Goal: Transaction & Acquisition: Book appointment/travel/reservation

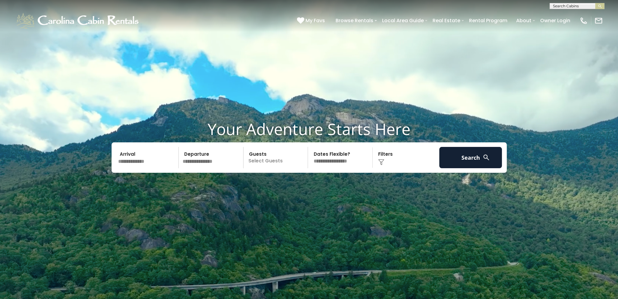
click at [132, 163] on input "text" at bounding box center [147, 157] width 63 height 21
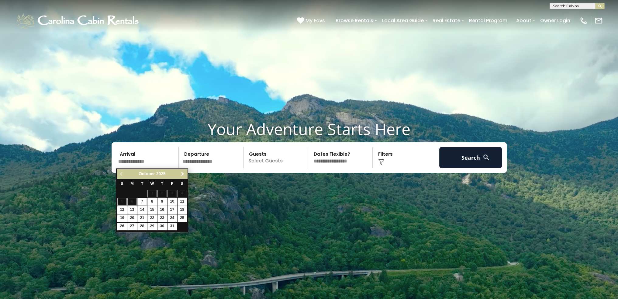
click at [179, 172] on link "Next" at bounding box center [183, 174] width 8 height 8
click at [181, 217] on link "27" at bounding box center [181, 218] width 9 height 8
type input "********"
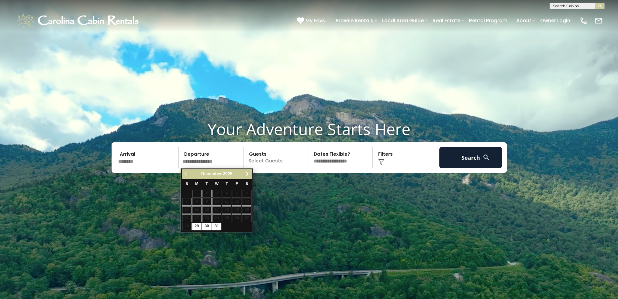
click at [247, 176] on span "Next" at bounding box center [247, 173] width 5 height 5
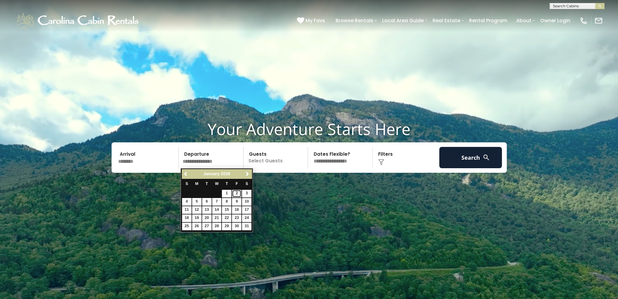
click at [236, 194] on link "2" at bounding box center [236, 194] width 9 height 8
type input "******"
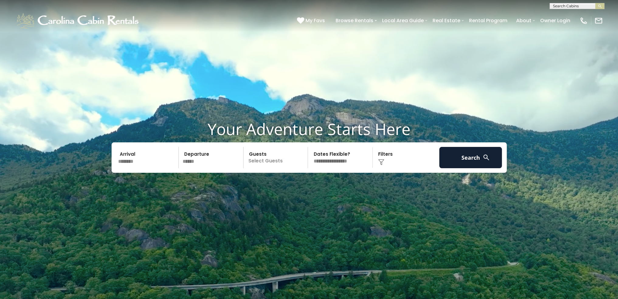
click at [270, 163] on p "Select Guests" at bounding box center [276, 157] width 63 height 21
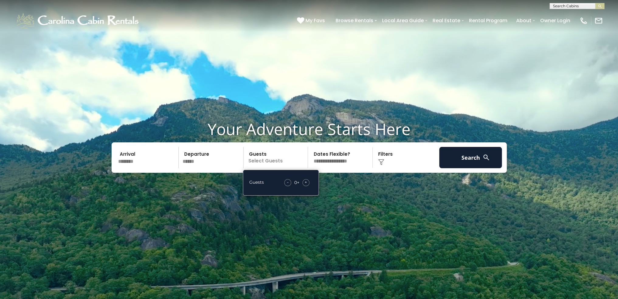
click at [307, 181] on span "+" at bounding box center [305, 182] width 2 height 6
click at [352, 160] on select "**********" at bounding box center [341, 157] width 63 height 21
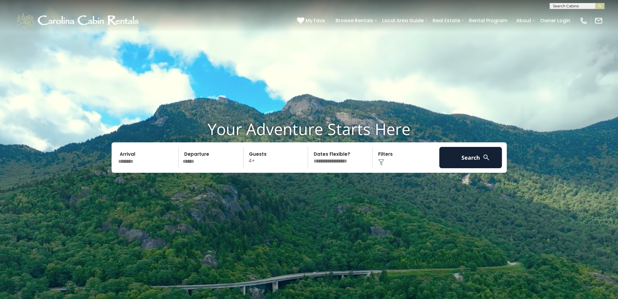
select select "*"
click at [310, 147] on select "**********" at bounding box center [341, 157] width 63 height 21
click at [450, 161] on button "Search" at bounding box center [470, 157] width 63 height 21
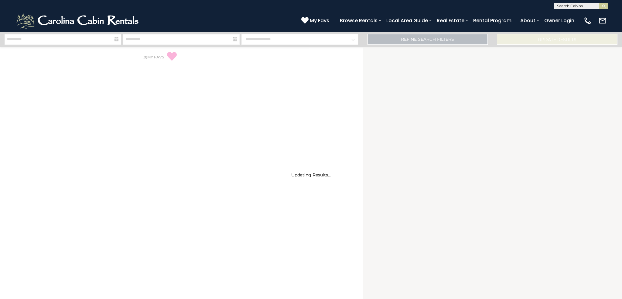
select select "*"
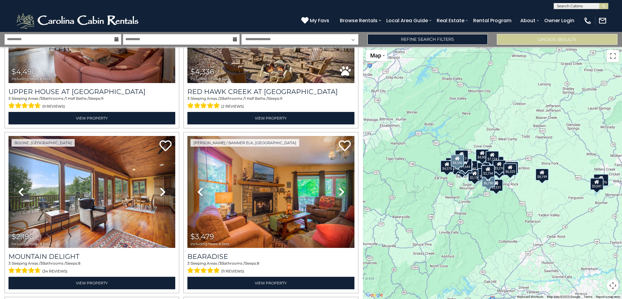
scroll to position [1428, 0]
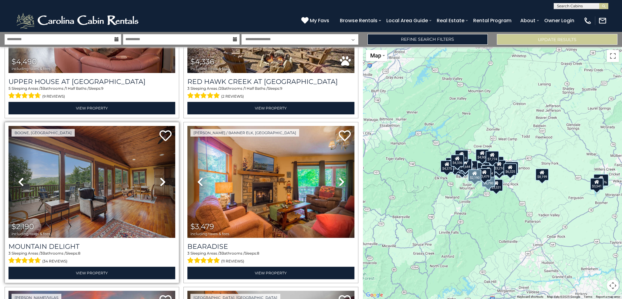
click at [161, 177] on icon at bounding box center [163, 182] width 6 height 10
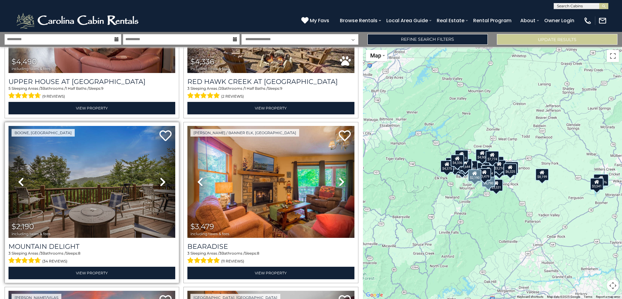
click at [161, 177] on icon at bounding box center [163, 182] width 6 height 10
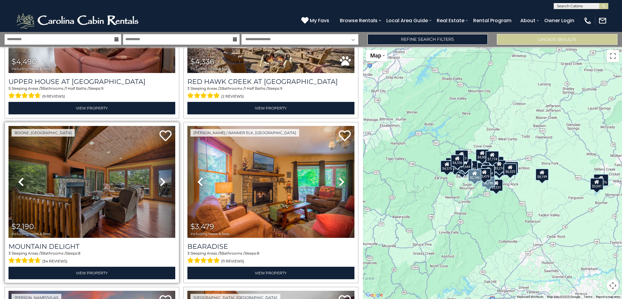
click at [161, 177] on icon at bounding box center [163, 182] width 6 height 10
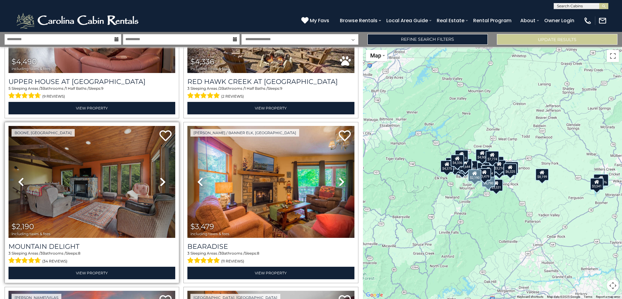
click at [161, 177] on icon at bounding box center [163, 182] width 6 height 10
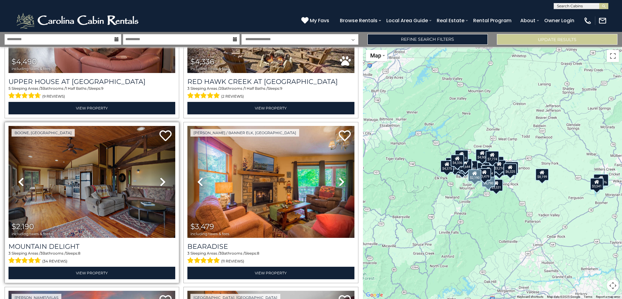
click at [161, 177] on icon at bounding box center [163, 182] width 6 height 10
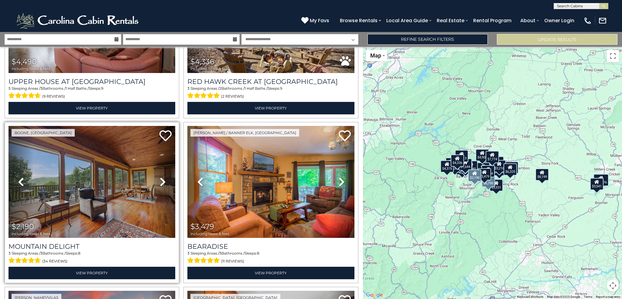
click at [161, 177] on icon at bounding box center [163, 182] width 6 height 10
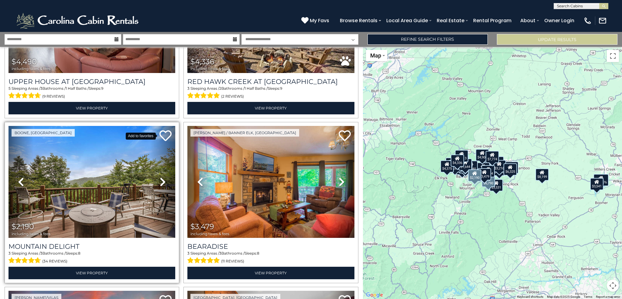
click at [164, 129] on icon at bounding box center [165, 135] width 12 height 12
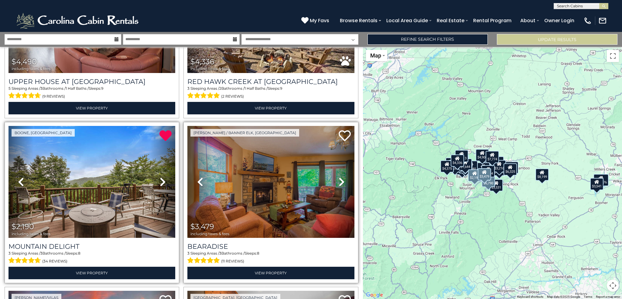
click at [339, 177] on icon at bounding box center [342, 182] width 6 height 10
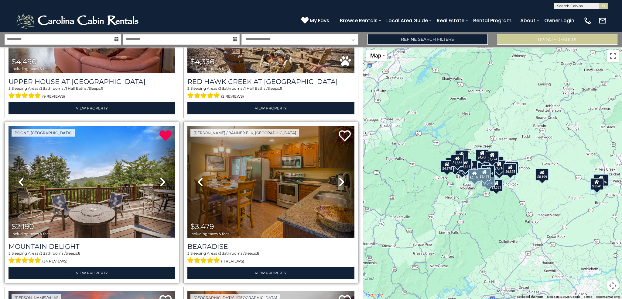
click at [339, 177] on icon at bounding box center [342, 182] width 6 height 10
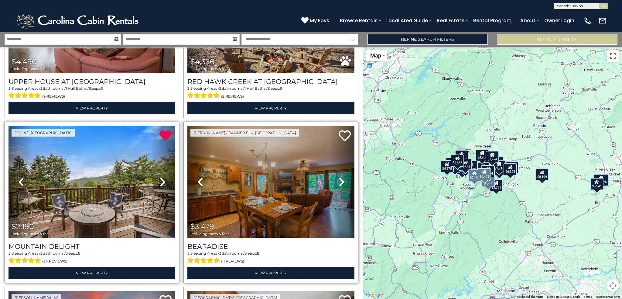
click at [339, 177] on icon at bounding box center [342, 182] width 6 height 10
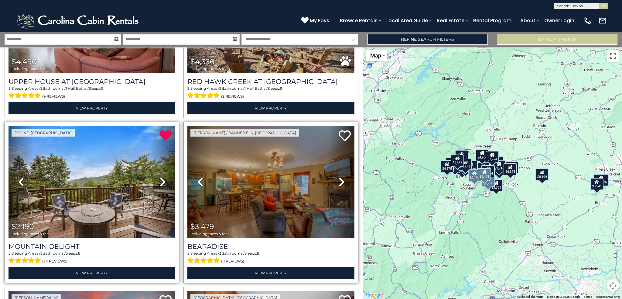
click at [339, 177] on icon at bounding box center [342, 182] width 6 height 10
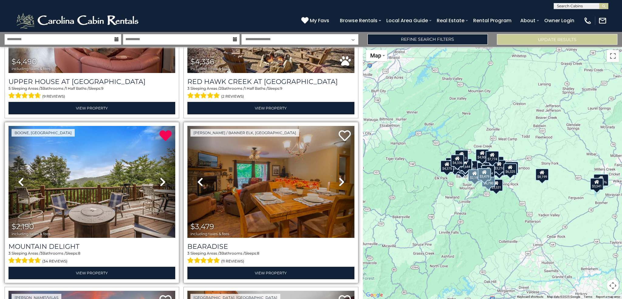
click at [339, 177] on icon at bounding box center [342, 182] width 6 height 10
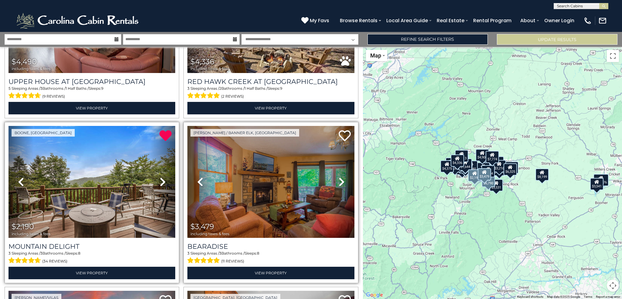
click at [339, 177] on icon at bounding box center [342, 182] width 6 height 10
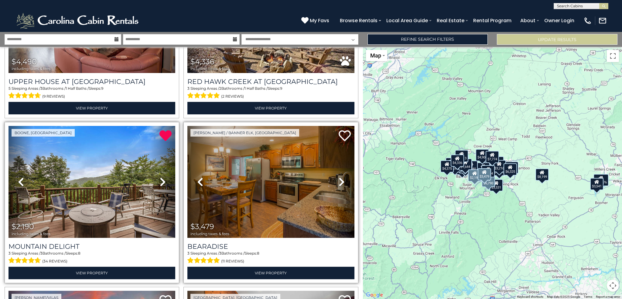
click at [339, 177] on icon at bounding box center [342, 182] width 6 height 10
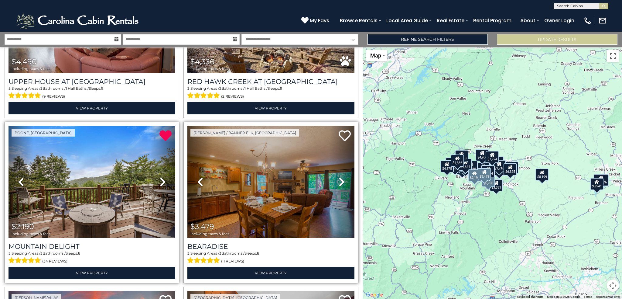
click at [339, 177] on icon at bounding box center [342, 182] width 6 height 10
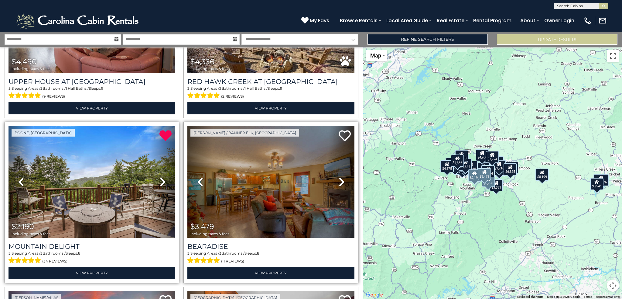
click at [339, 177] on icon at bounding box center [342, 182] width 6 height 10
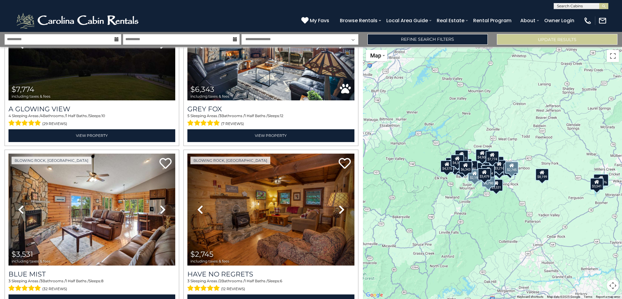
scroll to position [1762, 0]
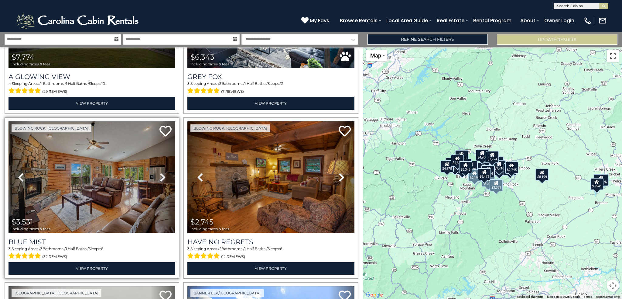
click at [160, 172] on icon at bounding box center [163, 177] width 6 height 10
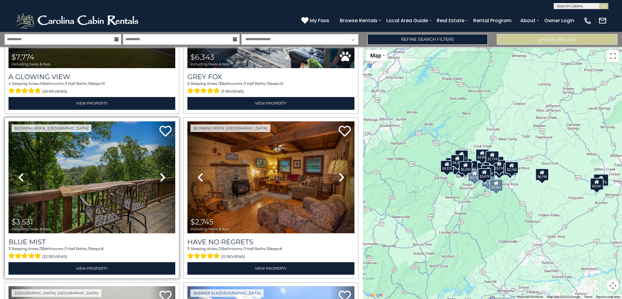
click at [160, 172] on icon at bounding box center [163, 177] width 6 height 10
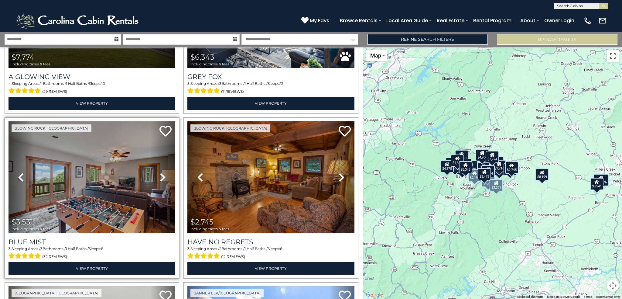
click at [160, 172] on icon at bounding box center [163, 177] width 6 height 10
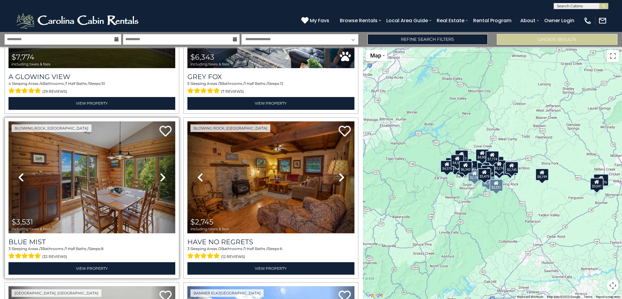
click at [160, 172] on icon at bounding box center [163, 177] width 6 height 10
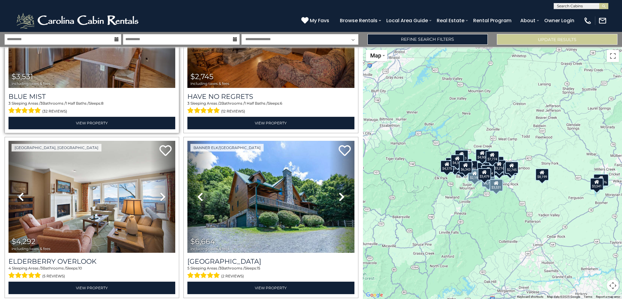
scroll to position [1914, 0]
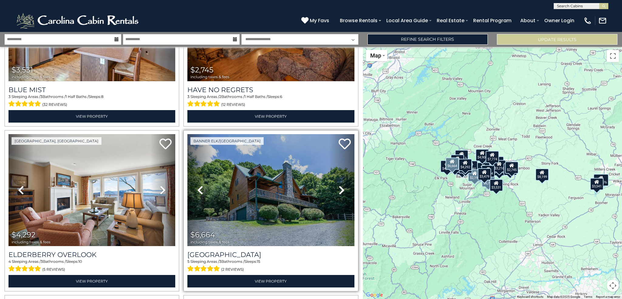
click at [339, 185] on icon at bounding box center [342, 190] width 6 height 10
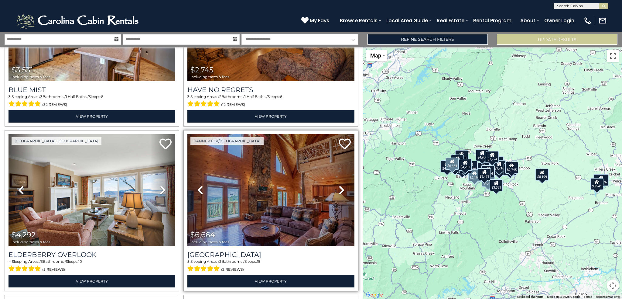
click at [339, 185] on icon at bounding box center [342, 190] width 6 height 10
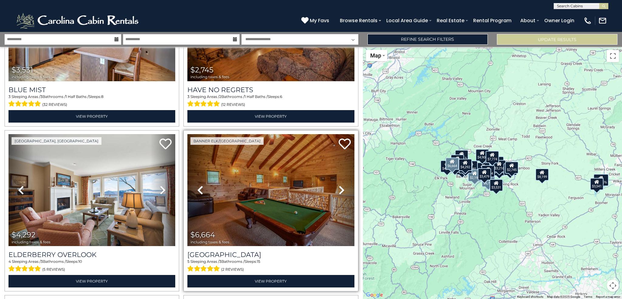
click at [339, 185] on icon at bounding box center [342, 190] width 6 height 10
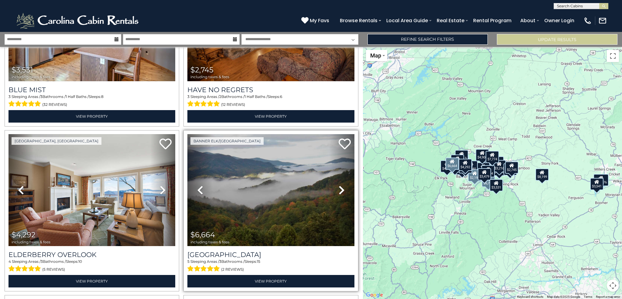
click at [339, 185] on icon at bounding box center [342, 190] width 6 height 10
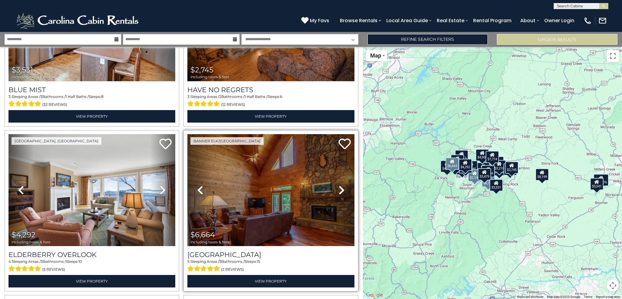
click at [339, 185] on icon at bounding box center [342, 190] width 6 height 10
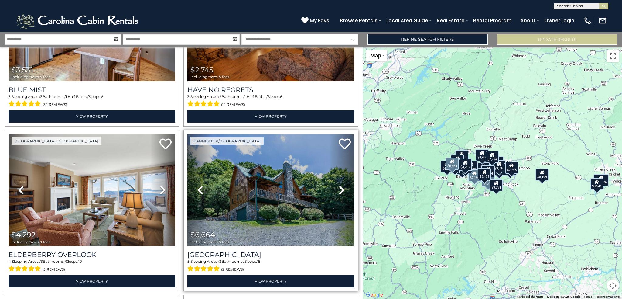
click at [339, 185] on icon at bounding box center [342, 190] width 6 height 10
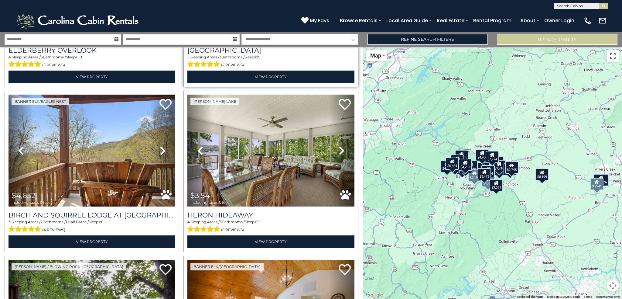
scroll to position [2126, 0]
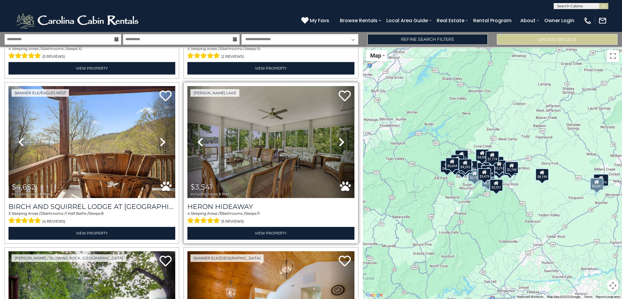
click at [339, 137] on icon at bounding box center [342, 142] width 6 height 10
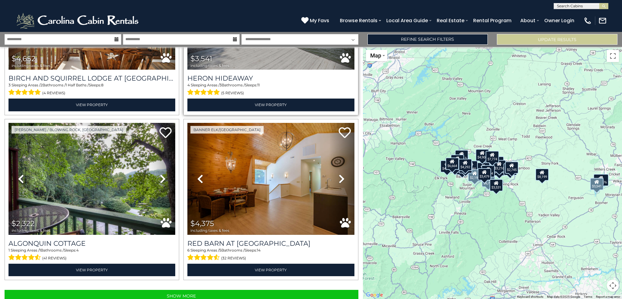
scroll to position [2257, 0]
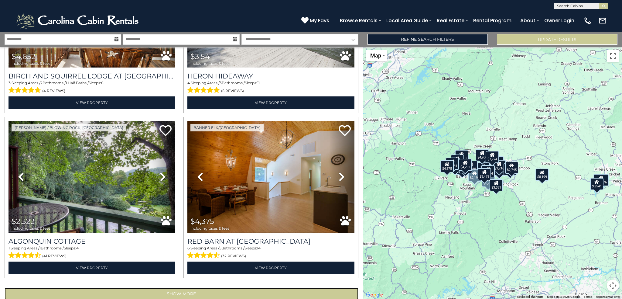
click at [171, 287] on button "Show More" at bounding box center [182, 293] width 354 height 12
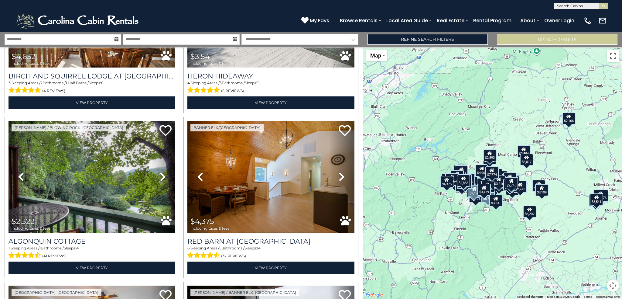
drag, startPoint x: 503, startPoint y: 195, endPoint x: 502, endPoint y: 214, distance: 18.3
click at [502, 214] on div "$10,476 $8,199 $3,510 $6,790 $11,418 $7,086 $4,443 $3,216 $1,523 $2,734 $3,311 …" at bounding box center [492, 173] width 259 height 252
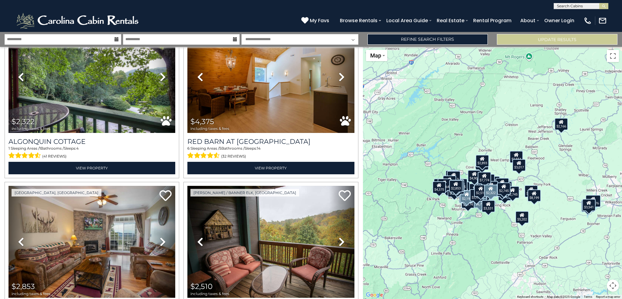
scroll to position [2409, 0]
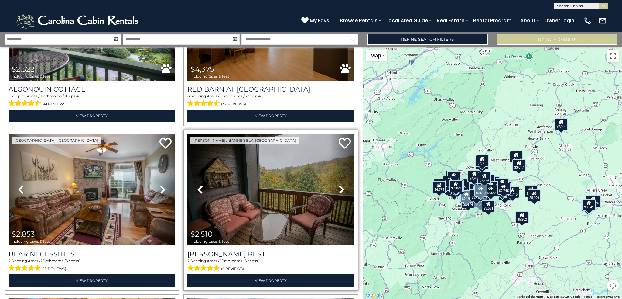
click at [339, 184] on icon at bounding box center [342, 189] width 6 height 10
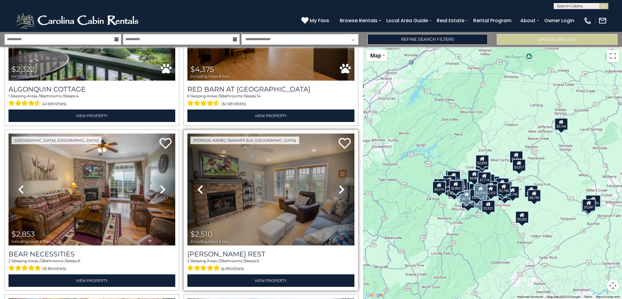
click at [339, 184] on icon at bounding box center [342, 189] width 6 height 10
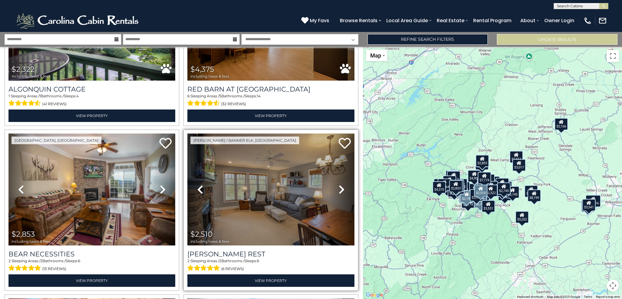
click at [339, 184] on icon at bounding box center [342, 189] width 6 height 10
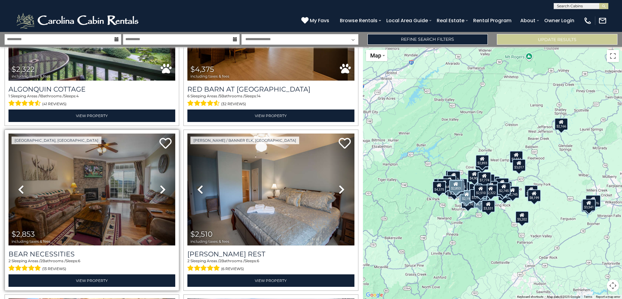
click at [160, 184] on icon at bounding box center [163, 189] width 6 height 10
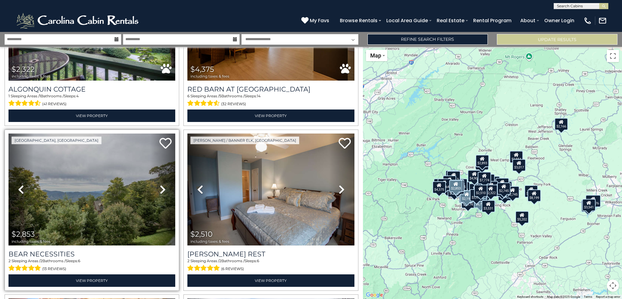
click at [160, 184] on icon at bounding box center [163, 189] width 6 height 10
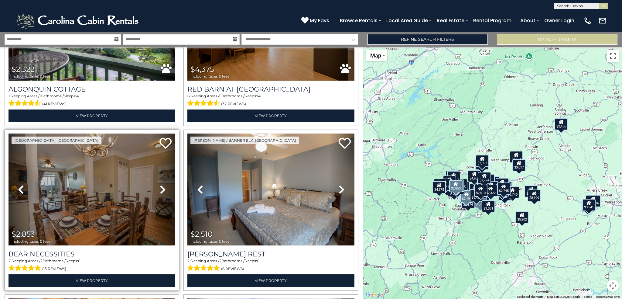
click at [160, 184] on icon at bounding box center [163, 189] width 6 height 10
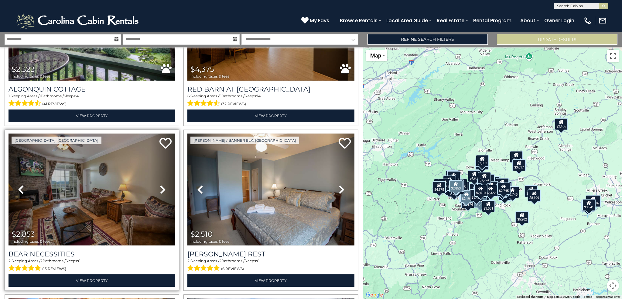
click at [160, 184] on icon at bounding box center [163, 189] width 6 height 10
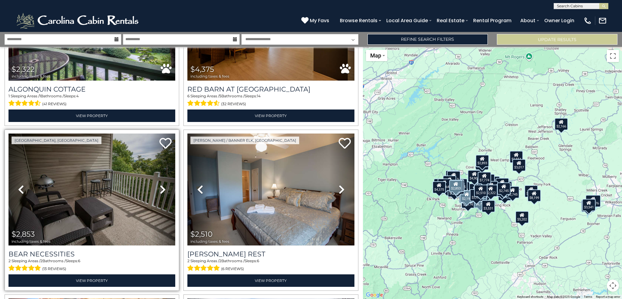
click at [163, 184] on icon at bounding box center [163, 189] width 6 height 10
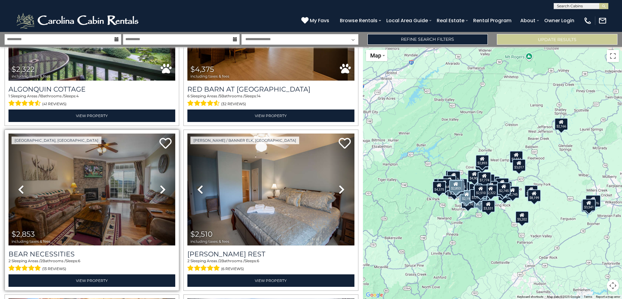
click at [163, 184] on icon at bounding box center [163, 189] width 6 height 10
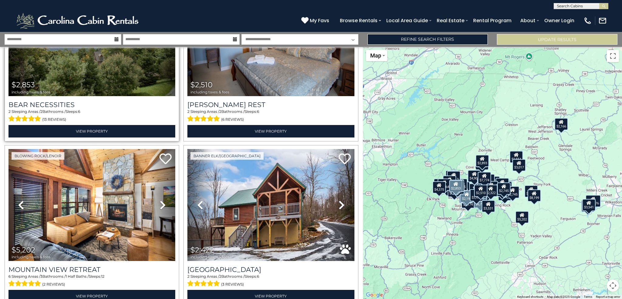
scroll to position [2561, 0]
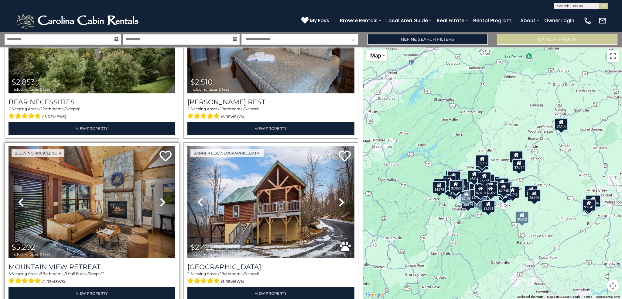
click at [160, 197] on icon at bounding box center [163, 202] width 6 height 10
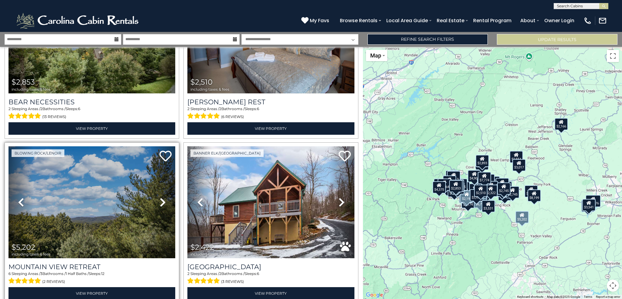
click at [160, 197] on icon at bounding box center [163, 202] width 6 height 10
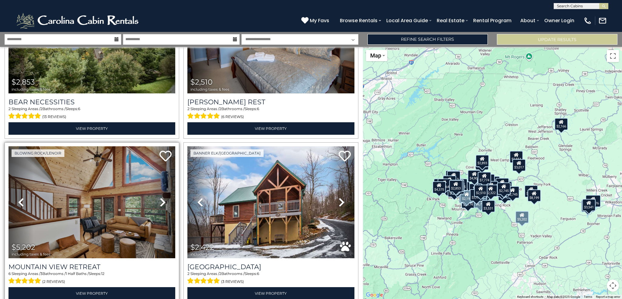
click at [160, 197] on icon at bounding box center [163, 202] width 6 height 10
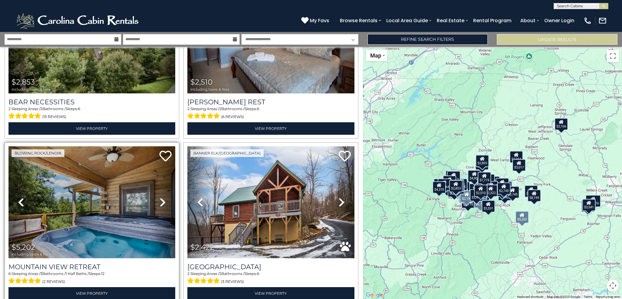
click at [160, 197] on icon at bounding box center [163, 202] width 6 height 10
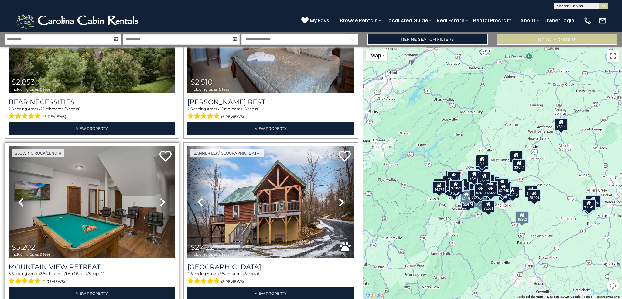
click at [160, 197] on icon at bounding box center [163, 202] width 6 height 10
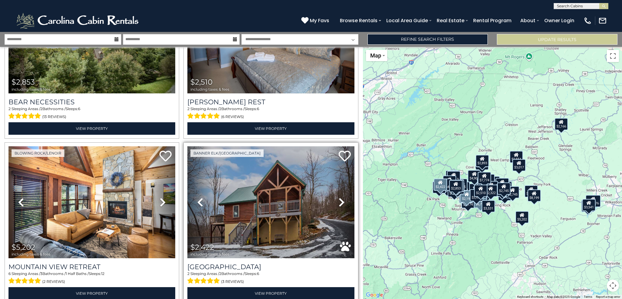
click at [339, 197] on icon at bounding box center [342, 202] width 6 height 10
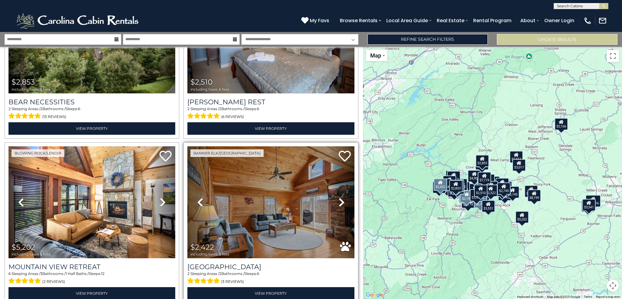
click at [339, 197] on icon at bounding box center [342, 202] width 6 height 10
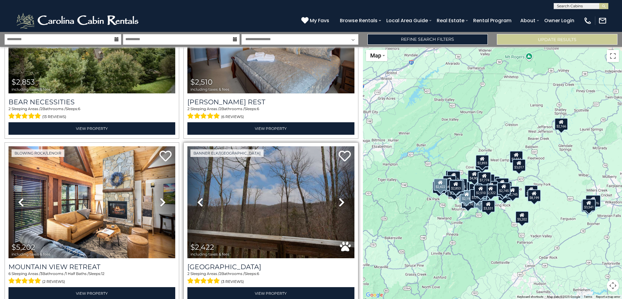
click at [339, 197] on icon at bounding box center [342, 202] width 6 height 10
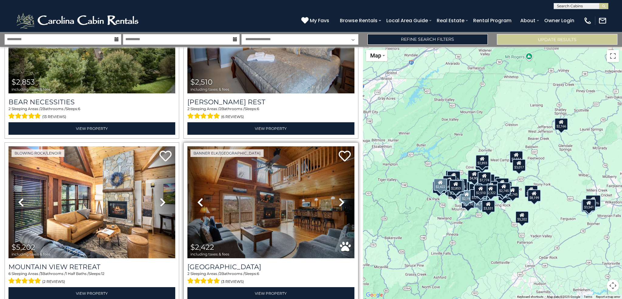
click at [339, 197] on icon at bounding box center [342, 202] width 6 height 10
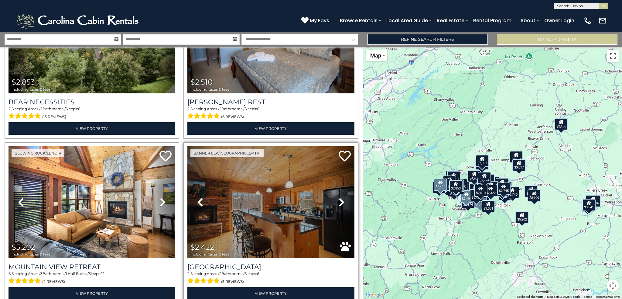
click at [339, 197] on icon at bounding box center [342, 202] width 6 height 10
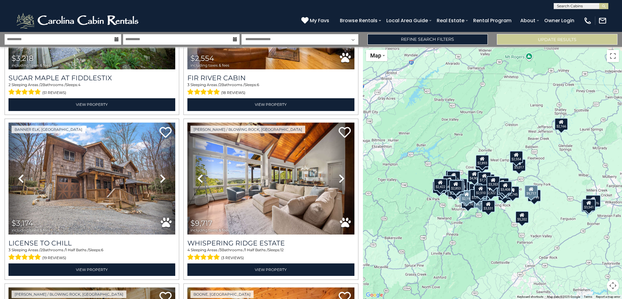
scroll to position [3259, 0]
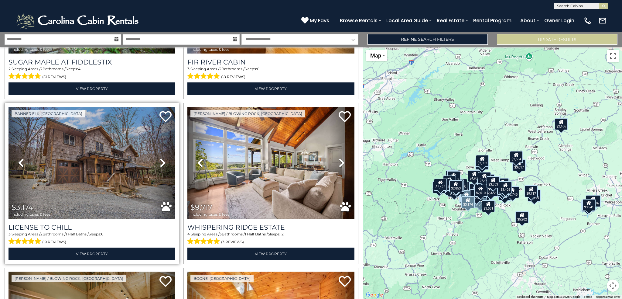
click at [160, 158] on icon at bounding box center [163, 163] width 6 height 10
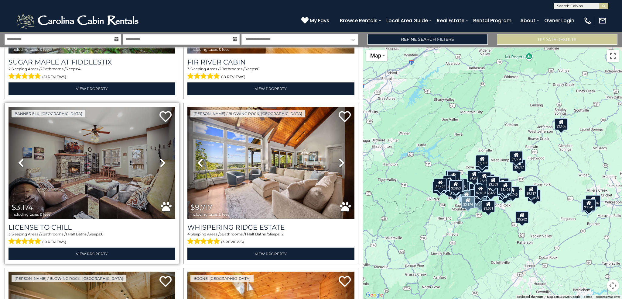
click at [160, 158] on icon at bounding box center [163, 163] width 6 height 10
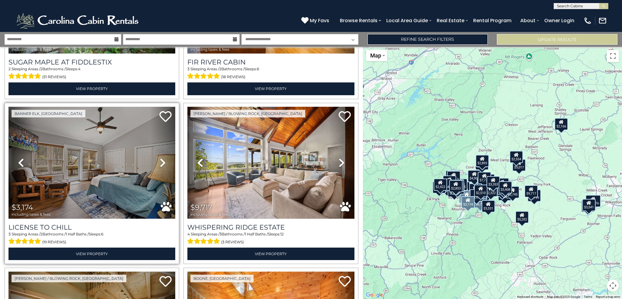
click at [160, 158] on icon at bounding box center [163, 163] width 6 height 10
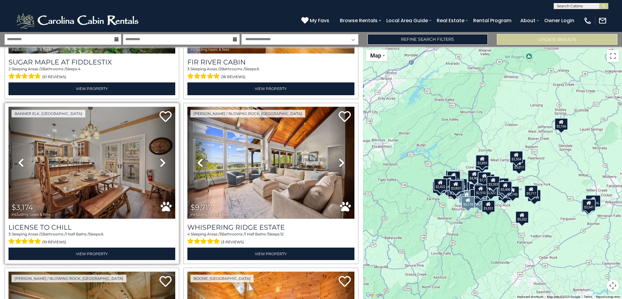
click at [160, 158] on icon at bounding box center [163, 163] width 6 height 10
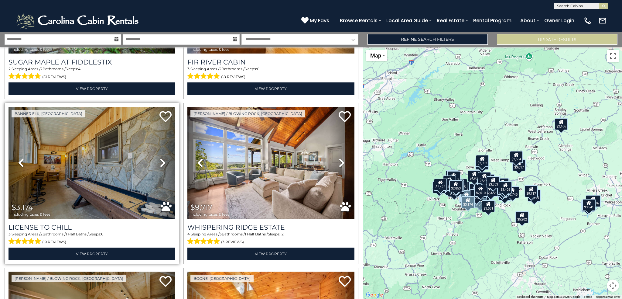
click at [160, 158] on icon at bounding box center [163, 163] width 6 height 10
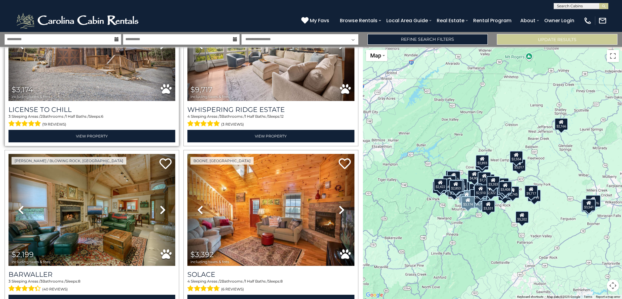
scroll to position [3381, 0]
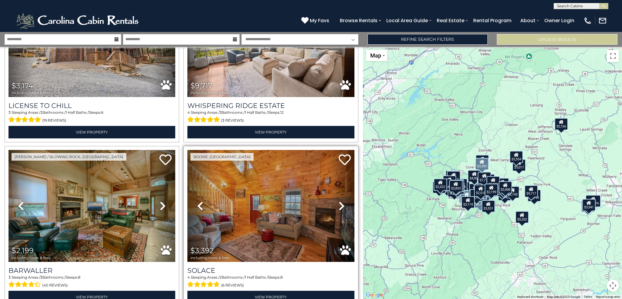
click at [340, 201] on icon at bounding box center [342, 206] width 6 height 10
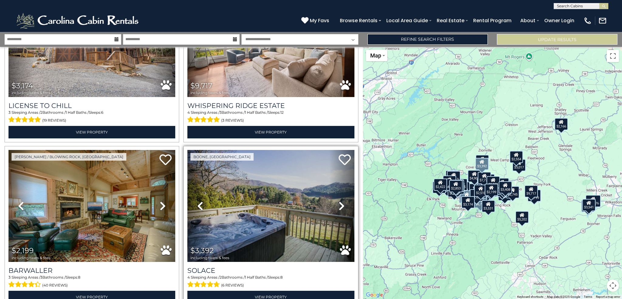
click at [340, 201] on icon at bounding box center [342, 206] width 6 height 10
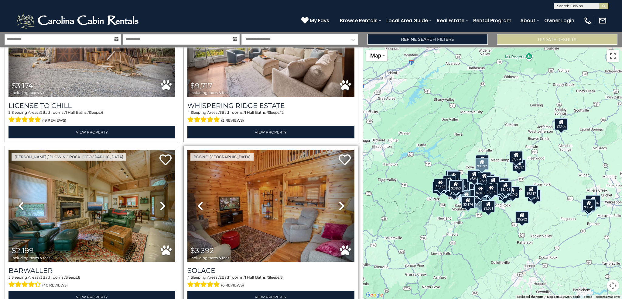
click at [340, 201] on icon at bounding box center [342, 206] width 6 height 10
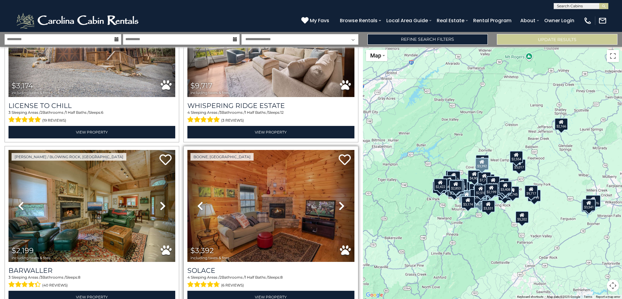
click at [340, 201] on icon at bounding box center [342, 206] width 6 height 10
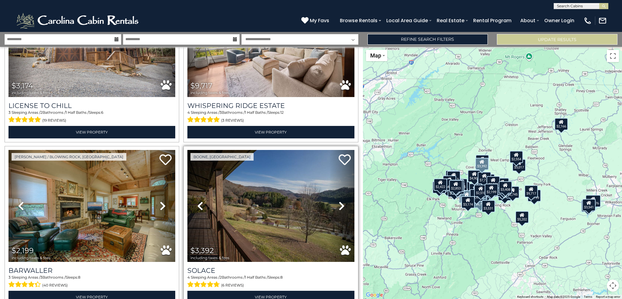
click at [340, 201] on icon at bounding box center [342, 206] width 6 height 10
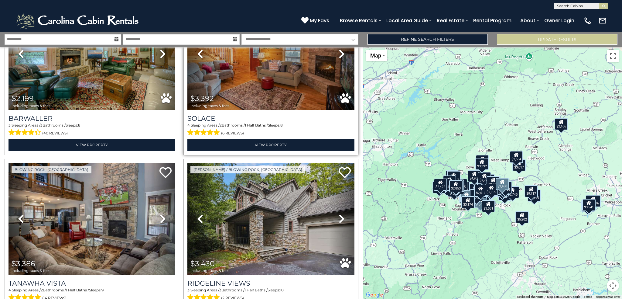
scroll to position [3563, 0]
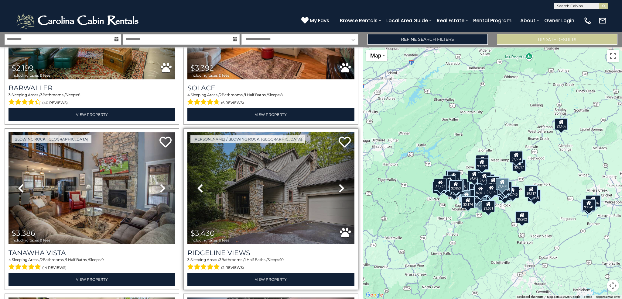
click at [339, 183] on icon at bounding box center [342, 188] width 6 height 10
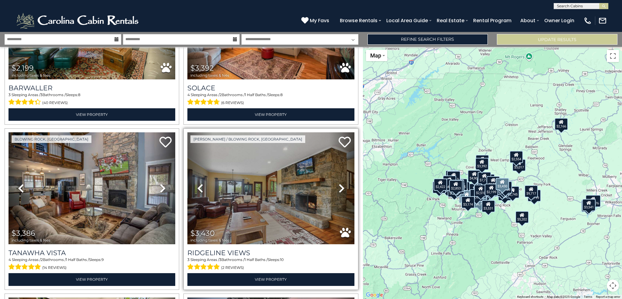
click at [339, 183] on icon at bounding box center [342, 188] width 6 height 10
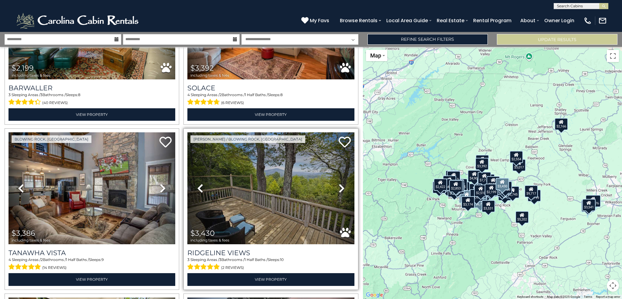
click at [339, 183] on icon at bounding box center [342, 188] width 6 height 10
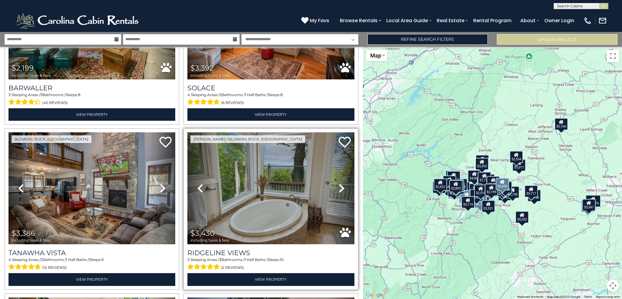
click at [339, 183] on icon at bounding box center [342, 188] width 6 height 10
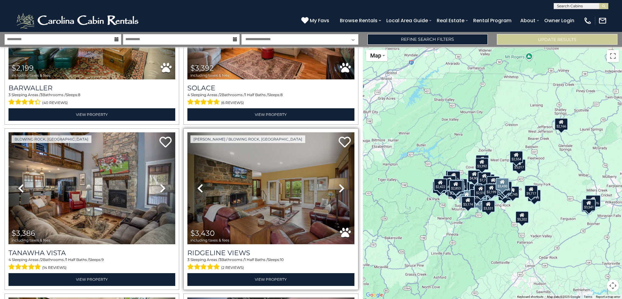
click at [339, 183] on icon at bounding box center [342, 188] width 6 height 10
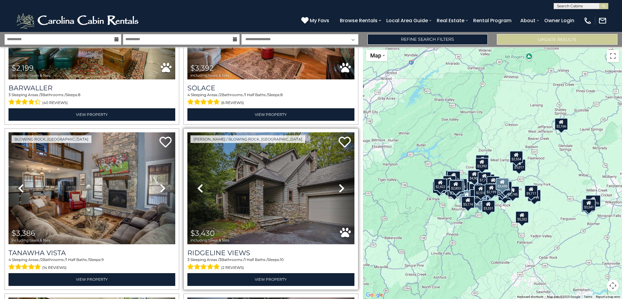
click at [339, 183] on icon at bounding box center [342, 188] width 6 height 10
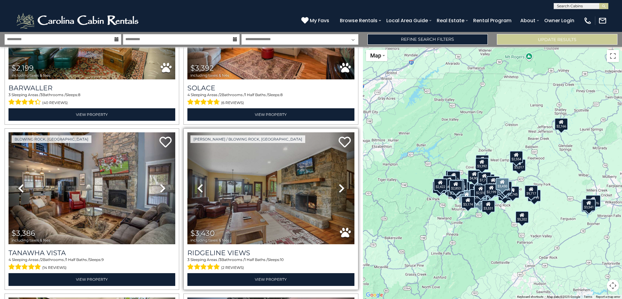
click at [339, 183] on icon at bounding box center [342, 188] width 6 height 10
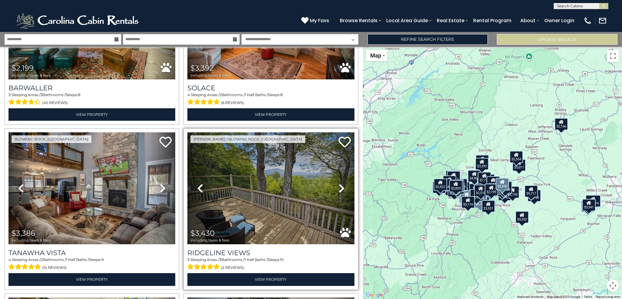
click at [339, 183] on icon at bounding box center [342, 188] width 6 height 10
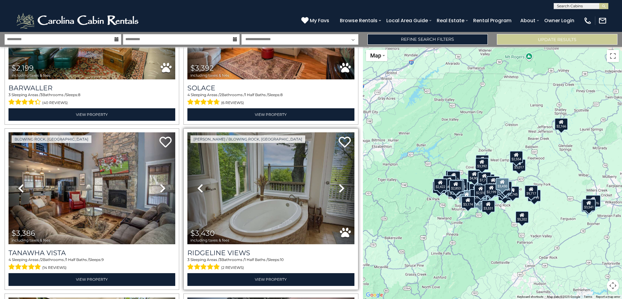
click at [339, 183] on icon at bounding box center [342, 188] width 6 height 10
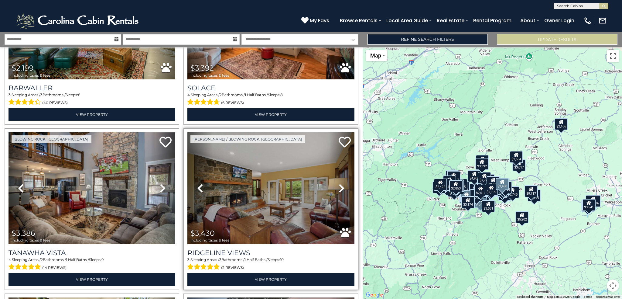
click at [339, 183] on icon at bounding box center [342, 188] width 6 height 10
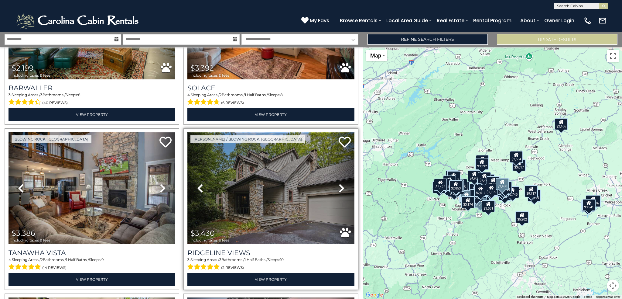
click at [284, 160] on img at bounding box center [270, 188] width 167 height 112
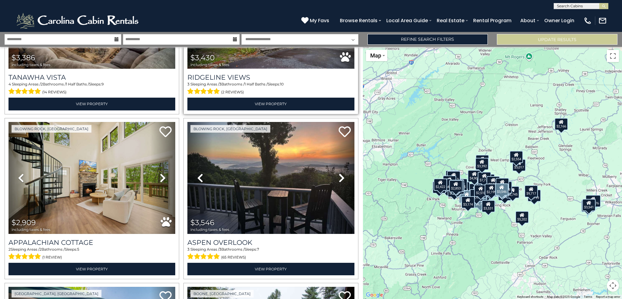
scroll to position [3745, 0]
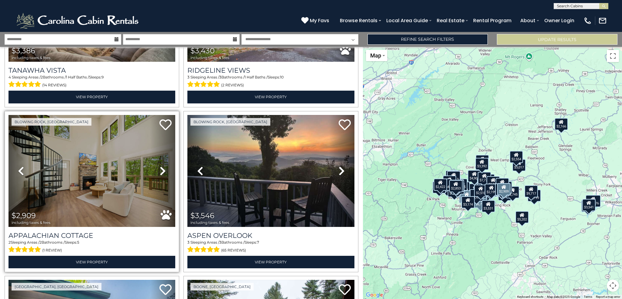
click at [160, 166] on icon at bounding box center [163, 171] width 6 height 10
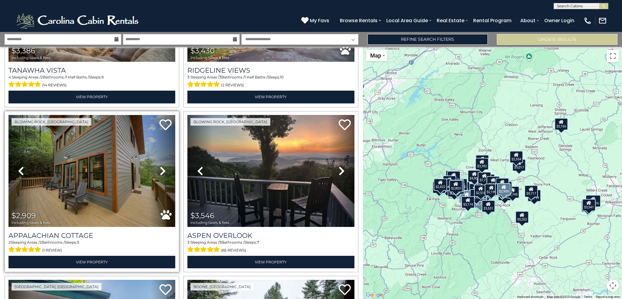
click at [160, 166] on icon at bounding box center [163, 171] width 6 height 10
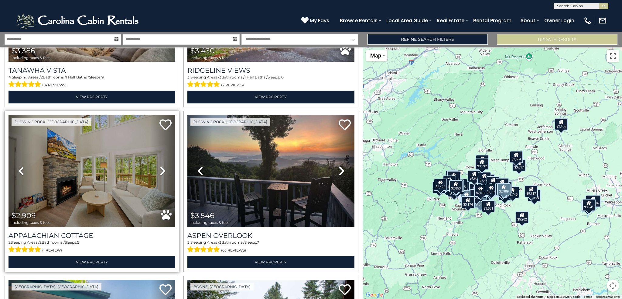
click at [160, 166] on icon at bounding box center [163, 171] width 6 height 10
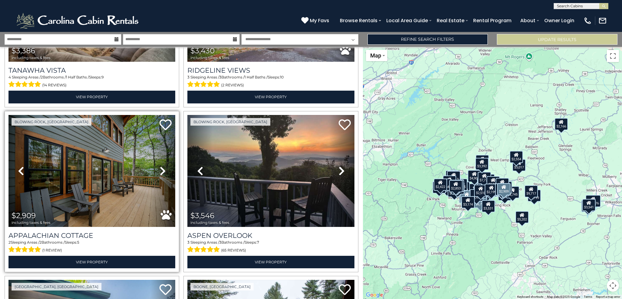
click at [160, 166] on icon at bounding box center [163, 171] width 6 height 10
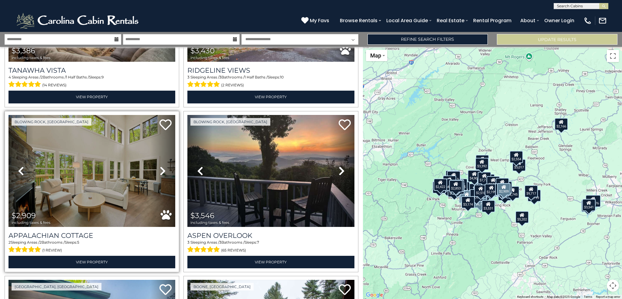
click at [160, 166] on icon at bounding box center [163, 171] width 6 height 10
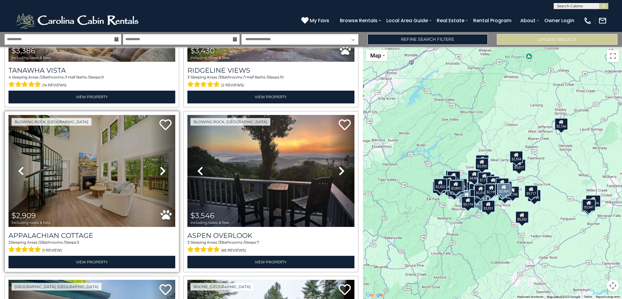
click at [160, 166] on icon at bounding box center [163, 171] width 6 height 10
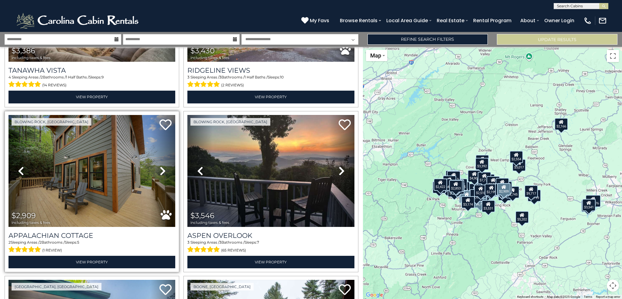
click at [160, 166] on icon at bounding box center [163, 171] width 6 height 10
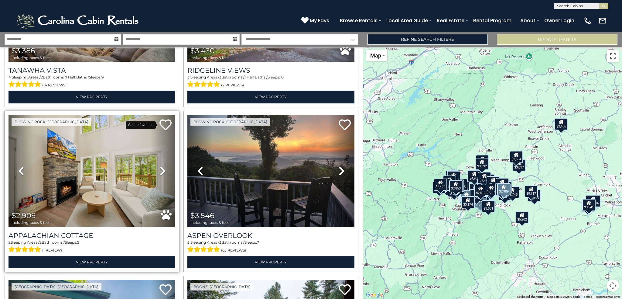
click at [166, 118] on icon at bounding box center [165, 124] width 12 height 12
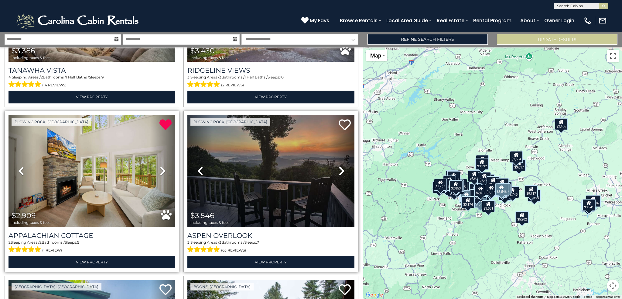
click at [340, 166] on icon at bounding box center [342, 171] width 6 height 10
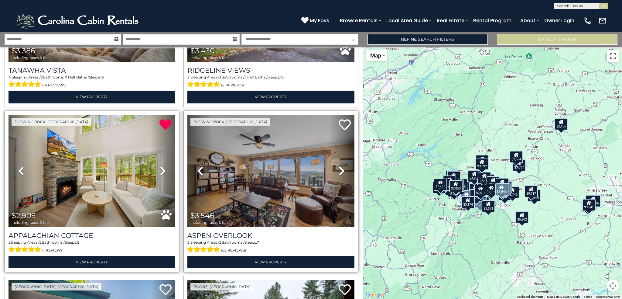
click at [340, 166] on icon at bounding box center [342, 171] width 6 height 10
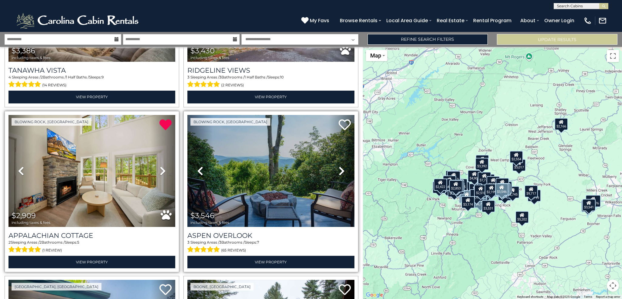
click at [340, 166] on icon at bounding box center [342, 171] width 6 height 10
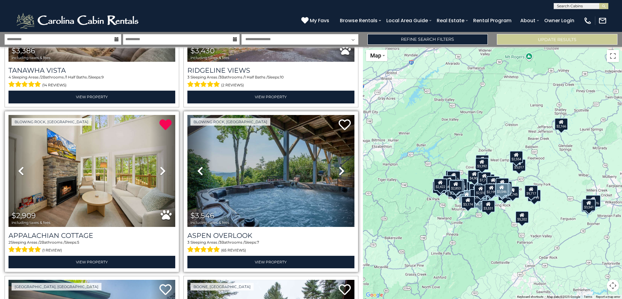
click at [340, 166] on icon at bounding box center [342, 171] width 6 height 10
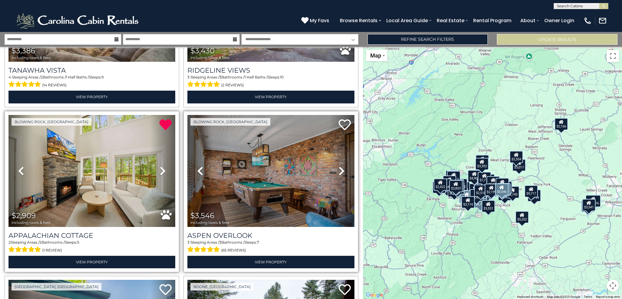
click at [340, 166] on icon at bounding box center [342, 171] width 6 height 10
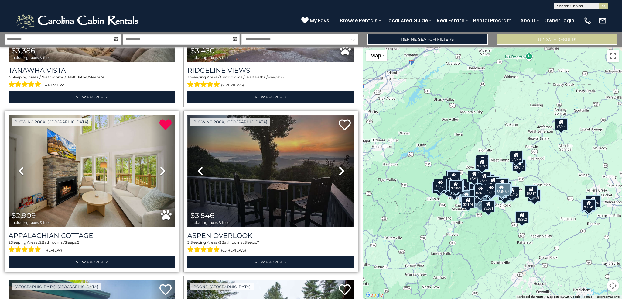
click at [252, 151] on img at bounding box center [270, 171] width 167 height 112
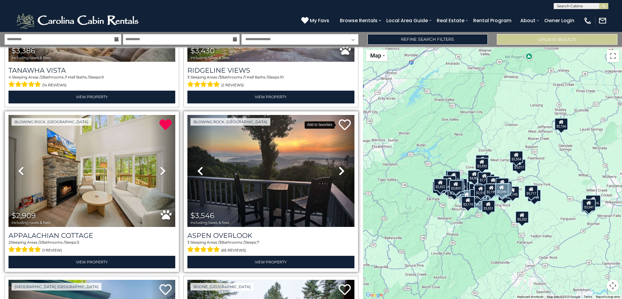
click at [342, 118] on icon at bounding box center [345, 124] width 12 height 12
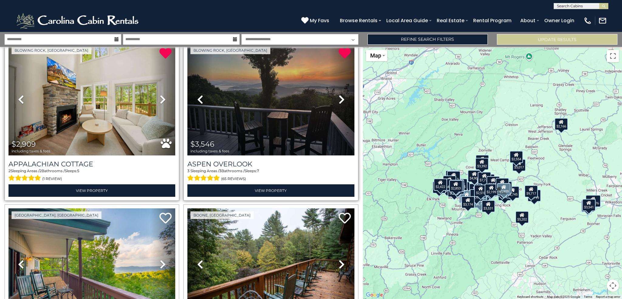
scroll to position [3867, 0]
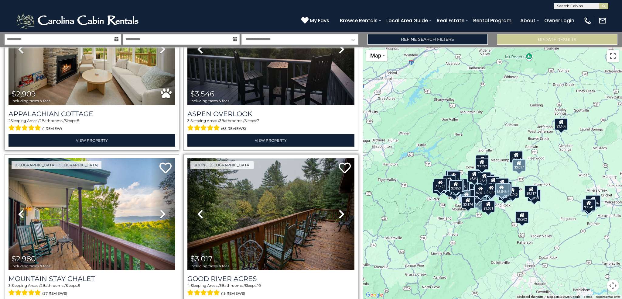
click at [267, 186] on img at bounding box center [270, 214] width 167 height 112
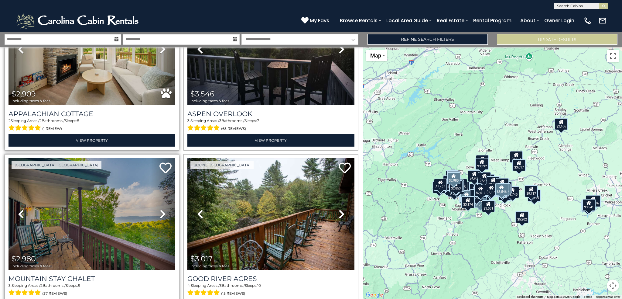
click at [161, 209] on icon at bounding box center [163, 214] width 6 height 10
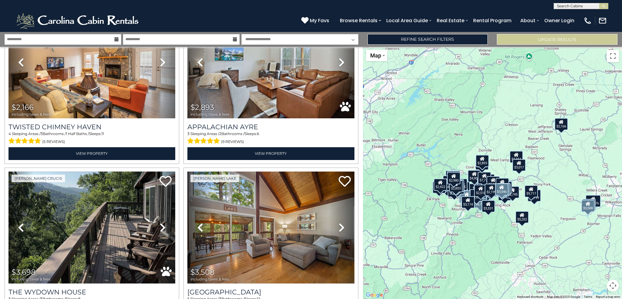
scroll to position [4231, 0]
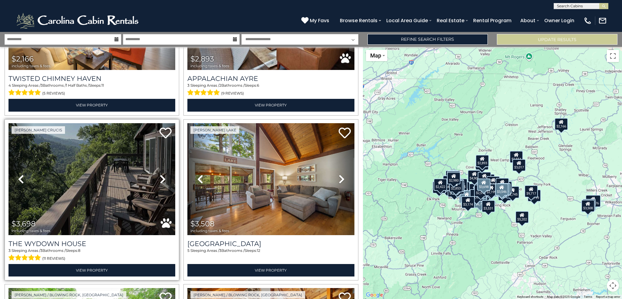
click at [160, 174] on icon at bounding box center [163, 179] width 6 height 10
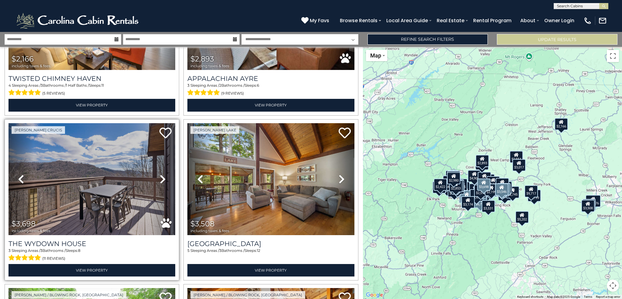
click at [160, 174] on icon at bounding box center [163, 179] width 6 height 10
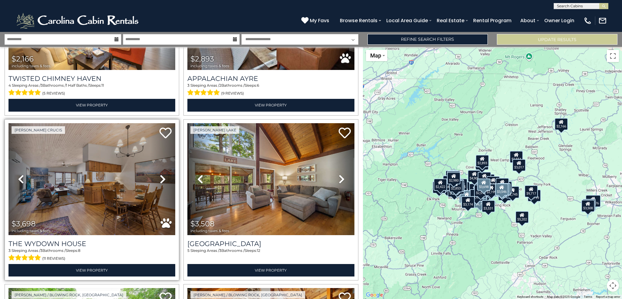
click at [160, 174] on icon at bounding box center [163, 179] width 6 height 10
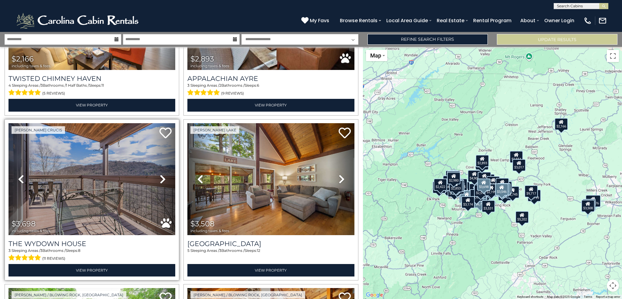
click at [160, 174] on icon at bounding box center [163, 179] width 6 height 10
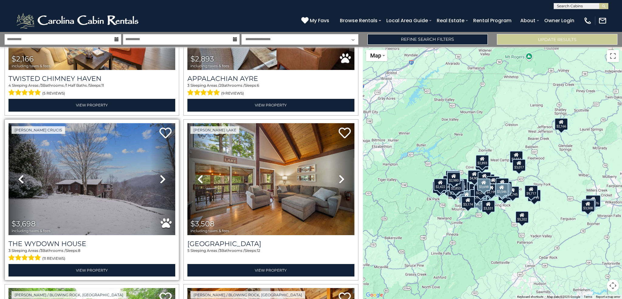
click at [160, 174] on icon at bounding box center [163, 179] width 6 height 10
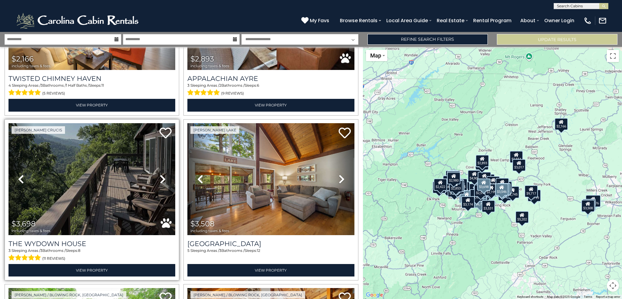
click at [160, 174] on icon at bounding box center [163, 179] width 6 height 10
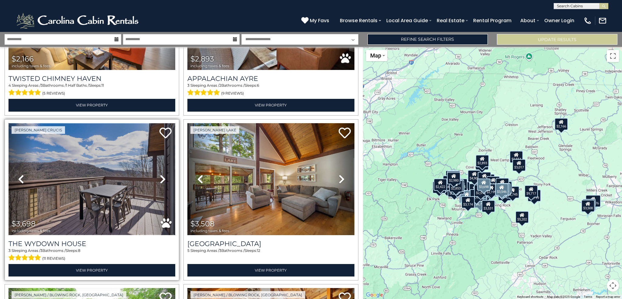
click at [93, 148] on img at bounding box center [92, 179] width 167 height 112
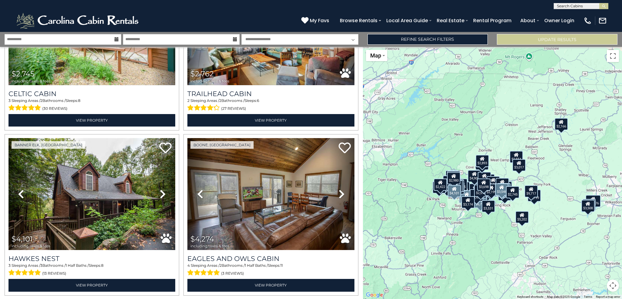
scroll to position [4566, 0]
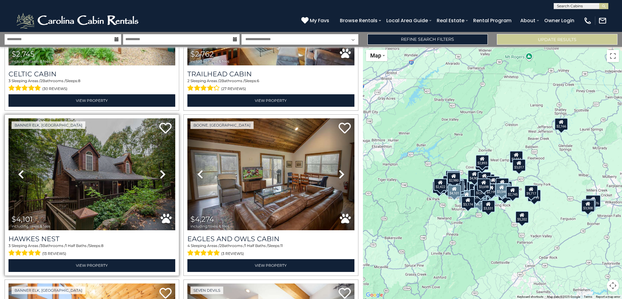
click at [162, 169] on icon at bounding box center [163, 174] width 6 height 10
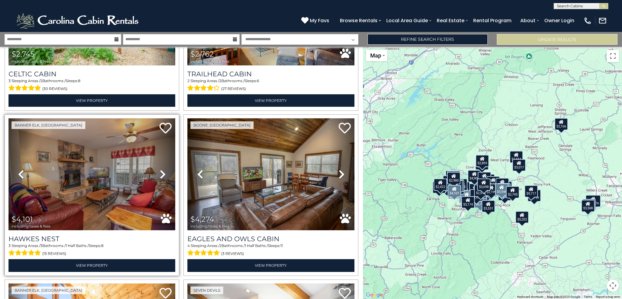
click at [162, 169] on icon at bounding box center [163, 174] width 6 height 10
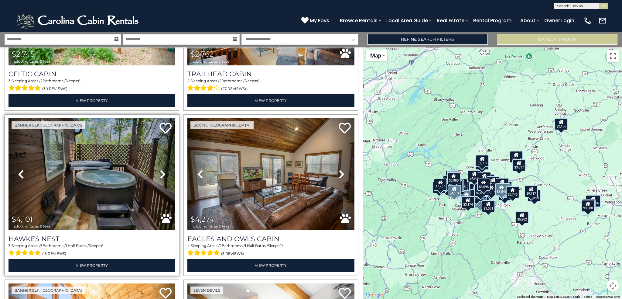
click at [162, 169] on icon at bounding box center [163, 174] width 6 height 10
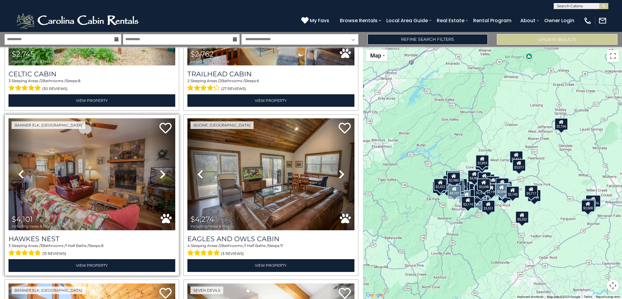
click at [162, 169] on icon at bounding box center [163, 174] width 6 height 10
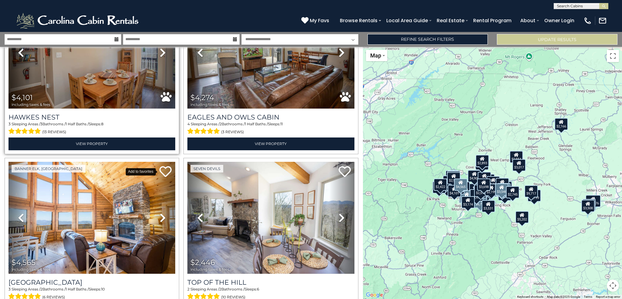
scroll to position [4713, 0]
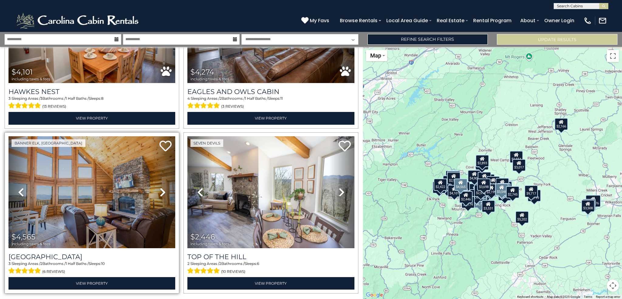
click at [161, 187] on icon at bounding box center [163, 192] width 6 height 10
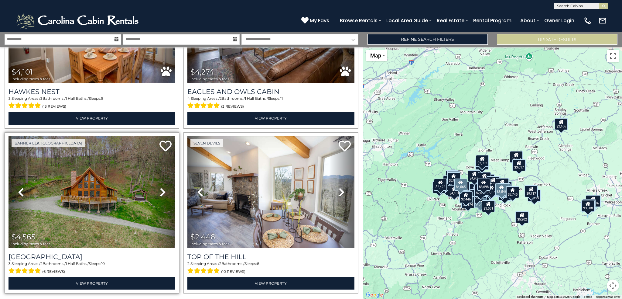
click at [161, 187] on icon at bounding box center [163, 192] width 6 height 10
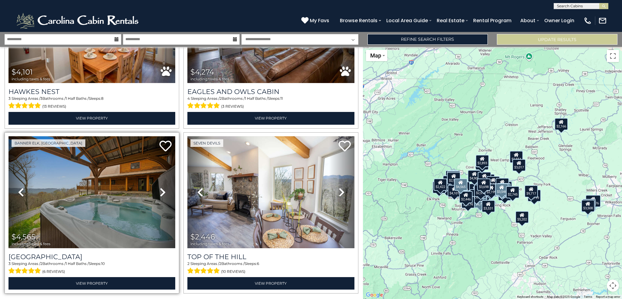
click at [161, 187] on icon at bounding box center [163, 192] width 6 height 10
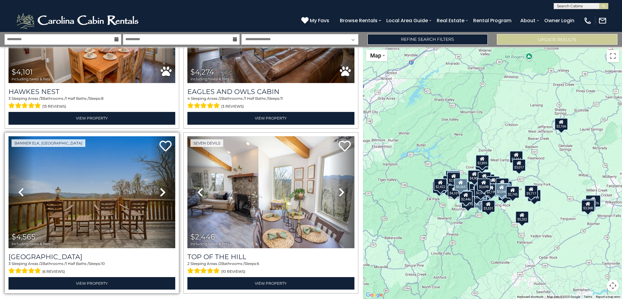
click at [161, 187] on icon at bounding box center [163, 192] width 6 height 10
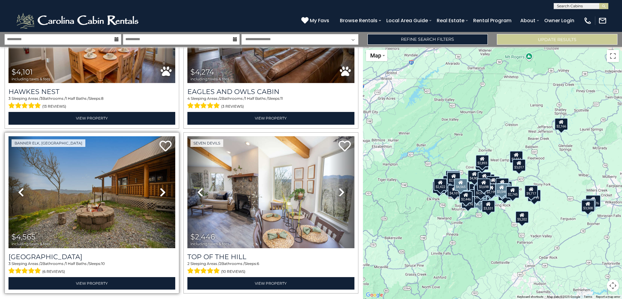
click at [161, 187] on icon at bounding box center [163, 192] width 6 height 10
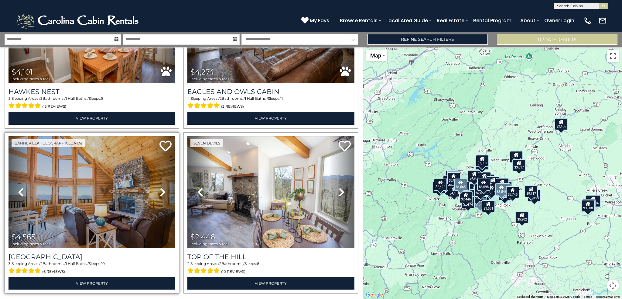
click at [161, 187] on icon at bounding box center [163, 192] width 6 height 10
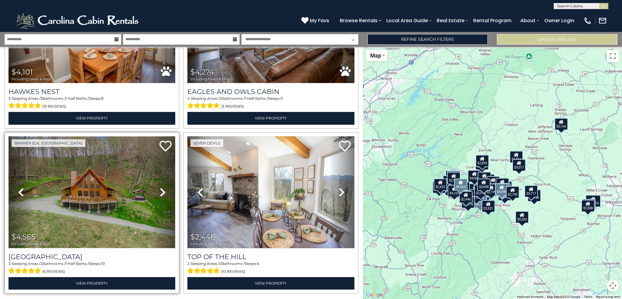
click at [72, 166] on img at bounding box center [92, 192] width 167 height 112
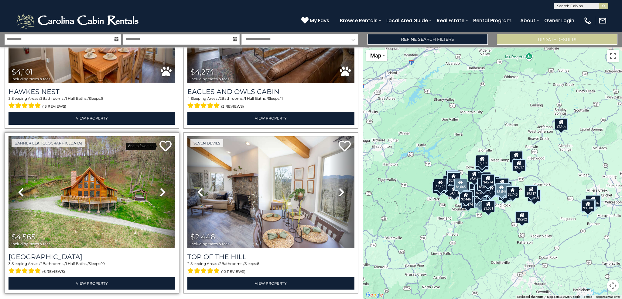
click at [163, 140] on icon at bounding box center [165, 146] width 12 height 12
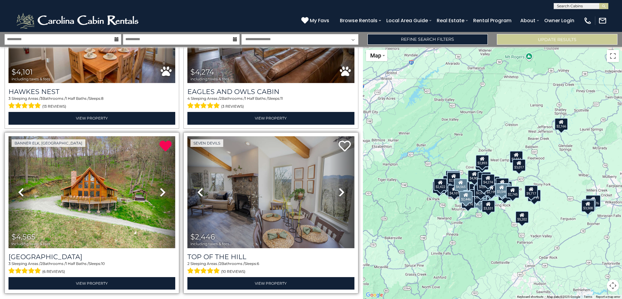
click at [340, 187] on icon at bounding box center [342, 192] width 6 height 10
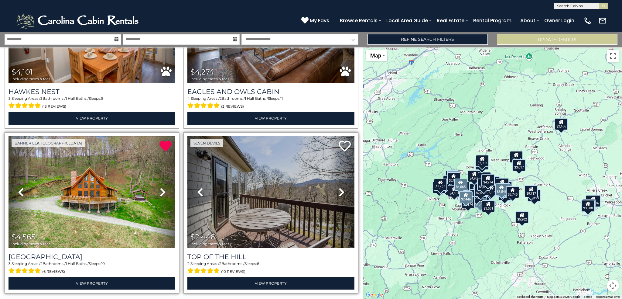
click at [340, 187] on icon at bounding box center [342, 192] width 6 height 10
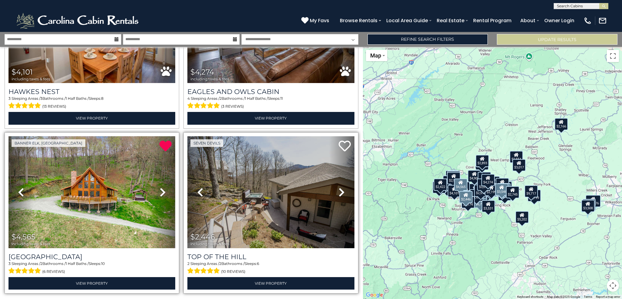
click at [340, 187] on icon at bounding box center [342, 192] width 6 height 10
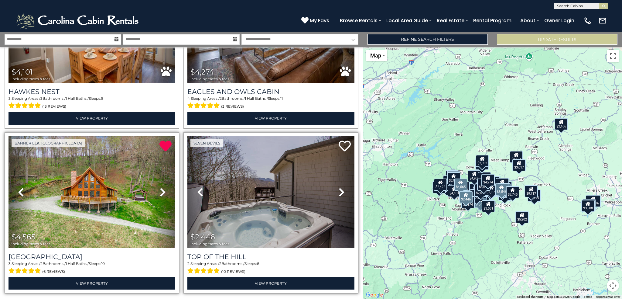
click at [340, 187] on icon at bounding box center [342, 192] width 6 height 10
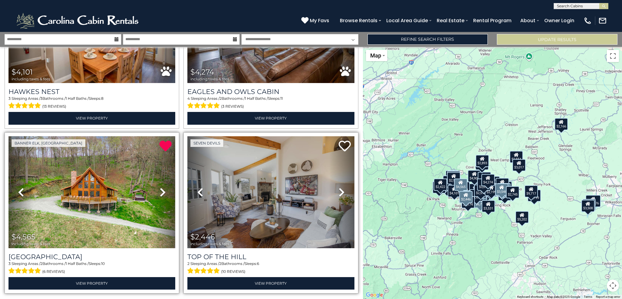
click at [340, 187] on icon at bounding box center [342, 192] width 6 height 10
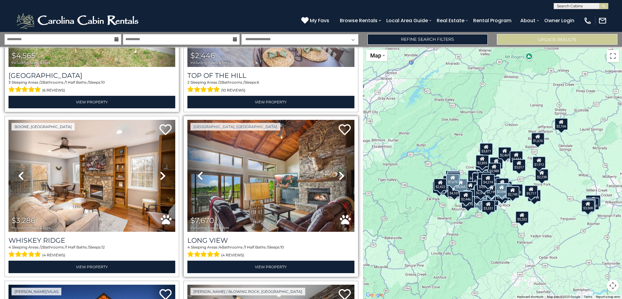
scroll to position [4895, 0]
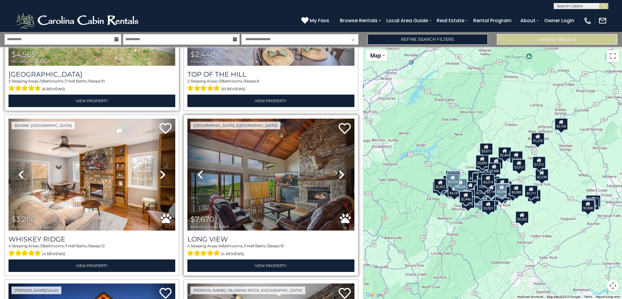
click at [339, 170] on icon at bounding box center [342, 175] width 6 height 10
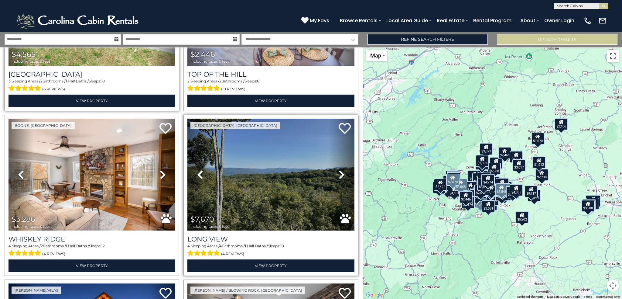
click at [339, 170] on icon at bounding box center [342, 175] width 6 height 10
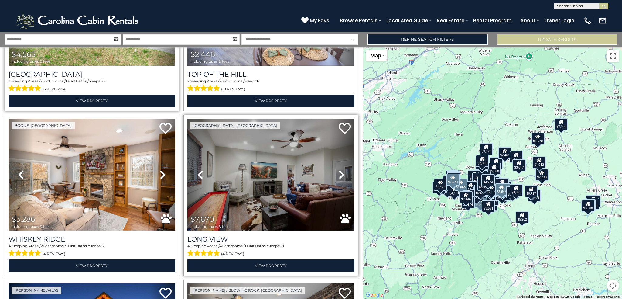
click at [339, 170] on icon at bounding box center [342, 175] width 6 height 10
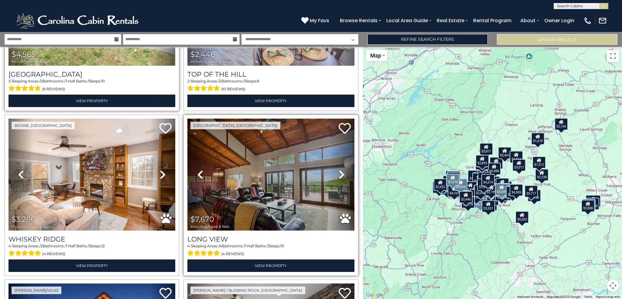
click at [339, 170] on icon at bounding box center [342, 175] width 6 height 10
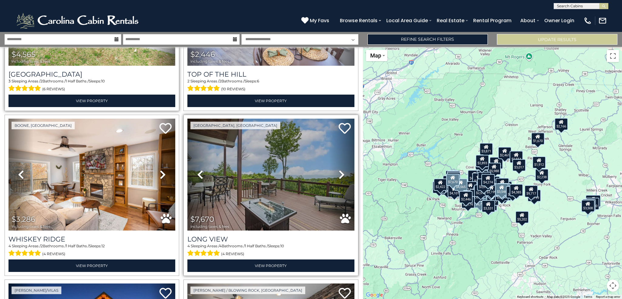
click at [339, 170] on icon at bounding box center [342, 175] width 6 height 10
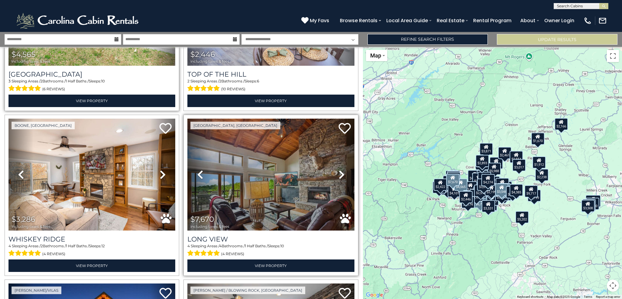
click at [339, 170] on icon at bounding box center [342, 175] width 6 height 10
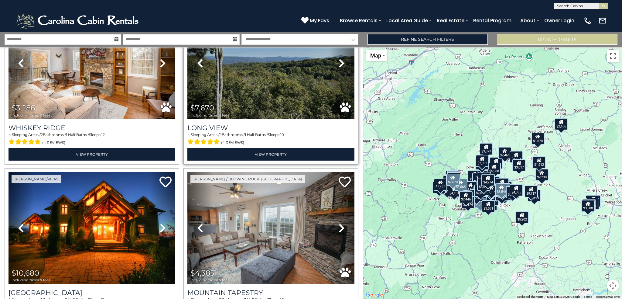
scroll to position [5016, 0]
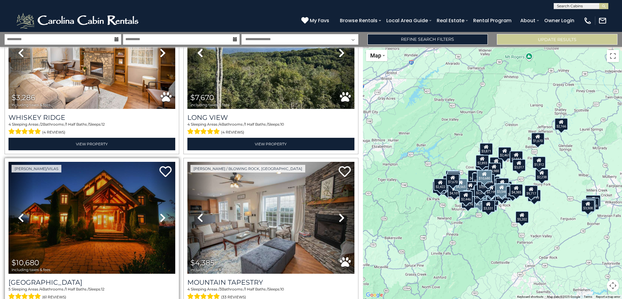
click at [162, 213] on icon at bounding box center [163, 218] width 6 height 10
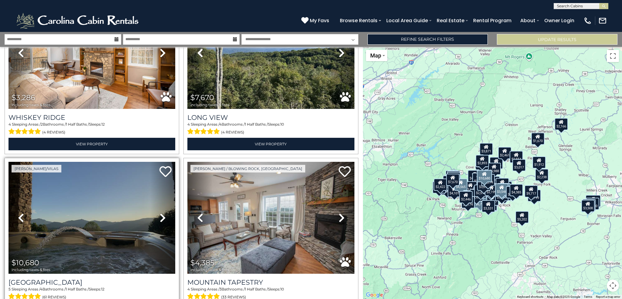
click at [162, 213] on icon at bounding box center [163, 218] width 6 height 10
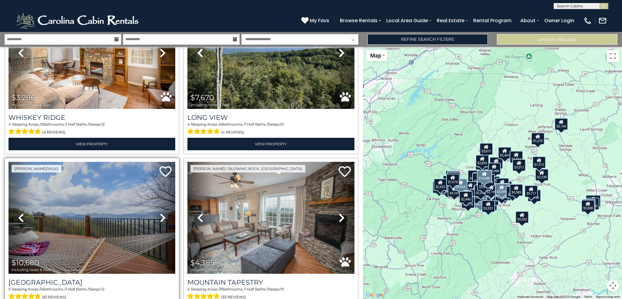
click at [162, 213] on icon at bounding box center [163, 218] width 6 height 10
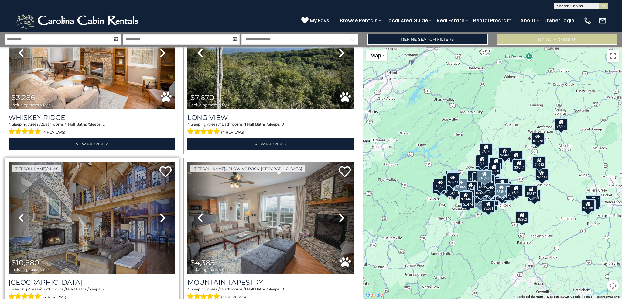
click at [162, 213] on icon at bounding box center [163, 218] width 6 height 10
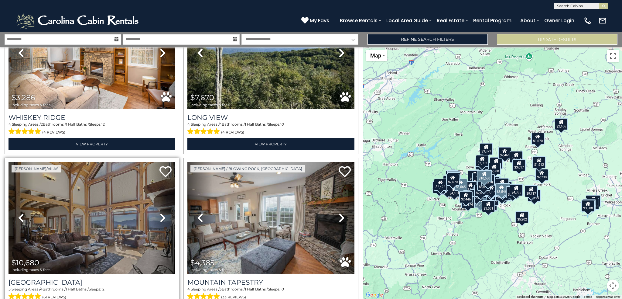
click at [162, 213] on icon at bounding box center [163, 218] width 6 height 10
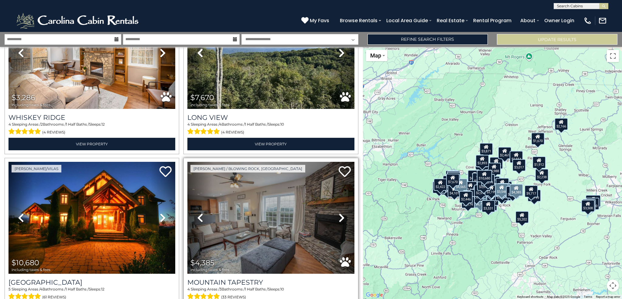
click at [340, 213] on icon at bounding box center [342, 218] width 6 height 10
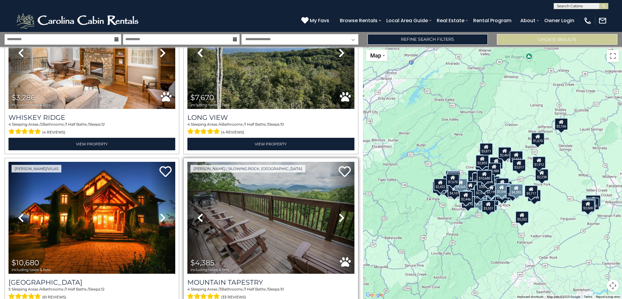
click at [340, 213] on icon at bounding box center [342, 218] width 6 height 10
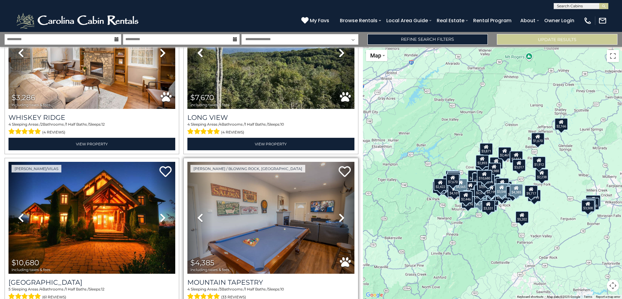
click at [340, 213] on icon at bounding box center [342, 218] width 6 height 10
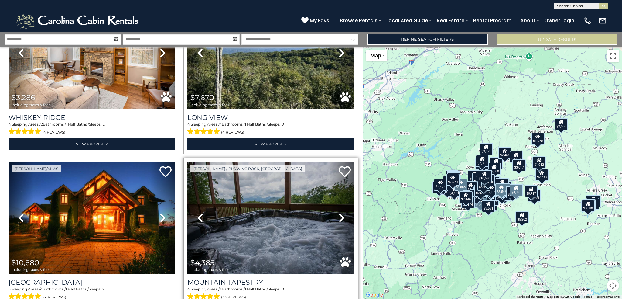
click at [340, 213] on icon at bounding box center [342, 218] width 6 height 10
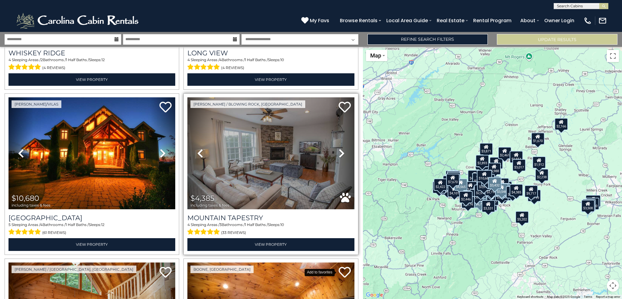
scroll to position [5077, 0]
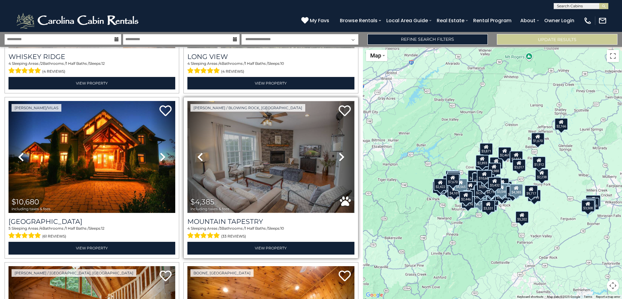
click at [276, 128] on img at bounding box center [270, 157] width 167 height 112
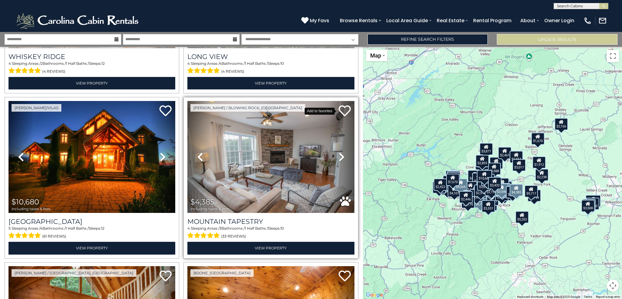
click at [342, 105] on icon at bounding box center [345, 111] width 12 height 12
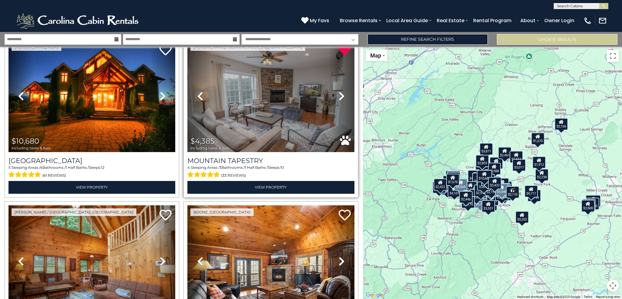
scroll to position [5168, 0]
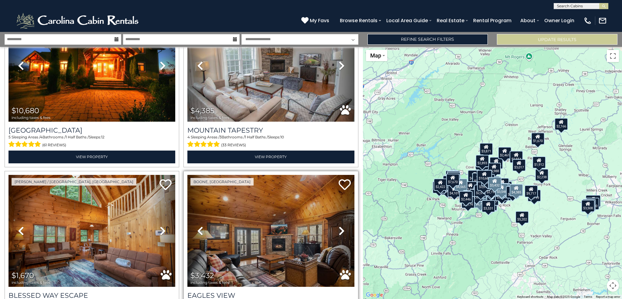
click at [339, 226] on icon at bounding box center [342, 231] width 6 height 10
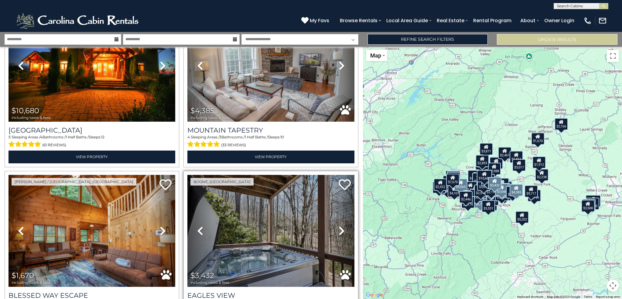
click at [339, 226] on icon at bounding box center [342, 231] width 6 height 10
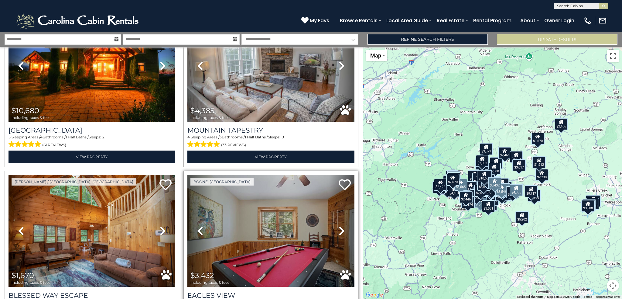
click at [339, 226] on icon at bounding box center [342, 231] width 6 height 10
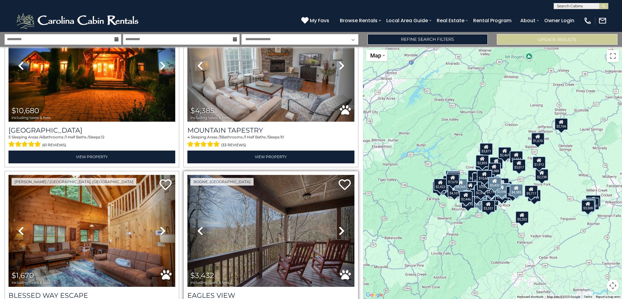
click at [339, 226] on icon at bounding box center [342, 231] width 6 height 10
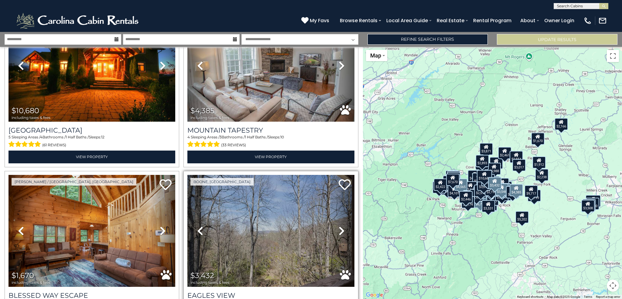
click at [339, 226] on icon at bounding box center [342, 231] width 6 height 10
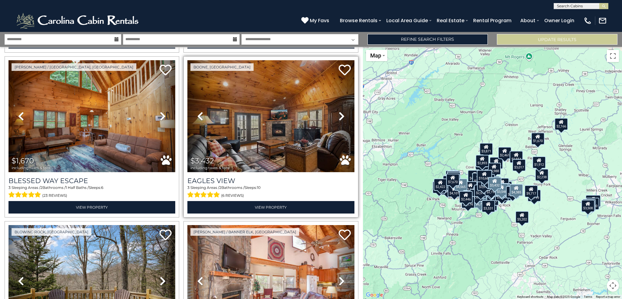
scroll to position [5290, 0]
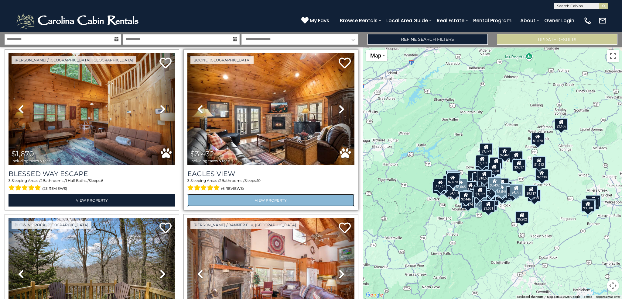
click at [274, 194] on link "View Property" at bounding box center [270, 200] width 167 height 12
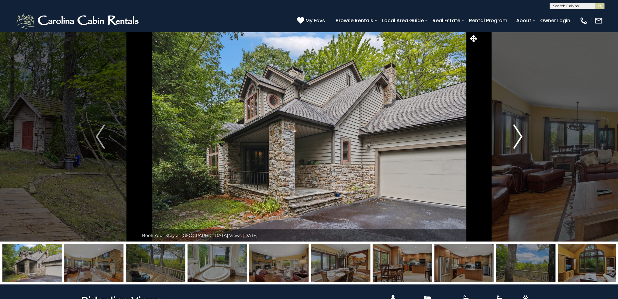
click at [519, 137] on img "Next" at bounding box center [517, 136] width 9 height 24
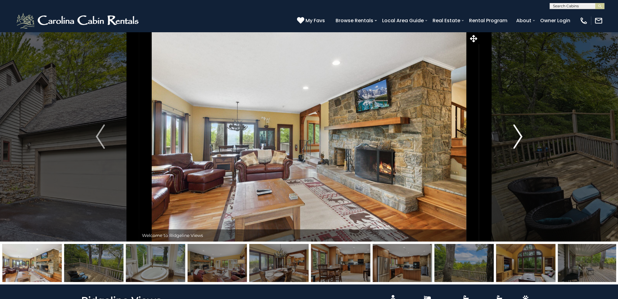
click at [519, 137] on img "Next" at bounding box center [517, 136] width 9 height 24
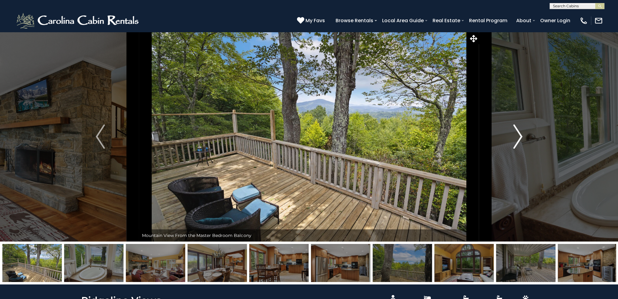
click at [519, 137] on img "Next" at bounding box center [517, 136] width 9 height 24
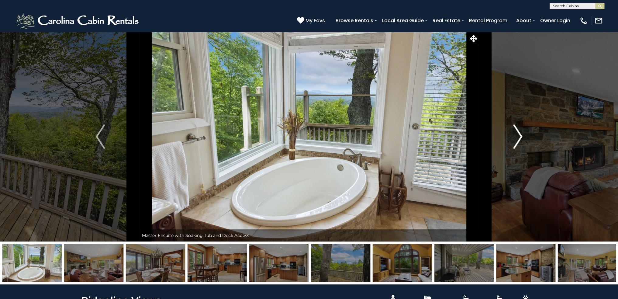
click at [519, 137] on img "Next" at bounding box center [517, 136] width 9 height 24
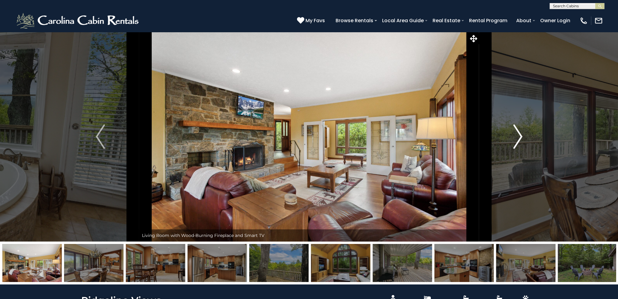
click at [519, 137] on img "Next" at bounding box center [517, 136] width 9 height 24
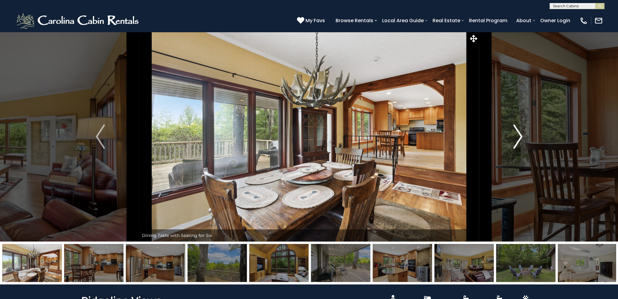
click at [519, 137] on img "Next" at bounding box center [517, 136] width 9 height 24
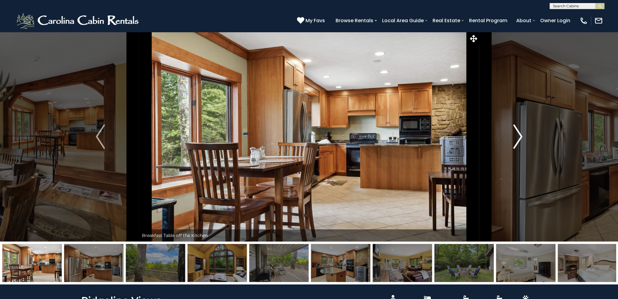
click at [519, 137] on img "Next" at bounding box center [517, 136] width 9 height 24
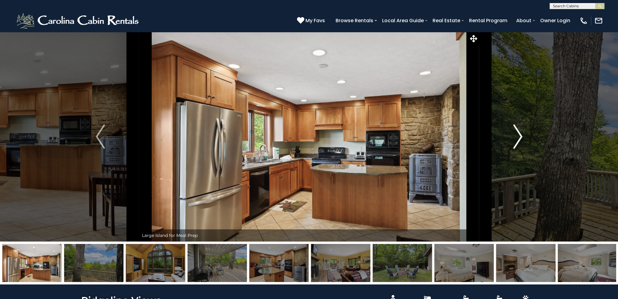
click at [519, 137] on img "Next" at bounding box center [517, 136] width 9 height 24
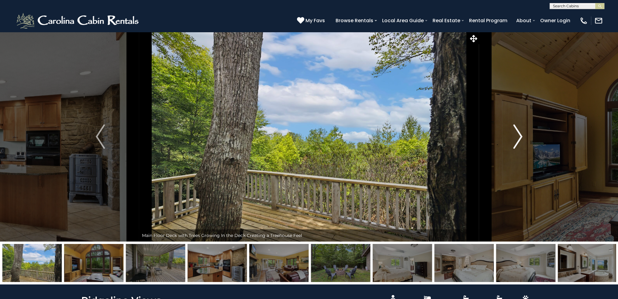
click at [519, 137] on img "Next" at bounding box center [517, 136] width 9 height 24
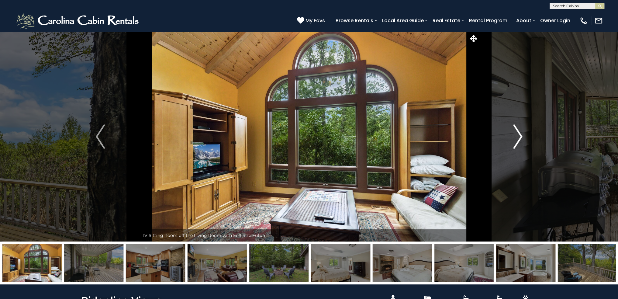
click at [519, 137] on img "Next" at bounding box center [517, 136] width 9 height 24
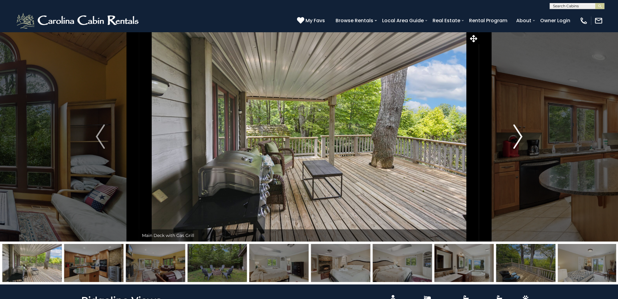
click at [519, 137] on img "Next" at bounding box center [517, 136] width 9 height 24
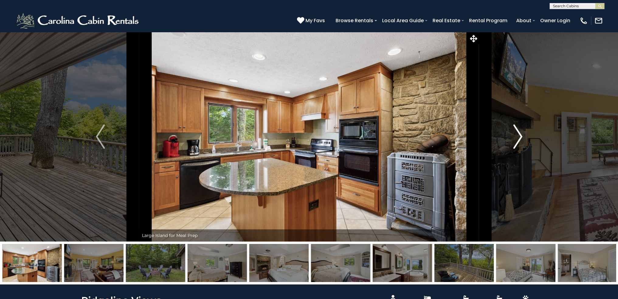
click at [519, 137] on img "Next" at bounding box center [517, 136] width 9 height 24
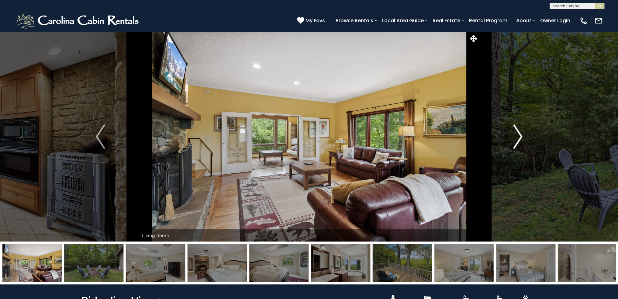
click at [519, 137] on img "Next" at bounding box center [517, 136] width 9 height 24
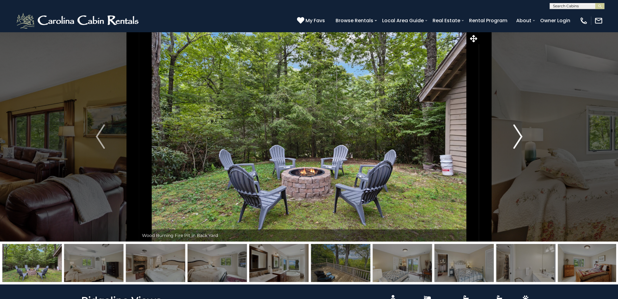
click at [519, 137] on img "Next" at bounding box center [517, 136] width 9 height 24
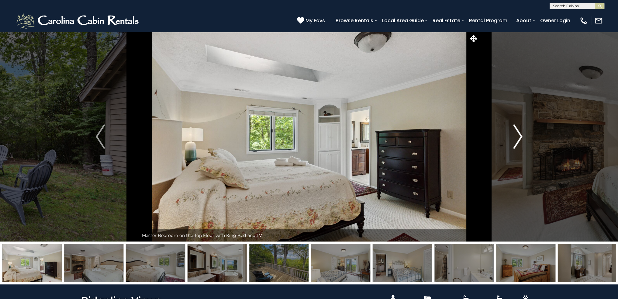
click at [519, 137] on img "Next" at bounding box center [517, 136] width 9 height 24
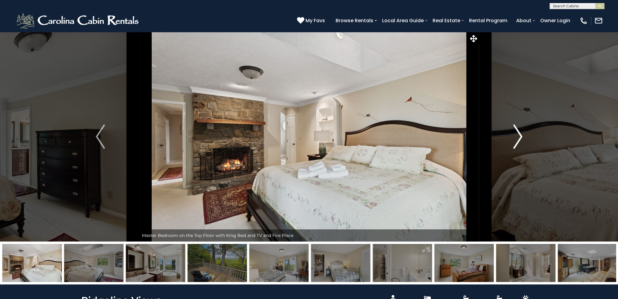
click at [519, 137] on img "Next" at bounding box center [517, 136] width 9 height 24
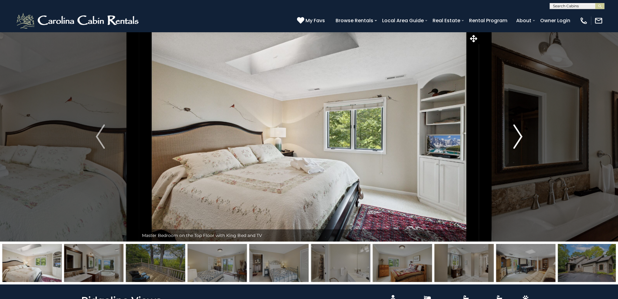
click at [519, 137] on img "Next" at bounding box center [517, 136] width 9 height 24
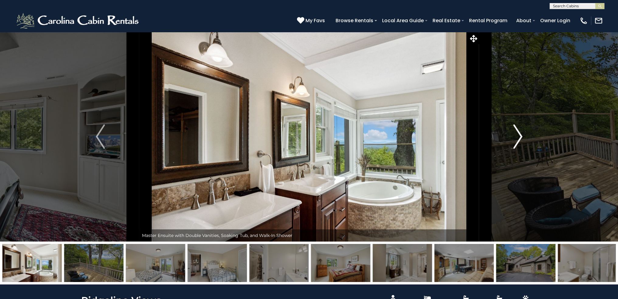
click at [519, 137] on img "Next" at bounding box center [517, 136] width 9 height 24
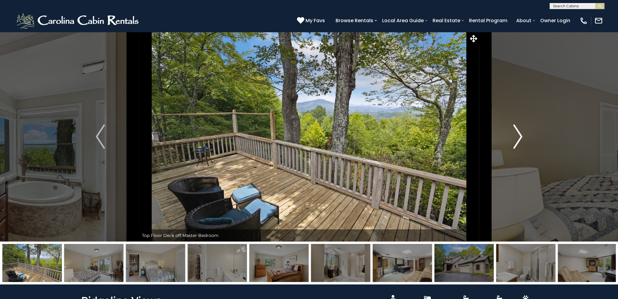
click at [519, 137] on img "Next" at bounding box center [517, 136] width 9 height 24
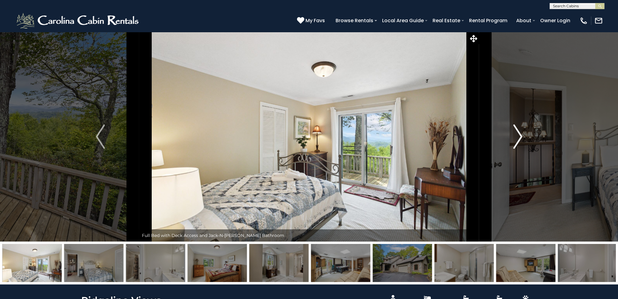
click at [519, 137] on img "Next" at bounding box center [517, 136] width 9 height 24
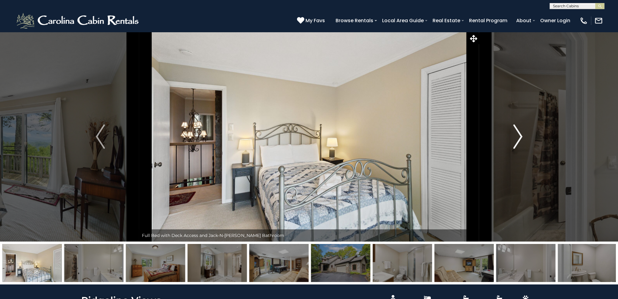
click at [519, 137] on img "Next" at bounding box center [517, 136] width 9 height 24
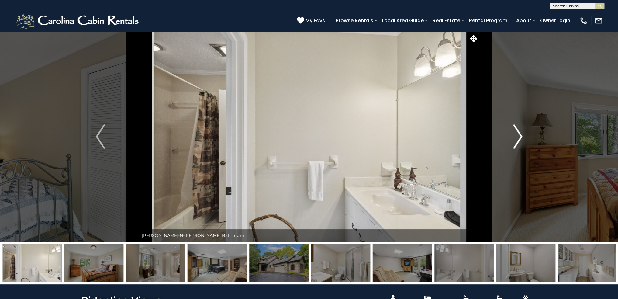
click at [519, 137] on img "Next" at bounding box center [517, 136] width 9 height 24
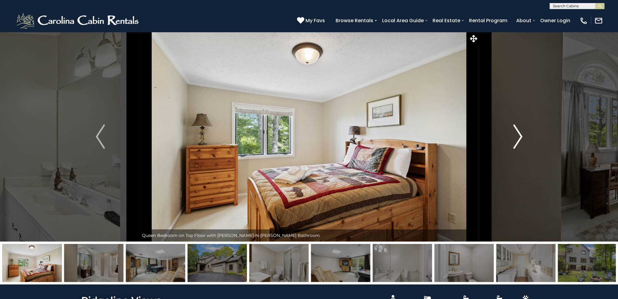
click at [519, 137] on img "Next" at bounding box center [517, 136] width 9 height 24
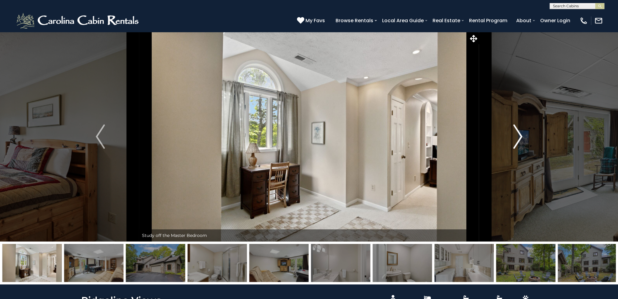
click at [519, 137] on img "Next" at bounding box center [517, 136] width 9 height 24
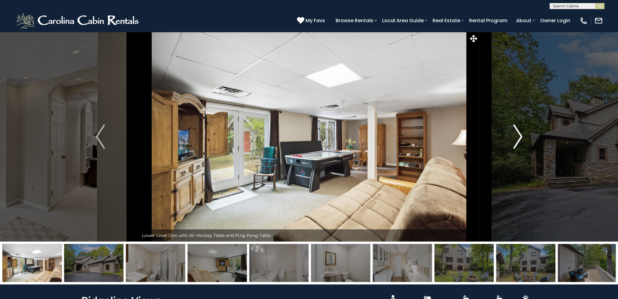
click at [519, 137] on img "Next" at bounding box center [517, 136] width 9 height 24
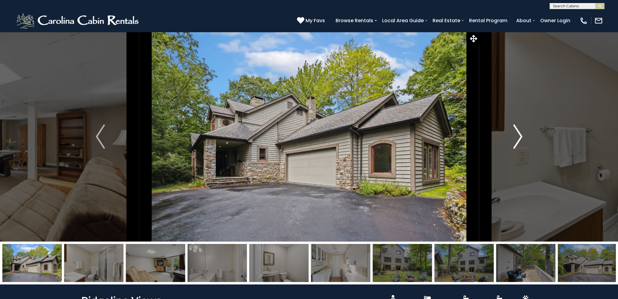
click at [519, 137] on img "Next" at bounding box center [517, 136] width 9 height 24
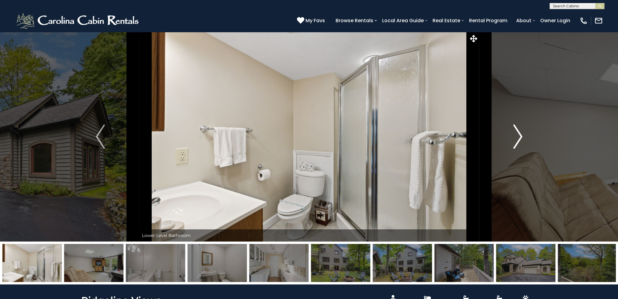
click at [519, 137] on img "Next" at bounding box center [517, 136] width 9 height 24
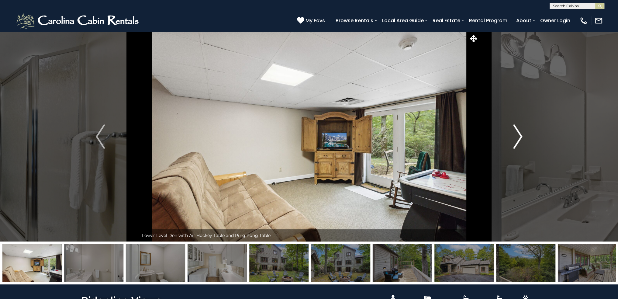
click at [519, 137] on img "Next" at bounding box center [517, 136] width 9 height 24
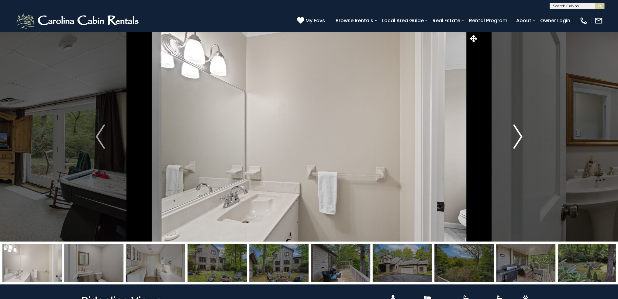
click at [519, 137] on img "Next" at bounding box center [517, 136] width 9 height 24
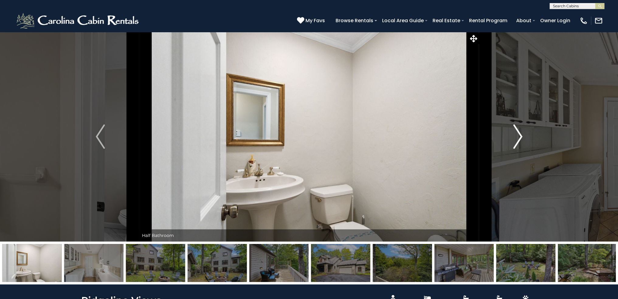
click at [519, 137] on img "Next" at bounding box center [517, 136] width 9 height 24
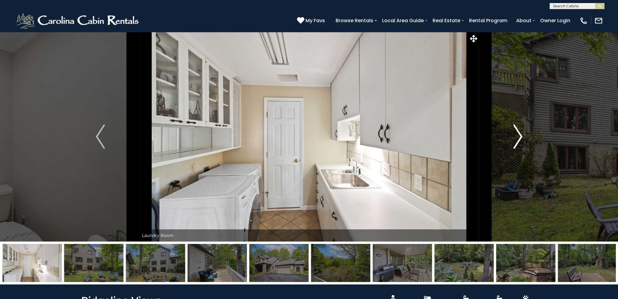
click at [519, 137] on img "Next" at bounding box center [517, 136] width 9 height 24
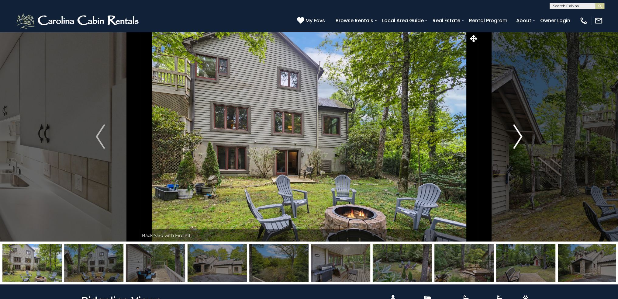
click at [519, 137] on img "Next" at bounding box center [517, 136] width 9 height 24
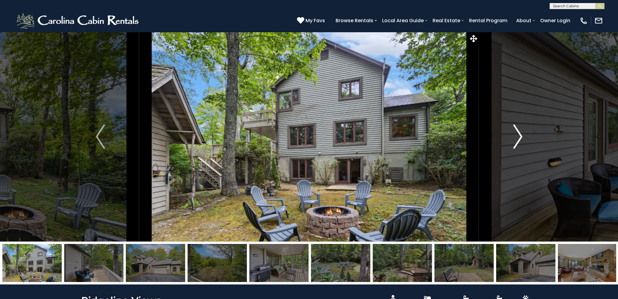
click at [519, 137] on img "Next" at bounding box center [517, 136] width 9 height 24
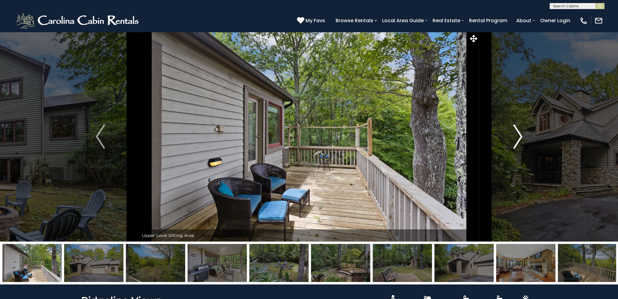
click at [519, 137] on img "Next" at bounding box center [517, 136] width 9 height 24
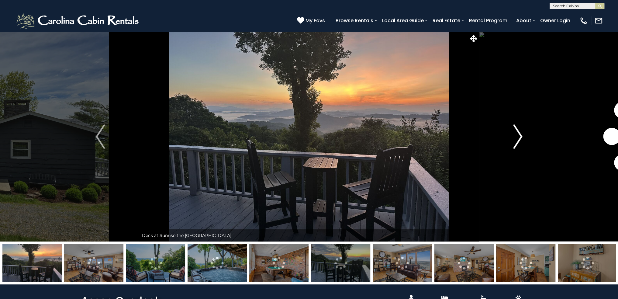
click at [519, 139] on img "Next" at bounding box center [517, 136] width 9 height 24
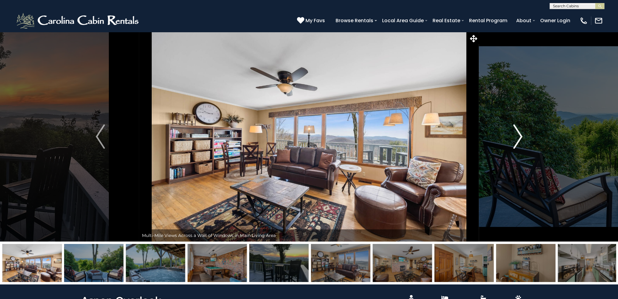
click at [519, 139] on img "Next" at bounding box center [517, 136] width 9 height 24
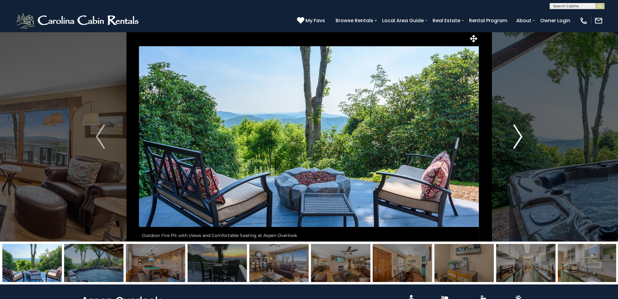
click at [519, 139] on img "Next" at bounding box center [517, 136] width 9 height 24
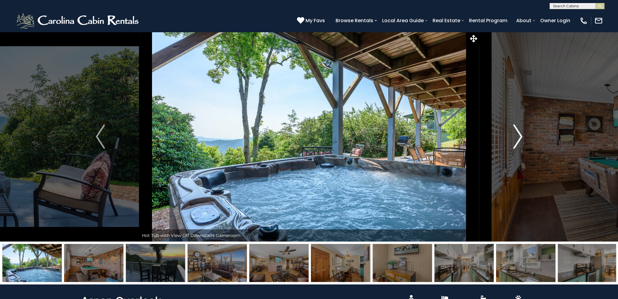
click at [519, 139] on img "Next" at bounding box center [517, 136] width 9 height 24
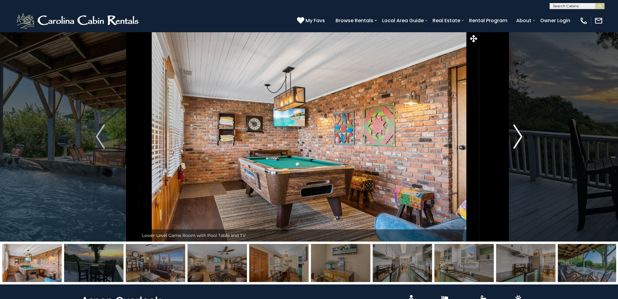
click at [519, 139] on img "Next" at bounding box center [517, 136] width 9 height 24
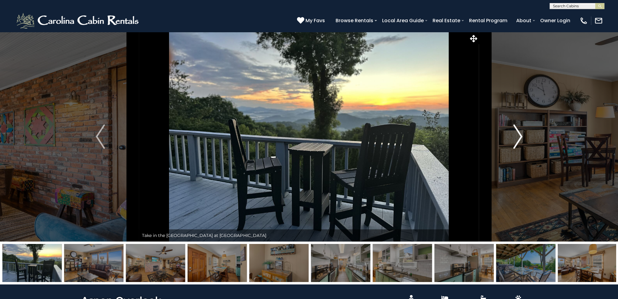
click at [519, 139] on img "Next" at bounding box center [517, 136] width 9 height 24
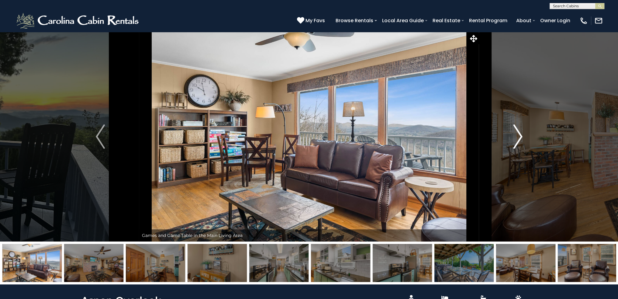
click at [519, 139] on img "Next" at bounding box center [517, 136] width 9 height 24
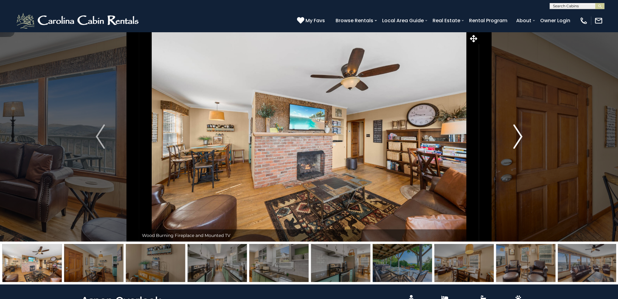
click at [519, 139] on img "Next" at bounding box center [517, 136] width 9 height 24
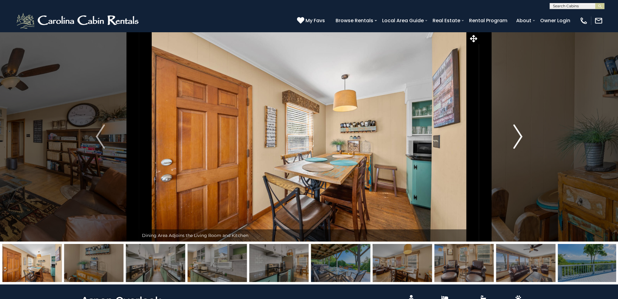
click at [519, 139] on img "Next" at bounding box center [517, 136] width 9 height 24
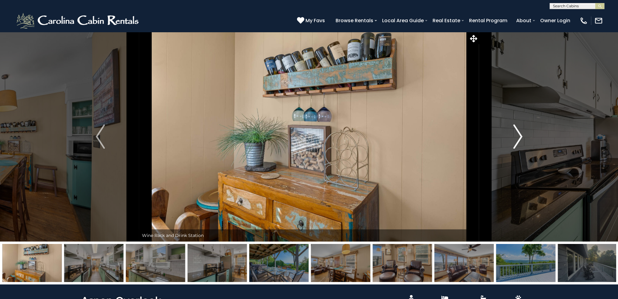
click at [519, 139] on img "Next" at bounding box center [517, 136] width 9 height 24
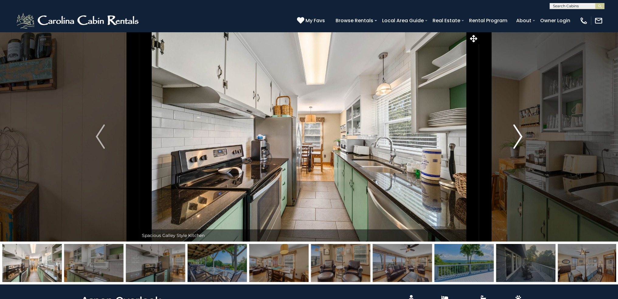
click at [519, 139] on img "Next" at bounding box center [517, 136] width 9 height 24
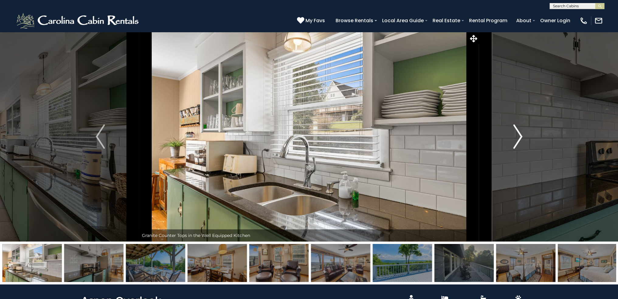
click at [519, 139] on img "Next" at bounding box center [517, 136] width 9 height 24
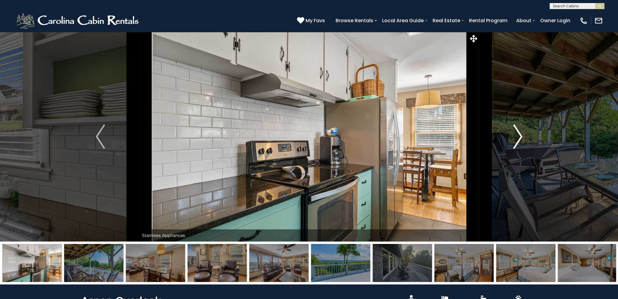
click at [519, 139] on img "Next" at bounding box center [517, 136] width 9 height 24
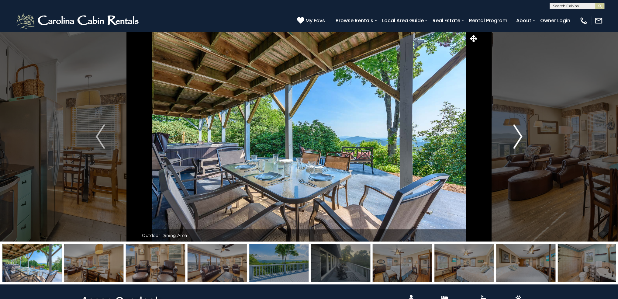
click at [519, 139] on img "Next" at bounding box center [517, 136] width 9 height 24
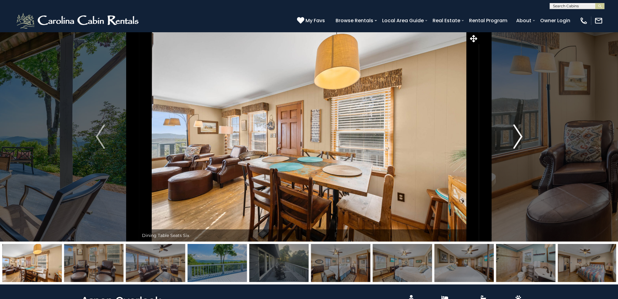
click at [519, 139] on img "Next" at bounding box center [517, 136] width 9 height 24
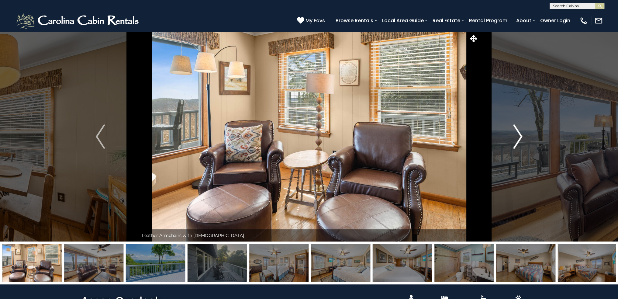
click at [519, 139] on img "Next" at bounding box center [517, 136] width 9 height 24
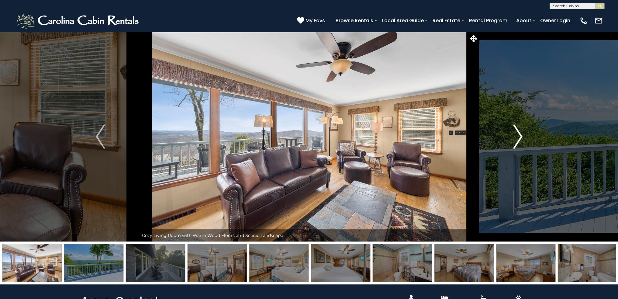
click at [519, 139] on img "Next" at bounding box center [517, 136] width 9 height 24
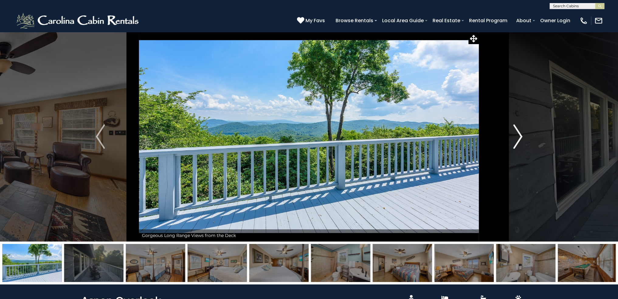
click at [519, 139] on img "Next" at bounding box center [517, 136] width 9 height 24
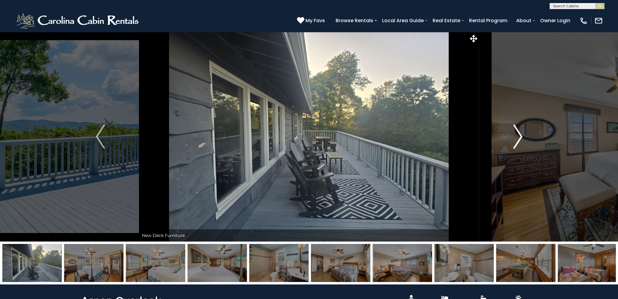
click at [519, 139] on img "Next" at bounding box center [517, 136] width 9 height 24
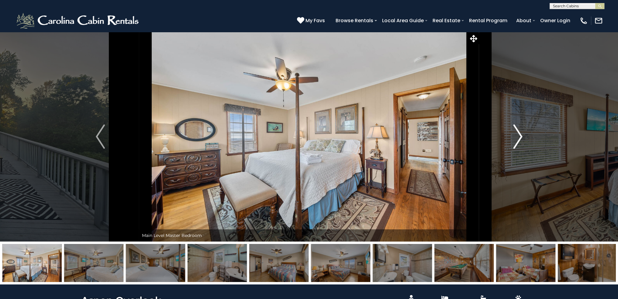
click at [519, 139] on img "Next" at bounding box center [517, 136] width 9 height 24
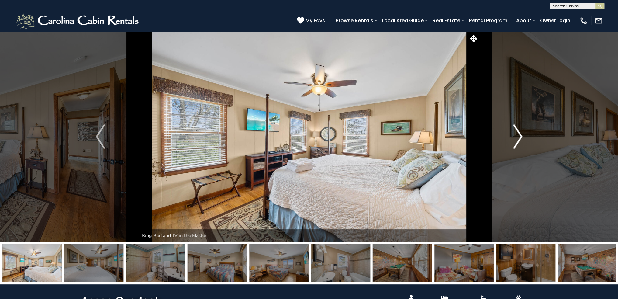
click at [519, 139] on img "Next" at bounding box center [517, 136] width 9 height 24
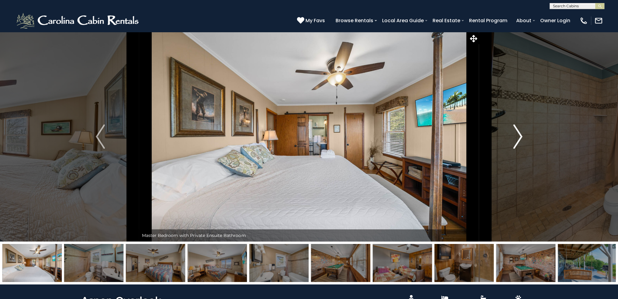
click at [519, 139] on img "Next" at bounding box center [517, 136] width 9 height 24
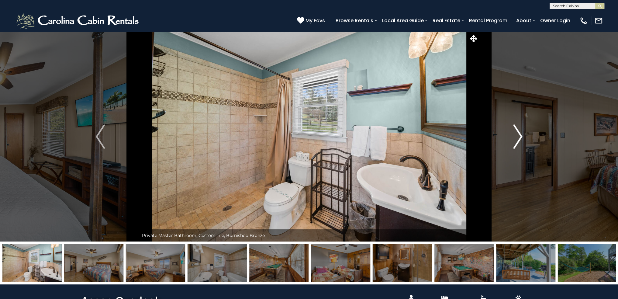
click at [519, 139] on img "Next" at bounding box center [517, 136] width 9 height 24
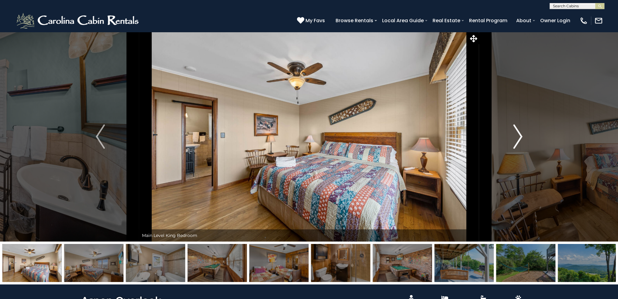
click at [519, 139] on img "Next" at bounding box center [517, 136] width 9 height 24
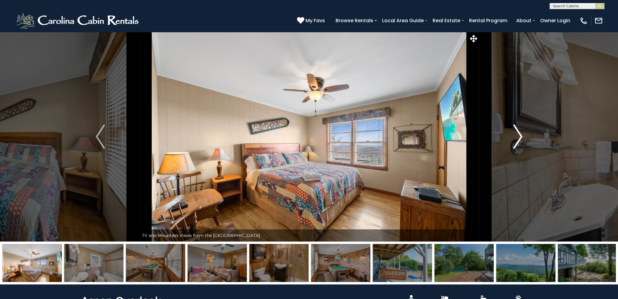
click at [519, 139] on img "Next" at bounding box center [517, 136] width 9 height 24
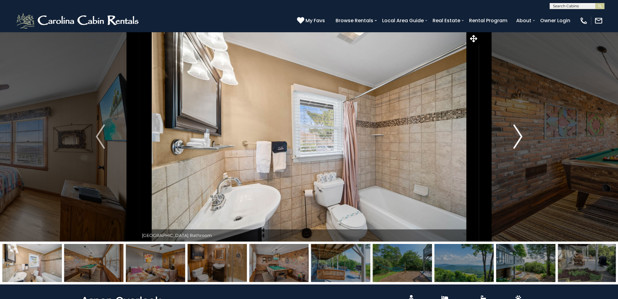
click at [519, 139] on img "Next" at bounding box center [517, 136] width 9 height 24
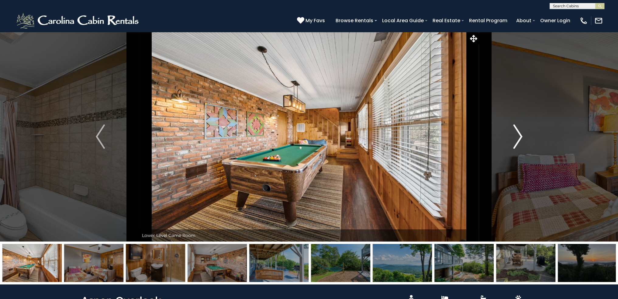
click at [519, 139] on img "Next" at bounding box center [517, 136] width 9 height 24
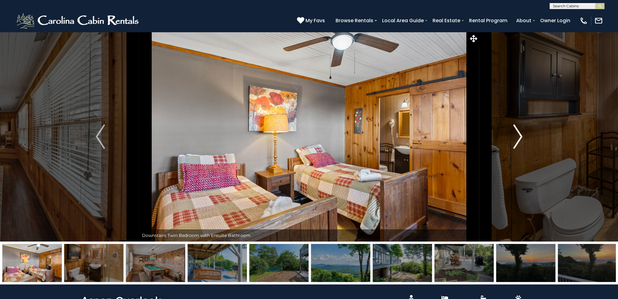
click at [519, 139] on img "Next" at bounding box center [517, 136] width 9 height 24
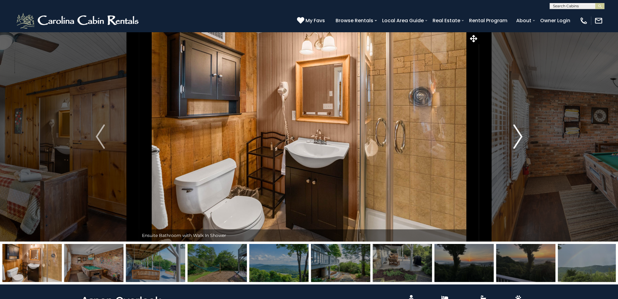
click at [519, 139] on img "Next" at bounding box center [517, 136] width 9 height 24
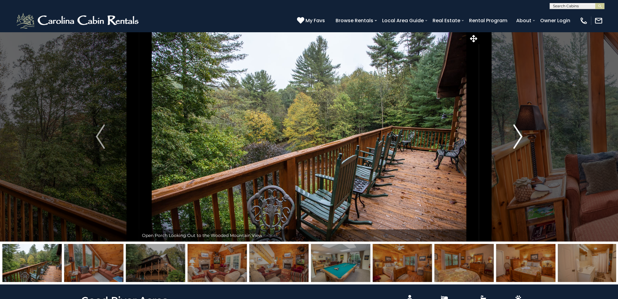
click at [520, 135] on img "Next" at bounding box center [517, 136] width 9 height 24
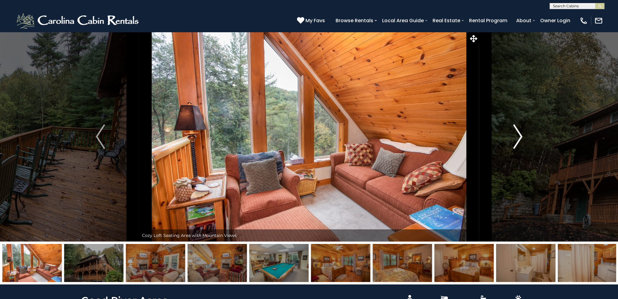
click at [520, 135] on img "Next" at bounding box center [517, 136] width 9 height 24
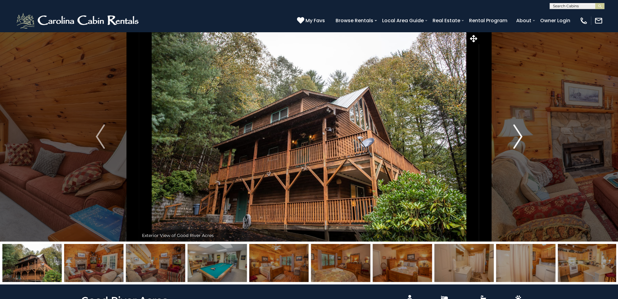
click at [520, 135] on img "Next" at bounding box center [517, 136] width 9 height 24
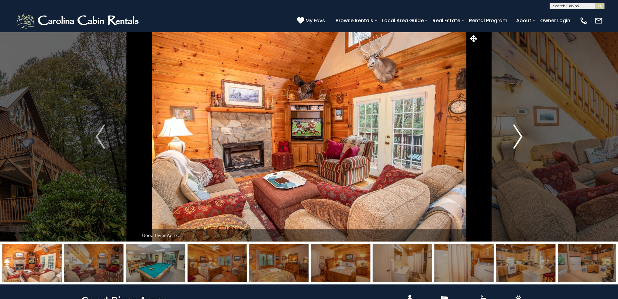
click at [520, 135] on img "Next" at bounding box center [517, 136] width 9 height 24
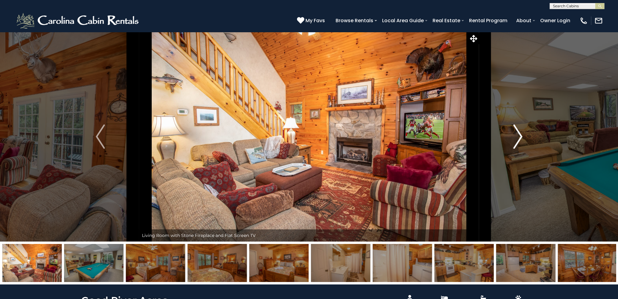
click at [520, 135] on img "Next" at bounding box center [517, 136] width 9 height 24
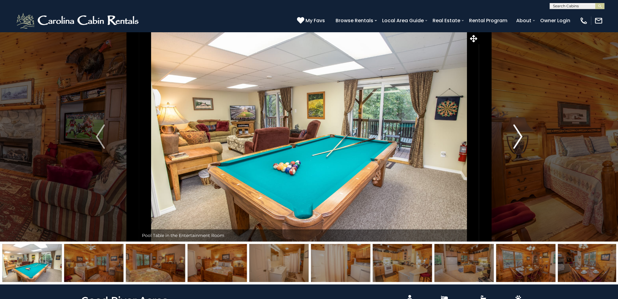
click at [520, 135] on img "Next" at bounding box center [517, 136] width 9 height 24
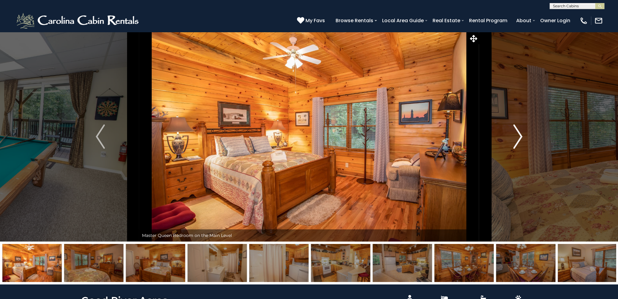
click at [520, 135] on img "Next" at bounding box center [517, 136] width 9 height 24
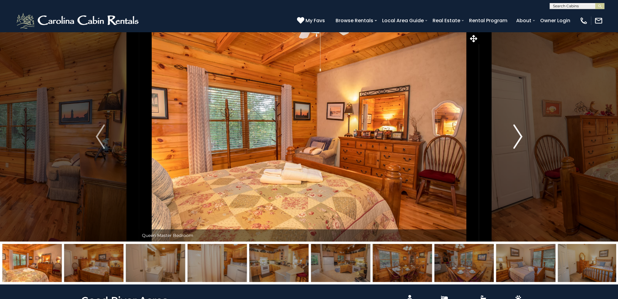
click at [520, 135] on img "Next" at bounding box center [517, 136] width 9 height 24
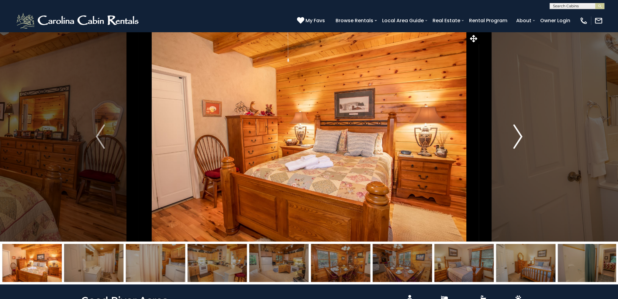
click at [520, 135] on img "Next" at bounding box center [517, 136] width 9 height 24
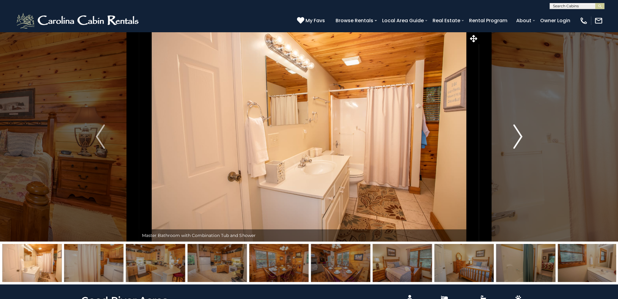
click at [520, 135] on img "Next" at bounding box center [517, 136] width 9 height 24
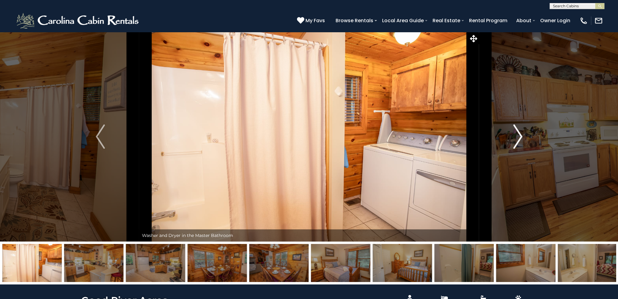
click at [520, 135] on img "Next" at bounding box center [517, 136] width 9 height 24
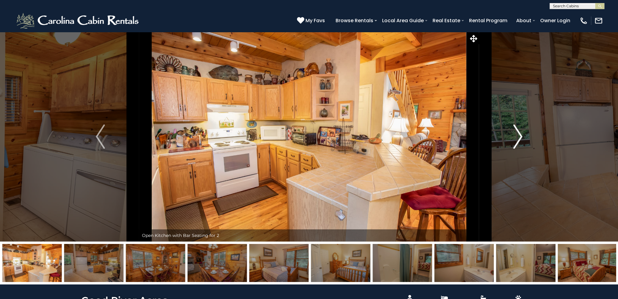
click at [520, 135] on img "Next" at bounding box center [517, 136] width 9 height 24
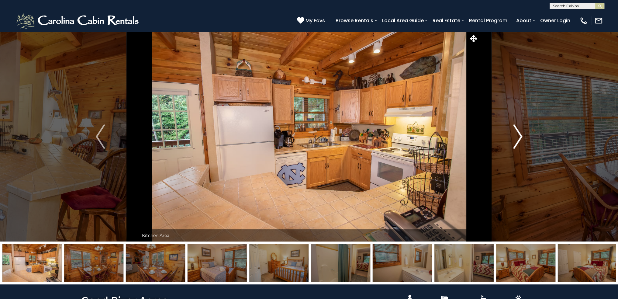
click at [520, 135] on img "Next" at bounding box center [517, 136] width 9 height 24
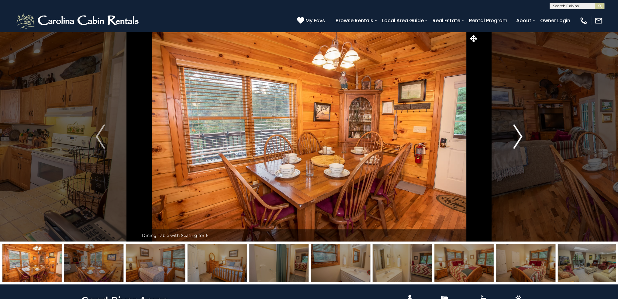
click at [520, 135] on img "Next" at bounding box center [517, 136] width 9 height 24
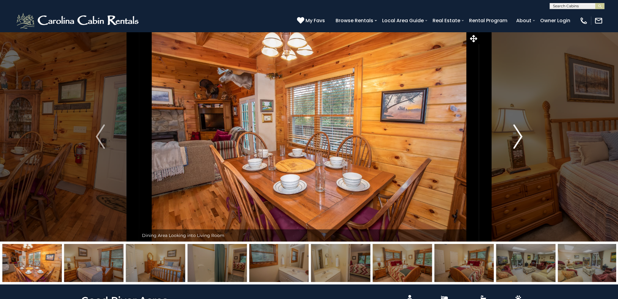
click at [520, 135] on img "Next" at bounding box center [517, 136] width 9 height 24
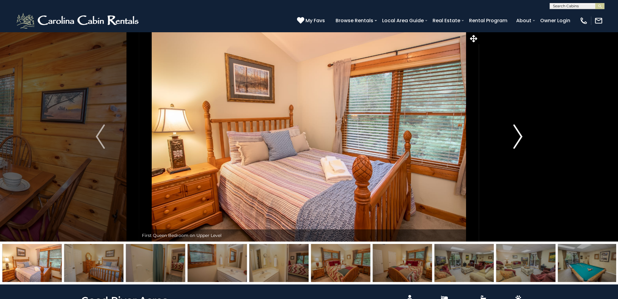
click at [520, 135] on img "Next" at bounding box center [517, 136] width 9 height 24
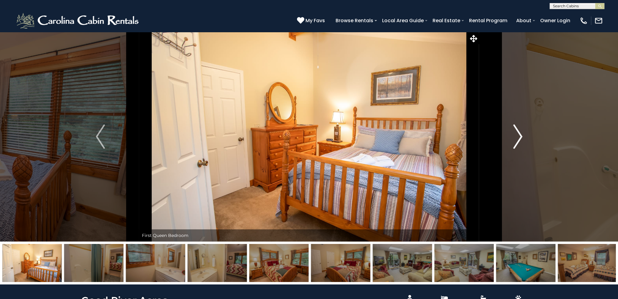
click at [520, 135] on img "Next" at bounding box center [517, 136] width 9 height 24
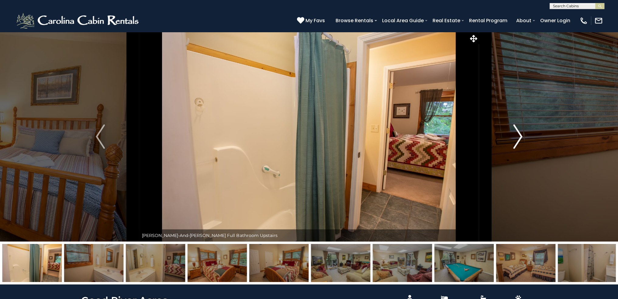
click at [520, 135] on img "Next" at bounding box center [517, 136] width 9 height 24
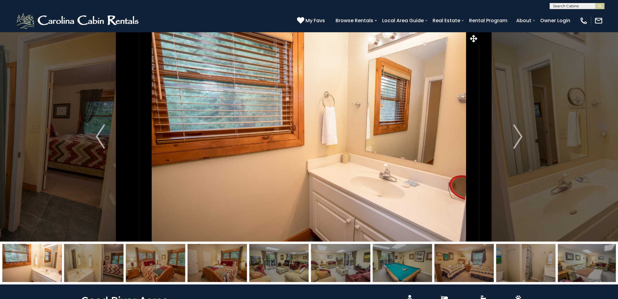
click at [613, 5] on div "**********" at bounding box center [309, 4] width 618 height 9
click at [115, 22] on img at bounding box center [78, 21] width 126 height 18
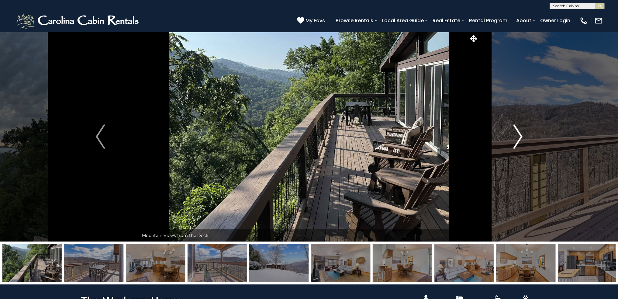
click at [517, 137] on img "Next" at bounding box center [517, 136] width 9 height 24
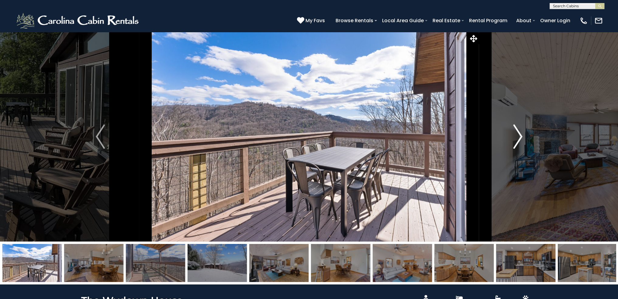
drag, startPoint x: 517, startPoint y: 137, endPoint x: 520, endPoint y: 135, distance: 3.7
click at [518, 137] on img "Next" at bounding box center [517, 136] width 9 height 24
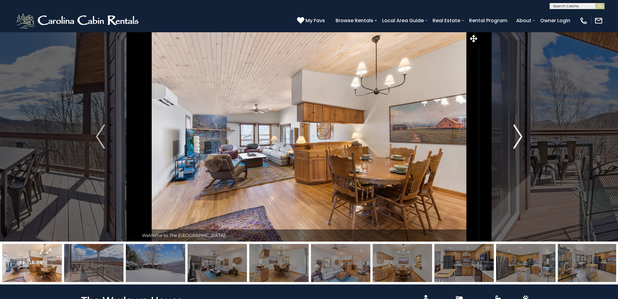
click at [520, 135] on img "Next" at bounding box center [517, 136] width 9 height 24
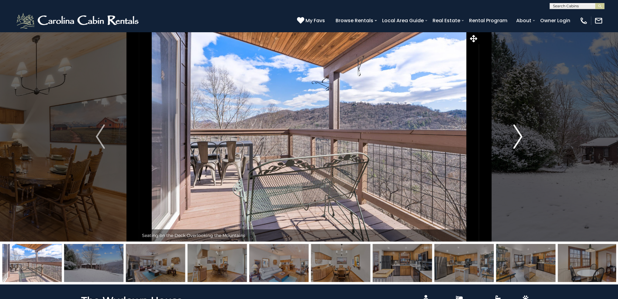
click at [520, 135] on img "Next" at bounding box center [517, 136] width 9 height 24
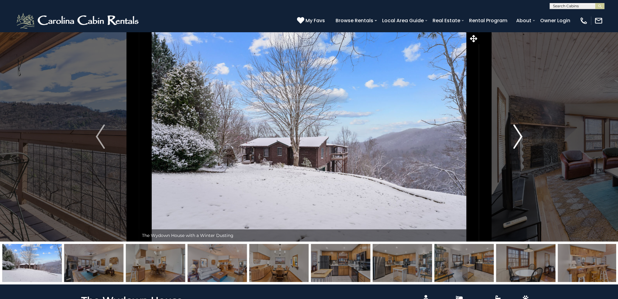
click at [520, 135] on img "Next" at bounding box center [517, 136] width 9 height 24
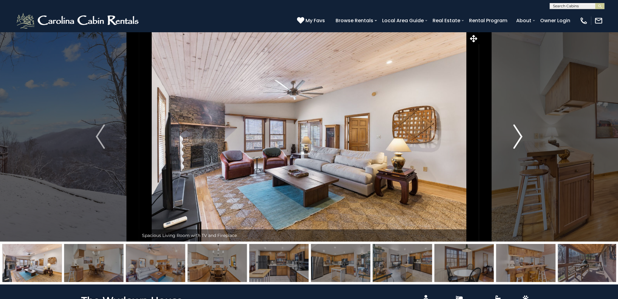
click at [520, 135] on img "Next" at bounding box center [517, 136] width 9 height 24
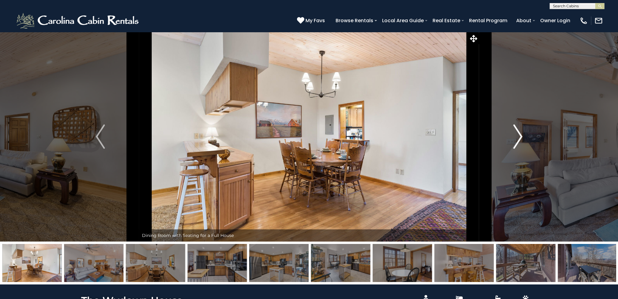
click at [520, 135] on img "Next" at bounding box center [517, 136] width 9 height 24
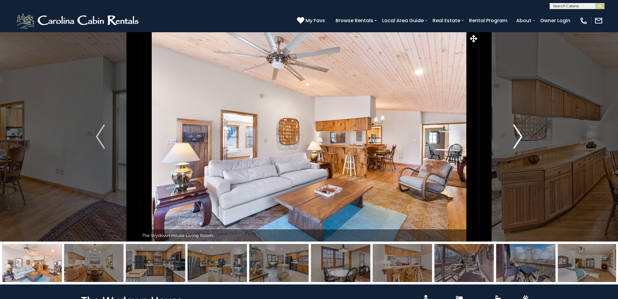
click at [520, 135] on img "Next" at bounding box center [517, 136] width 9 height 24
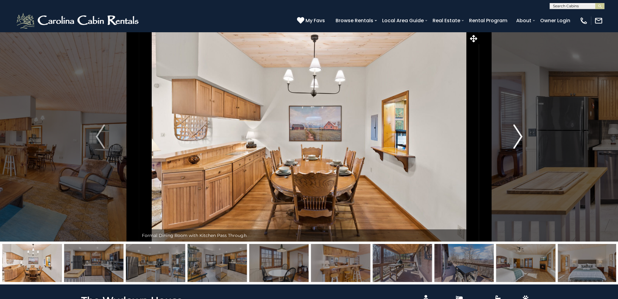
click at [520, 135] on img "Next" at bounding box center [517, 136] width 9 height 24
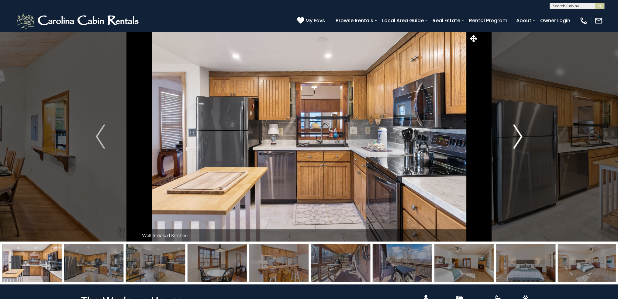
click at [520, 135] on img "Next" at bounding box center [517, 136] width 9 height 24
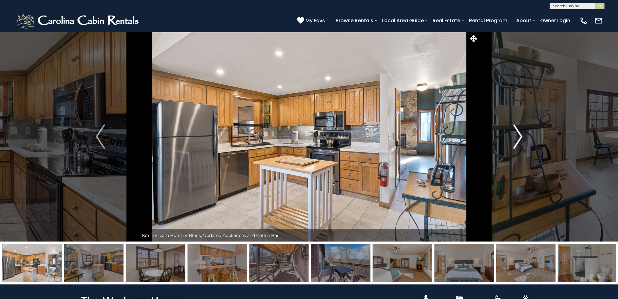
click at [520, 135] on img "Next" at bounding box center [517, 136] width 9 height 24
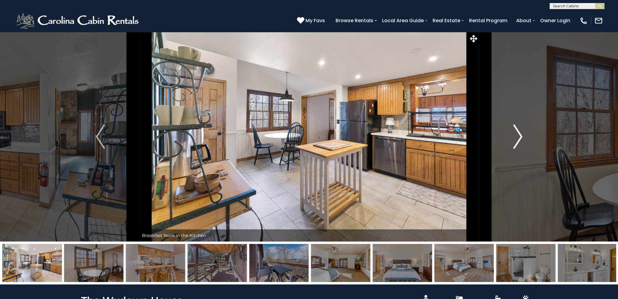
click at [520, 135] on img "Next" at bounding box center [517, 136] width 9 height 24
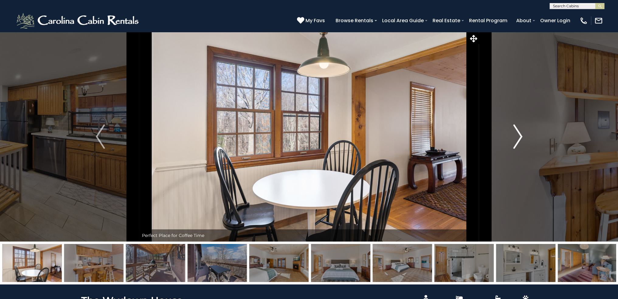
click at [520, 135] on img "Next" at bounding box center [517, 136] width 9 height 24
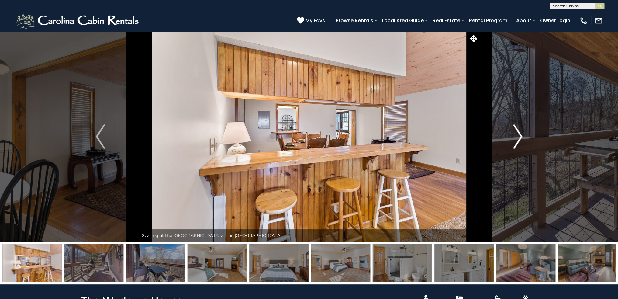
click at [520, 135] on img "Next" at bounding box center [517, 136] width 9 height 24
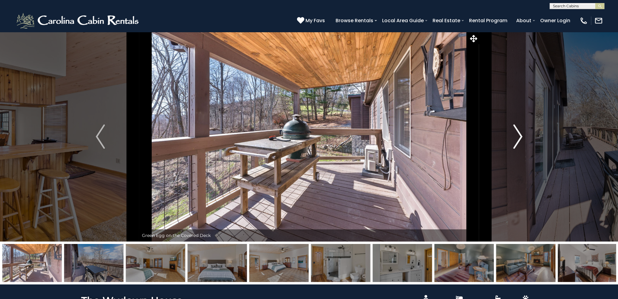
click at [520, 135] on img "Next" at bounding box center [517, 136] width 9 height 24
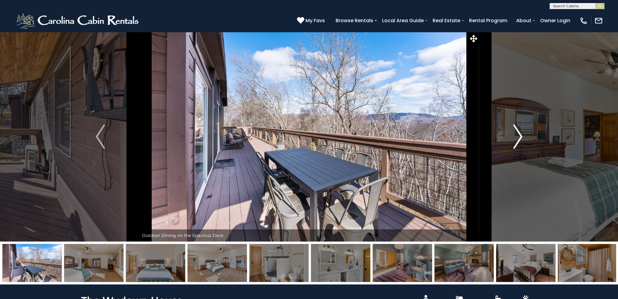
click at [520, 135] on img "Next" at bounding box center [517, 136] width 9 height 24
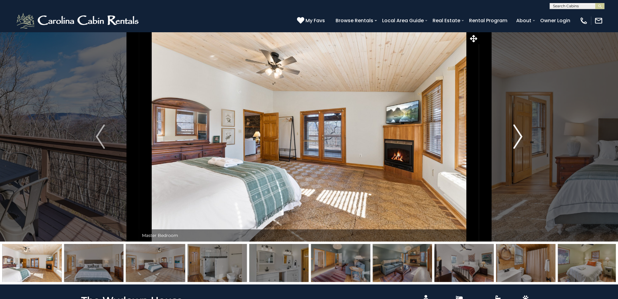
click at [520, 135] on img "Next" at bounding box center [517, 136] width 9 height 24
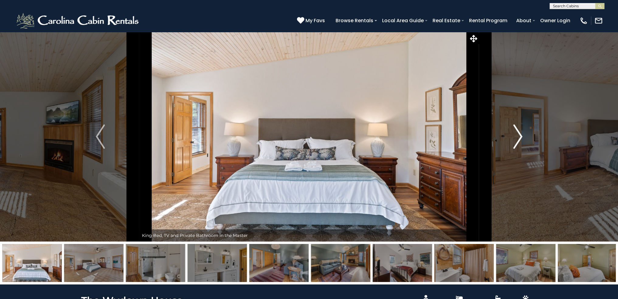
click at [520, 135] on img "Next" at bounding box center [517, 136] width 9 height 24
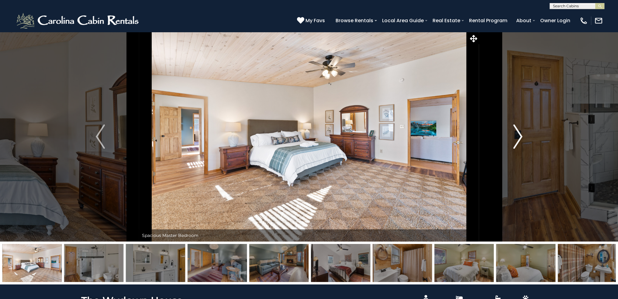
click at [520, 135] on img "Next" at bounding box center [517, 136] width 9 height 24
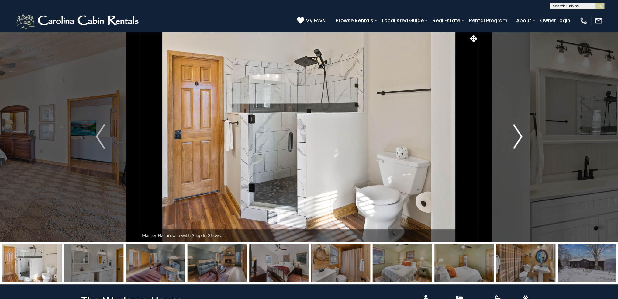
click at [520, 135] on img "Next" at bounding box center [517, 136] width 9 height 24
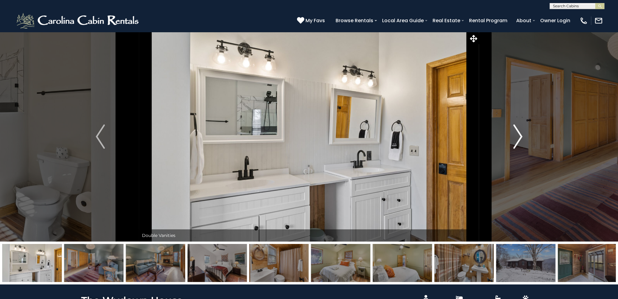
click at [520, 135] on img "Next" at bounding box center [517, 136] width 9 height 24
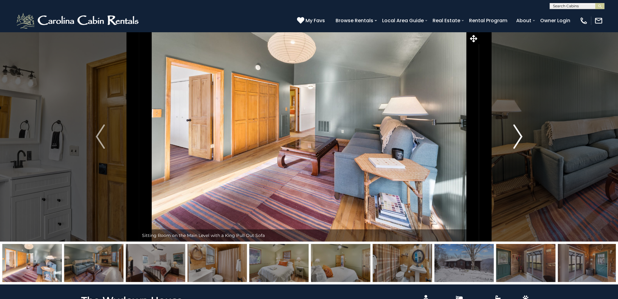
click at [520, 135] on img "Next" at bounding box center [517, 136] width 9 height 24
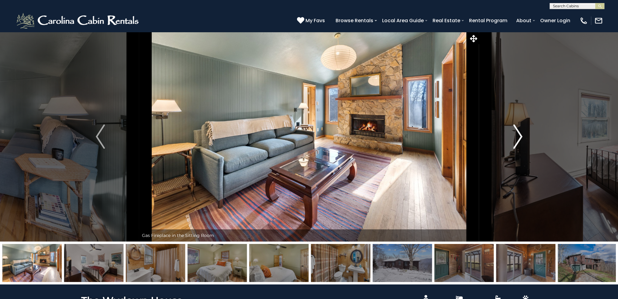
click at [520, 135] on img "Next" at bounding box center [517, 136] width 9 height 24
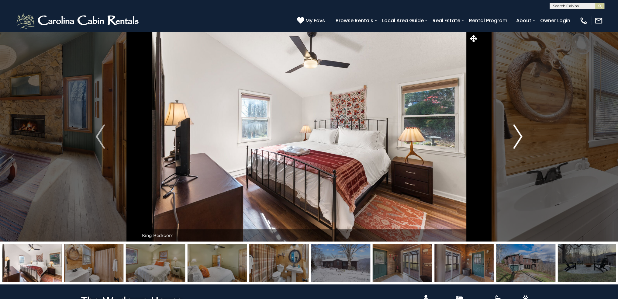
click at [520, 135] on img "Next" at bounding box center [517, 136] width 9 height 24
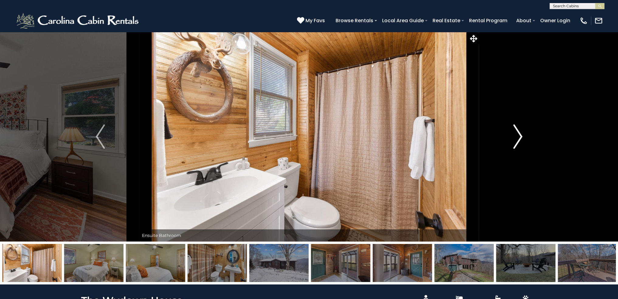
click at [520, 135] on img "Next" at bounding box center [517, 136] width 9 height 24
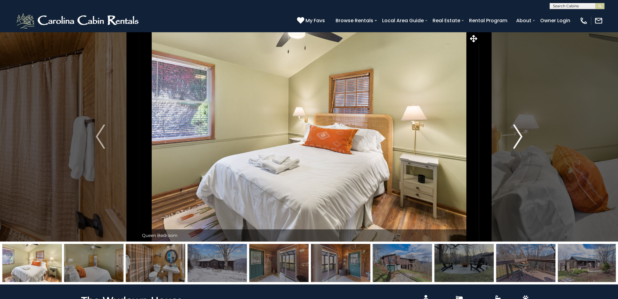
click at [520, 135] on img "Next" at bounding box center [517, 136] width 9 height 24
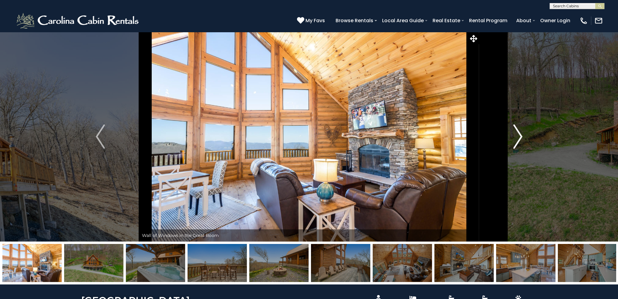
click at [521, 137] on img "Next" at bounding box center [517, 136] width 9 height 24
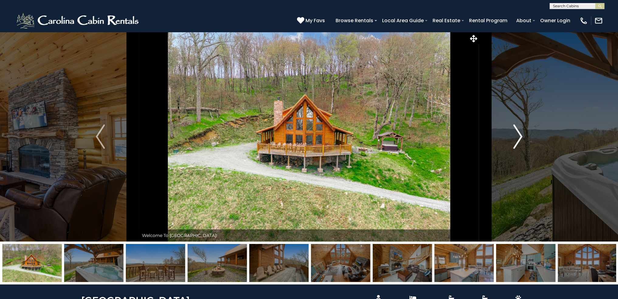
click at [521, 137] on img "Next" at bounding box center [517, 136] width 9 height 24
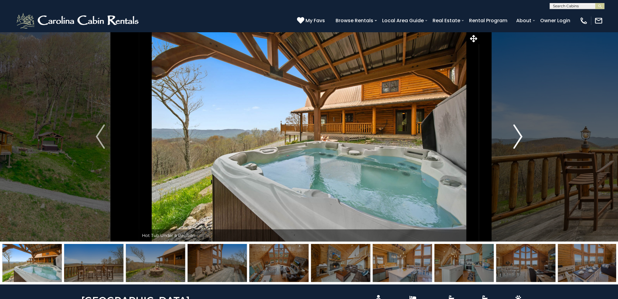
click at [521, 137] on img "Next" at bounding box center [517, 136] width 9 height 24
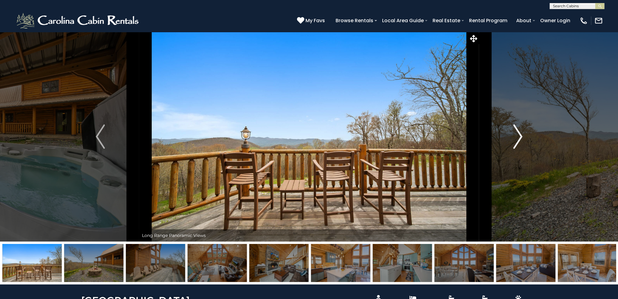
click at [521, 137] on img "Next" at bounding box center [517, 136] width 9 height 24
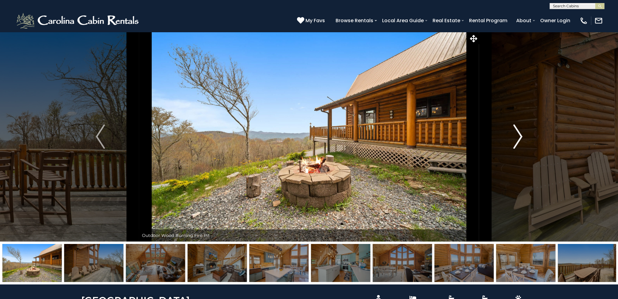
click at [521, 137] on img "Next" at bounding box center [517, 136] width 9 height 24
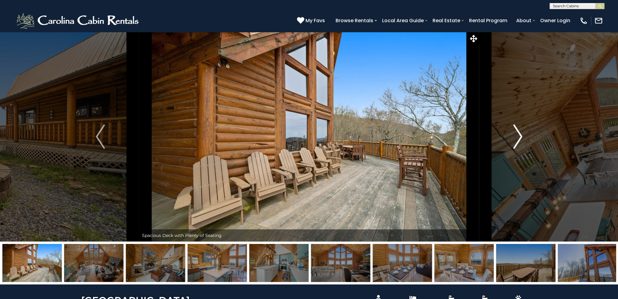
click at [521, 137] on img "Next" at bounding box center [517, 136] width 9 height 24
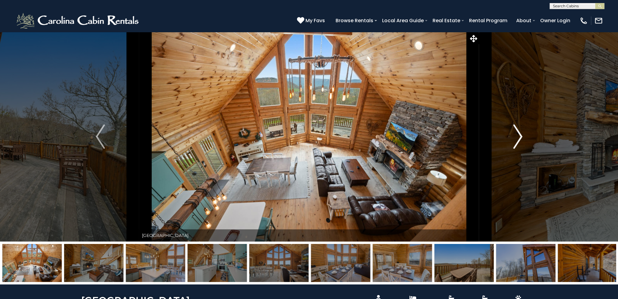
click at [521, 137] on img "Next" at bounding box center [517, 136] width 9 height 24
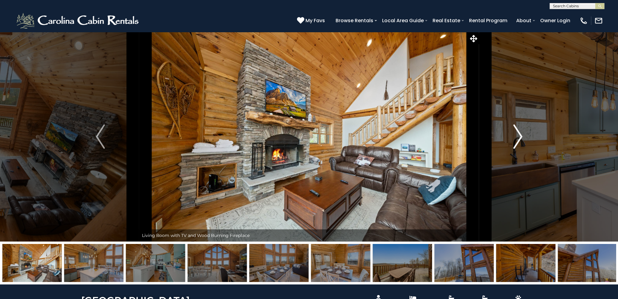
click at [521, 137] on img "Next" at bounding box center [517, 136] width 9 height 24
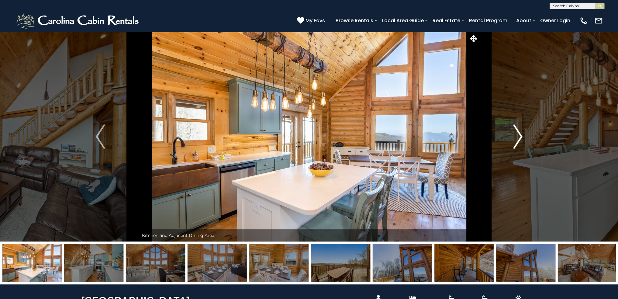
click at [521, 137] on img "Next" at bounding box center [517, 136] width 9 height 24
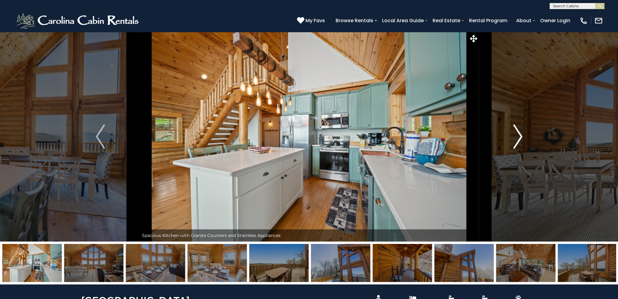
click at [521, 137] on img "Next" at bounding box center [517, 136] width 9 height 24
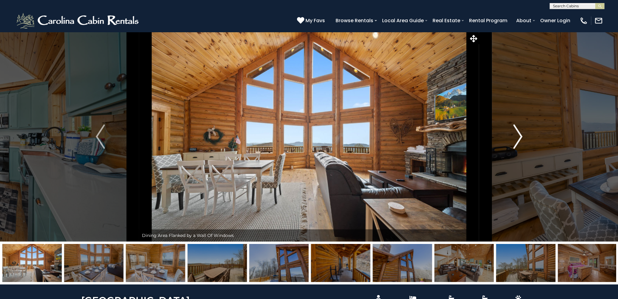
click at [521, 137] on img "Next" at bounding box center [517, 136] width 9 height 24
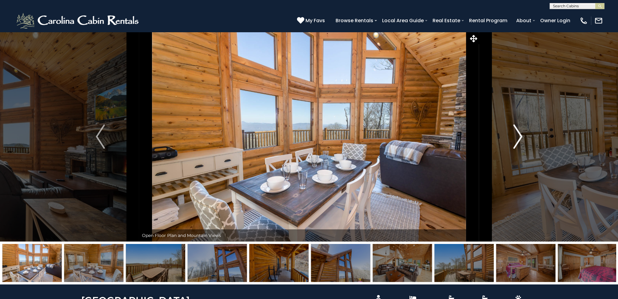
click at [521, 137] on img "Next" at bounding box center [517, 136] width 9 height 24
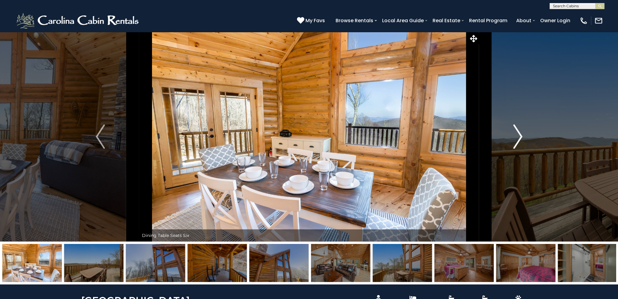
click at [521, 137] on img "Next" at bounding box center [517, 136] width 9 height 24
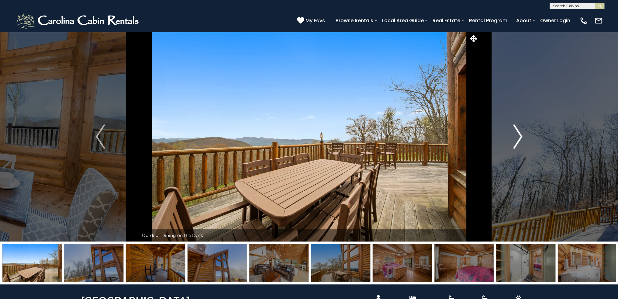
click at [521, 137] on img "Next" at bounding box center [517, 136] width 9 height 24
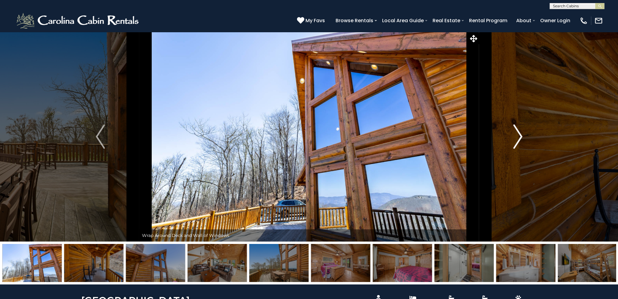
click at [521, 137] on img "Next" at bounding box center [517, 136] width 9 height 24
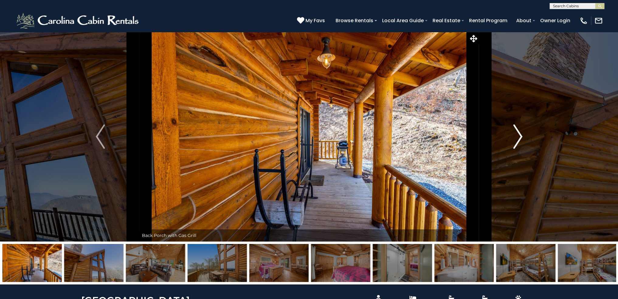
click at [521, 137] on img "Next" at bounding box center [517, 136] width 9 height 24
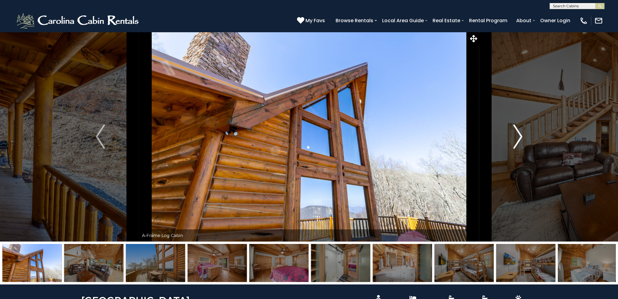
click at [521, 137] on img "Next" at bounding box center [517, 136] width 9 height 24
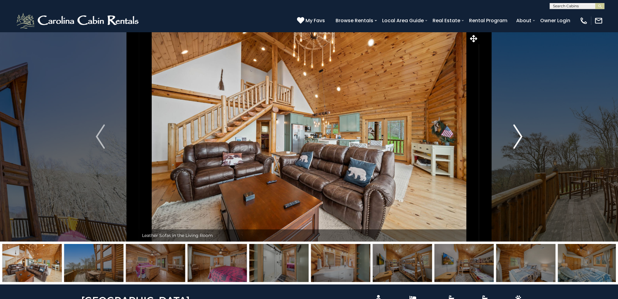
click at [521, 137] on img "Next" at bounding box center [517, 136] width 9 height 24
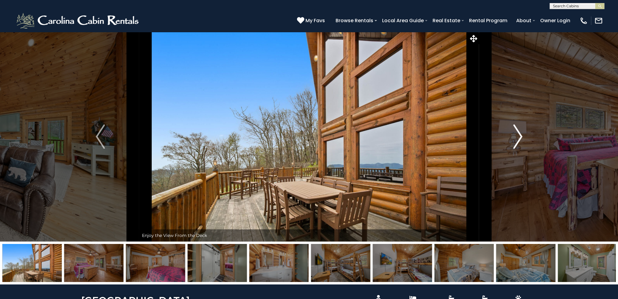
click at [521, 137] on img "Next" at bounding box center [517, 136] width 9 height 24
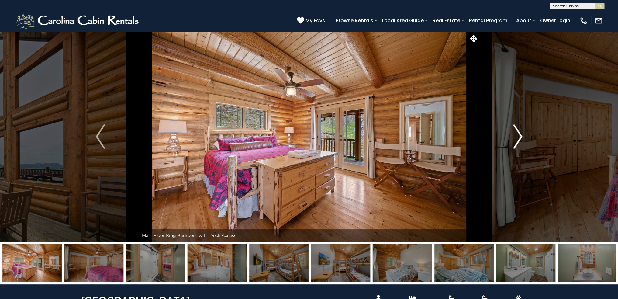
click at [521, 137] on img "Next" at bounding box center [517, 136] width 9 height 24
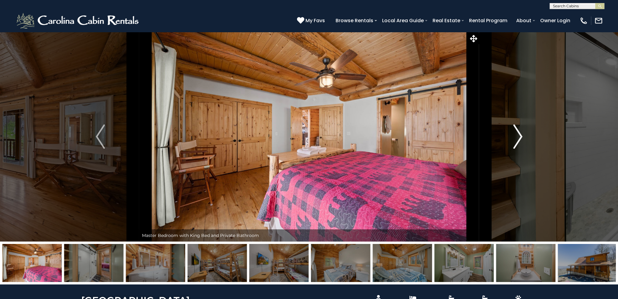
click at [521, 137] on img "Next" at bounding box center [517, 136] width 9 height 24
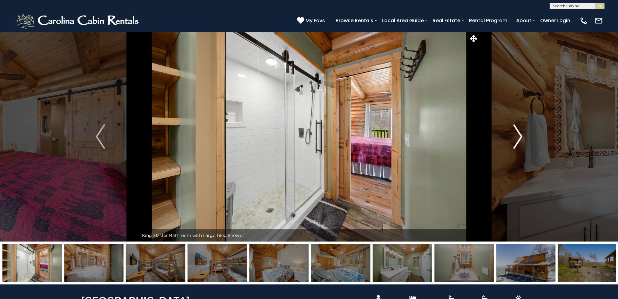
click at [521, 137] on img "Next" at bounding box center [517, 136] width 9 height 24
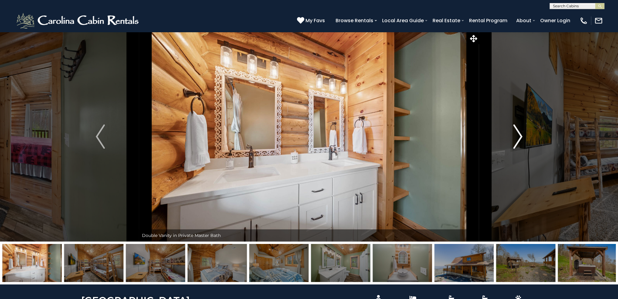
click at [521, 137] on img "Next" at bounding box center [517, 136] width 9 height 24
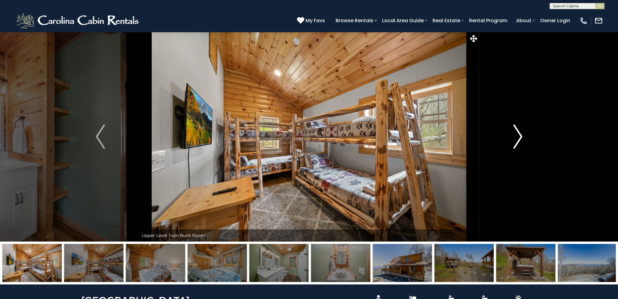
click at [521, 137] on img "Next" at bounding box center [517, 136] width 9 height 24
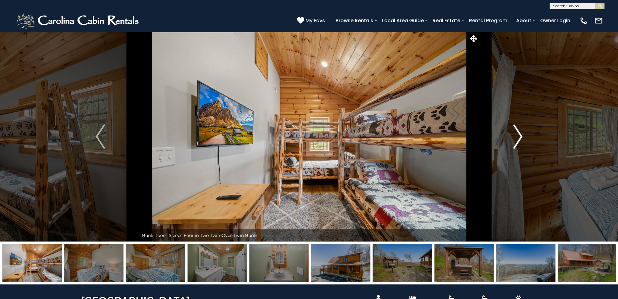
click at [521, 137] on img "Next" at bounding box center [517, 136] width 9 height 24
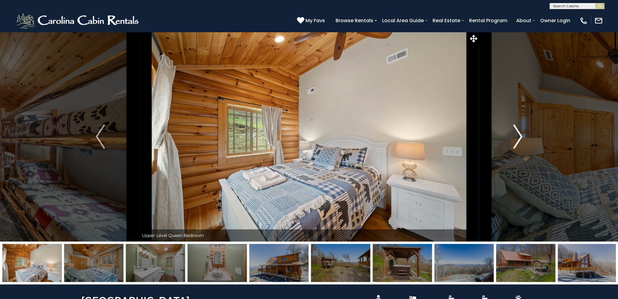
click at [521, 137] on img "Next" at bounding box center [517, 136] width 9 height 24
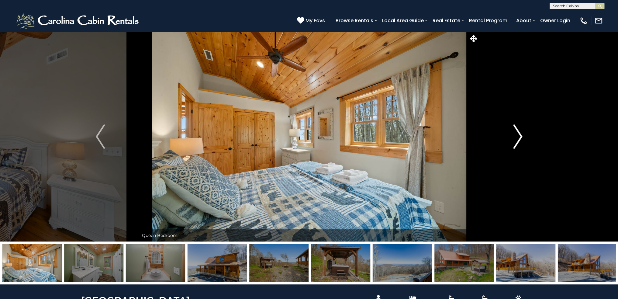
click at [521, 137] on img "Next" at bounding box center [517, 136] width 9 height 24
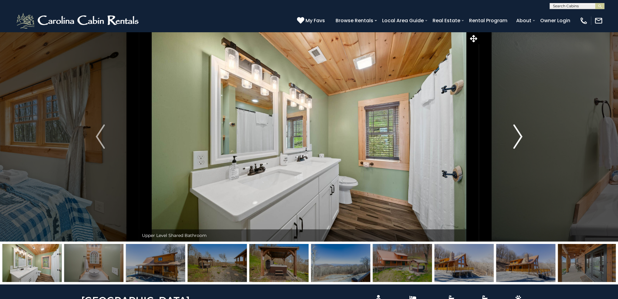
click at [521, 137] on img "Next" at bounding box center [517, 136] width 9 height 24
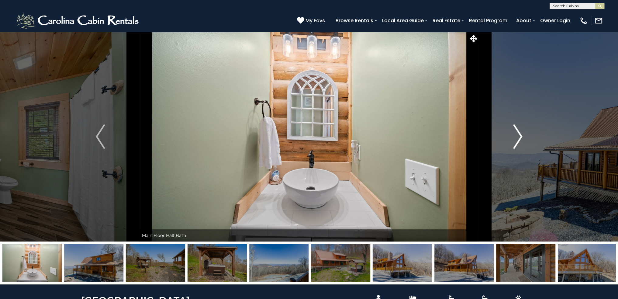
click at [521, 137] on img "Next" at bounding box center [517, 136] width 9 height 24
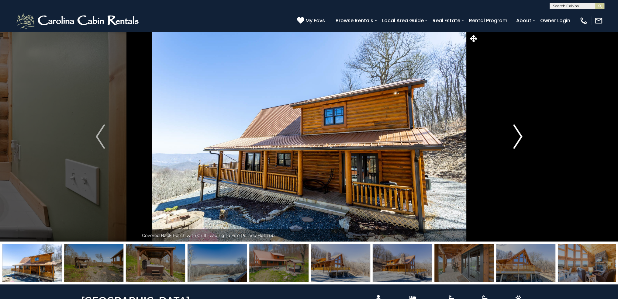
click at [521, 137] on img "Next" at bounding box center [517, 136] width 9 height 24
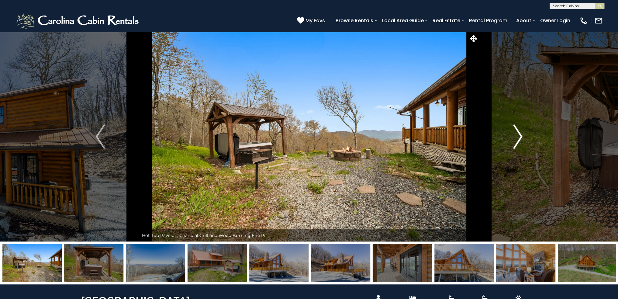
click at [521, 137] on img "Next" at bounding box center [517, 136] width 9 height 24
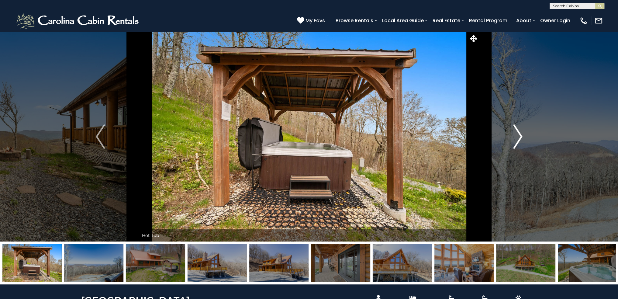
click at [521, 137] on img "Next" at bounding box center [517, 136] width 9 height 24
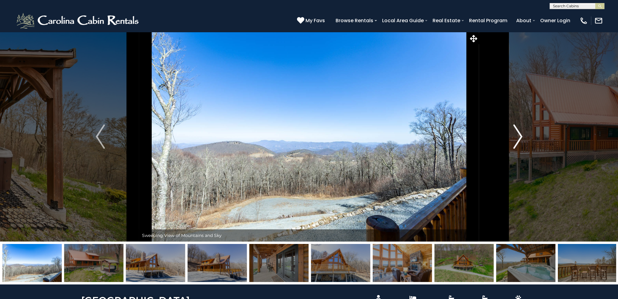
click at [521, 137] on img "Next" at bounding box center [517, 136] width 9 height 24
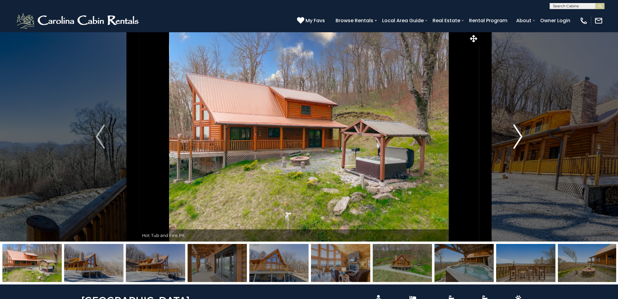
click at [521, 137] on img "Next" at bounding box center [517, 136] width 9 height 24
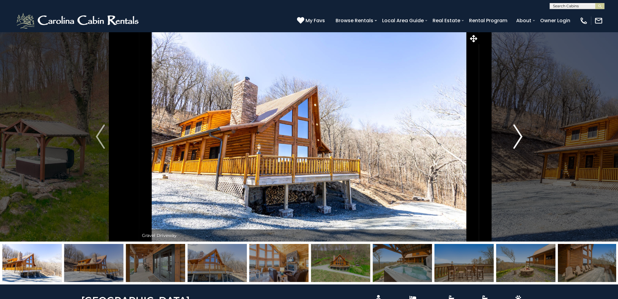
click at [521, 137] on img "Next" at bounding box center [517, 136] width 9 height 24
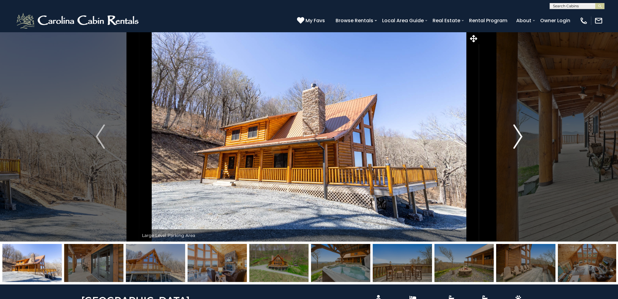
click at [521, 137] on img "Next" at bounding box center [517, 136] width 9 height 24
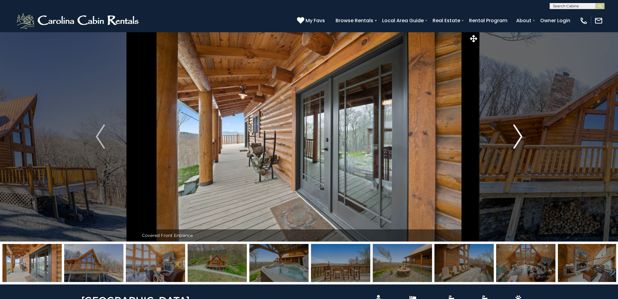
click at [521, 137] on img "Next" at bounding box center [517, 136] width 9 height 24
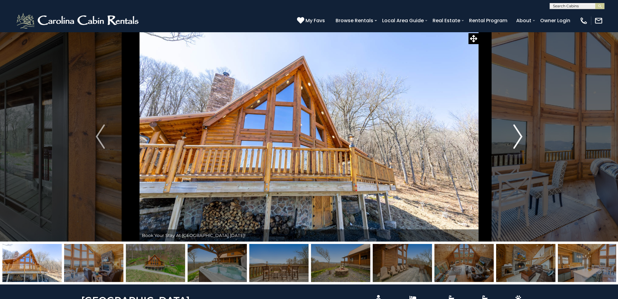
click at [521, 137] on img "Next" at bounding box center [517, 136] width 9 height 24
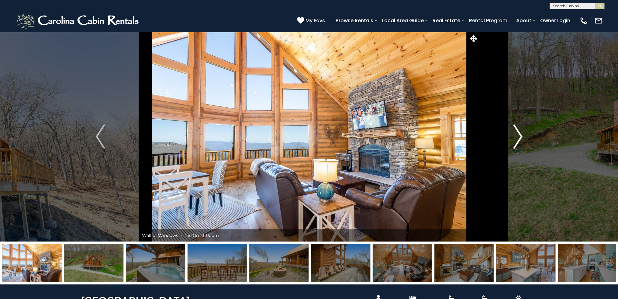
click at [521, 137] on img "Next" at bounding box center [517, 136] width 9 height 24
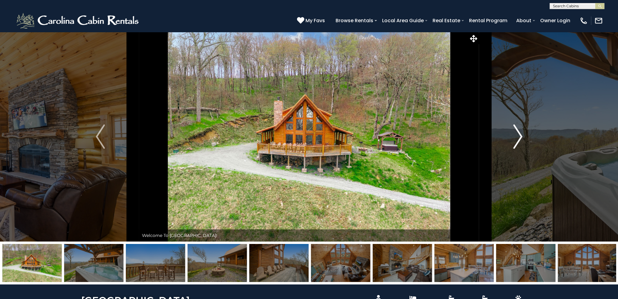
click at [521, 137] on img "Next" at bounding box center [517, 136] width 9 height 24
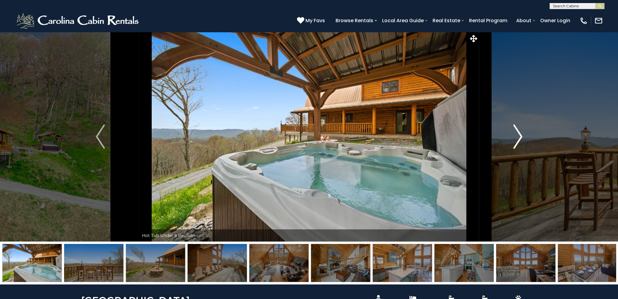
click at [521, 137] on img "Next" at bounding box center [517, 136] width 9 height 24
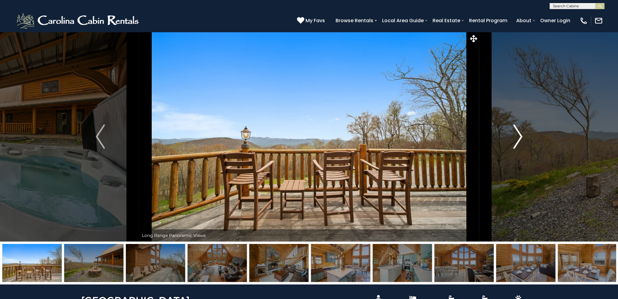
click at [521, 137] on img "Next" at bounding box center [517, 136] width 9 height 24
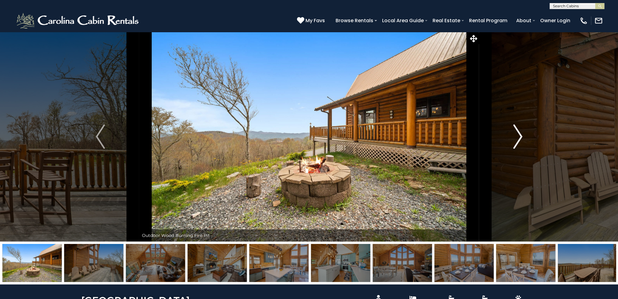
click at [521, 137] on img "Next" at bounding box center [517, 136] width 9 height 24
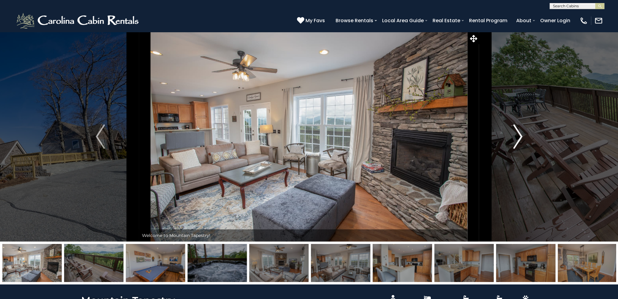
click at [522, 136] on img "Next" at bounding box center [517, 136] width 9 height 24
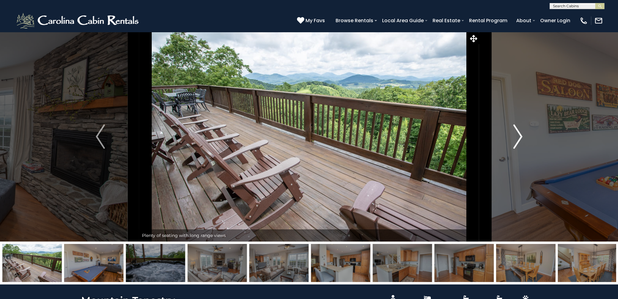
click at [522, 136] on img "Next" at bounding box center [517, 136] width 9 height 24
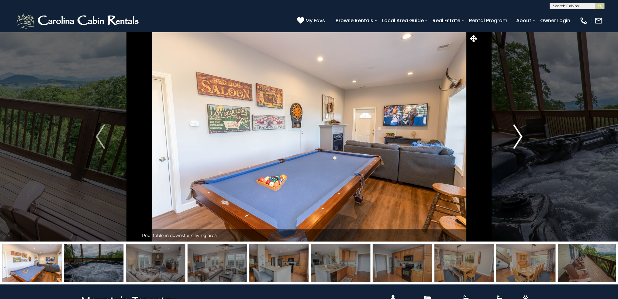
click at [522, 136] on img "Next" at bounding box center [517, 136] width 9 height 24
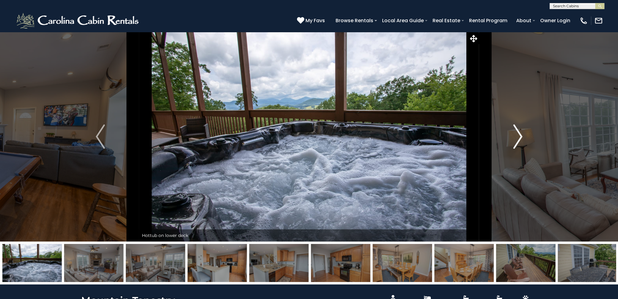
click at [522, 136] on img "Next" at bounding box center [517, 136] width 9 height 24
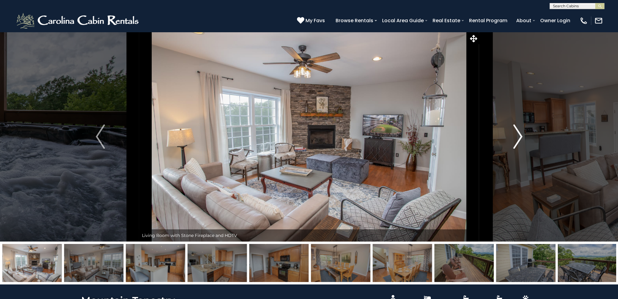
click at [522, 136] on img "Next" at bounding box center [517, 136] width 9 height 24
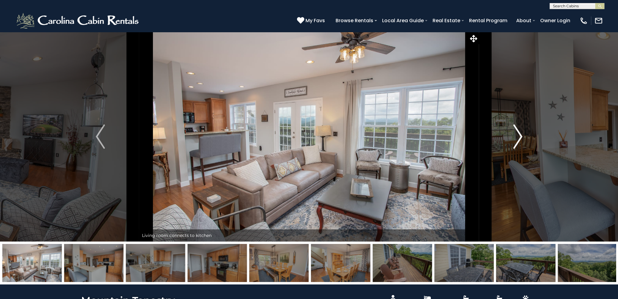
click at [522, 136] on img "Next" at bounding box center [517, 136] width 9 height 24
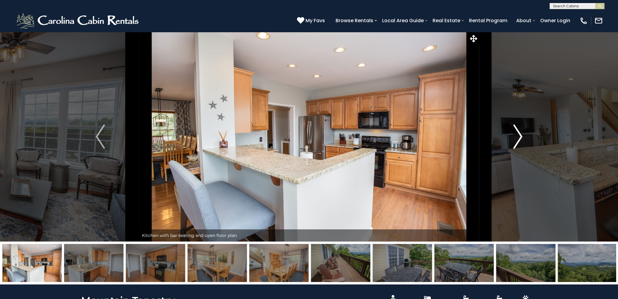
click at [522, 136] on img "Next" at bounding box center [517, 136] width 9 height 24
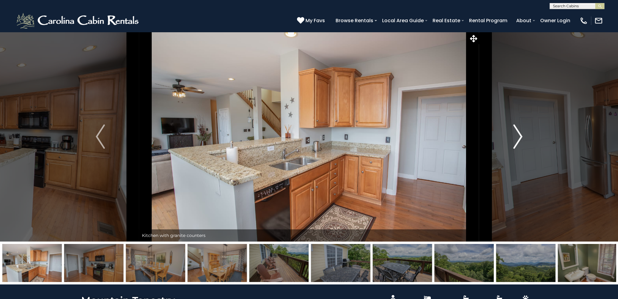
click at [522, 136] on img "Next" at bounding box center [517, 136] width 9 height 24
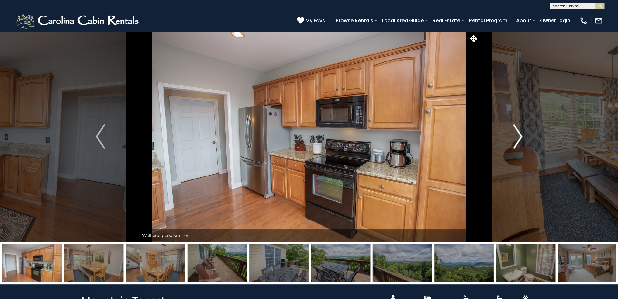
click at [522, 136] on img "Next" at bounding box center [517, 136] width 9 height 24
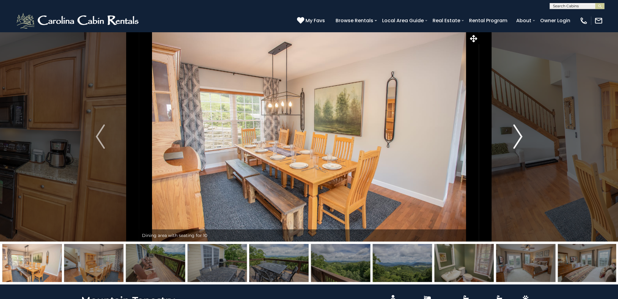
click at [522, 136] on img "Next" at bounding box center [517, 136] width 9 height 24
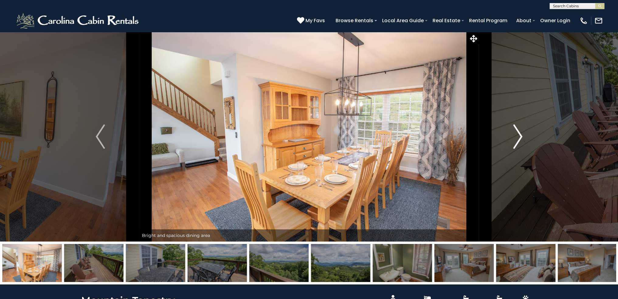
click at [522, 136] on img "Next" at bounding box center [517, 136] width 9 height 24
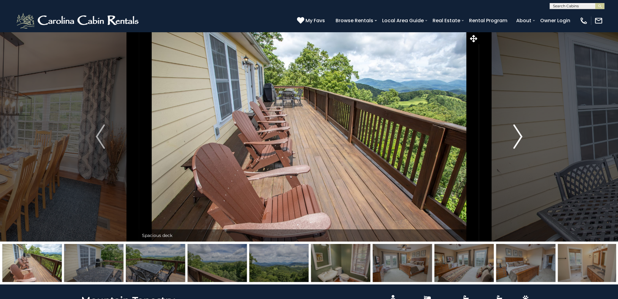
click at [522, 136] on img "Next" at bounding box center [517, 136] width 9 height 24
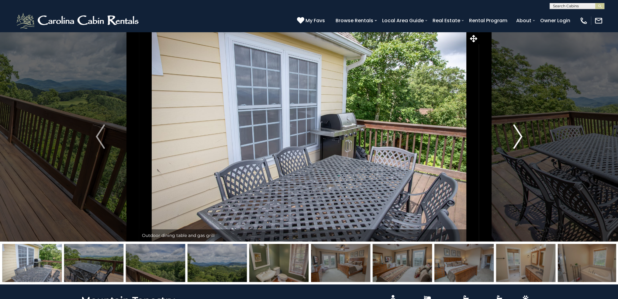
click at [522, 136] on img "Next" at bounding box center [517, 136] width 9 height 24
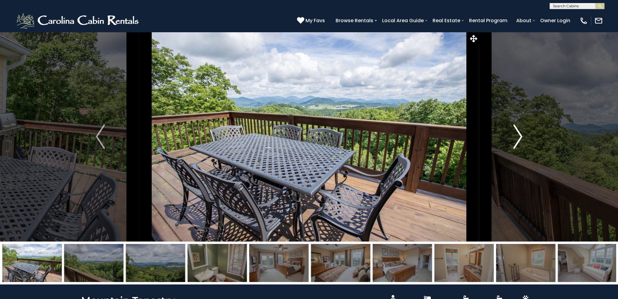
click at [522, 136] on img "Next" at bounding box center [517, 136] width 9 height 24
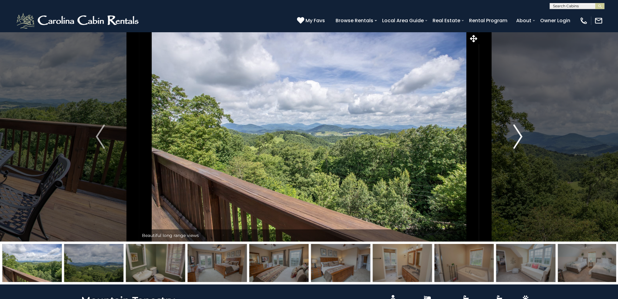
click at [522, 136] on img "Next" at bounding box center [517, 136] width 9 height 24
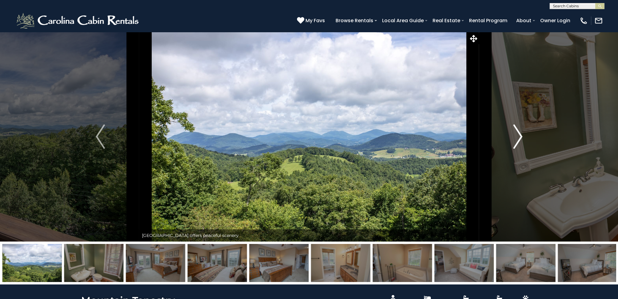
click at [522, 136] on img "Next" at bounding box center [517, 136] width 9 height 24
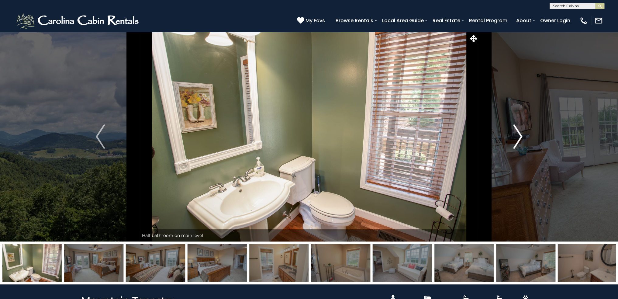
click at [522, 136] on img "Next" at bounding box center [517, 136] width 9 height 24
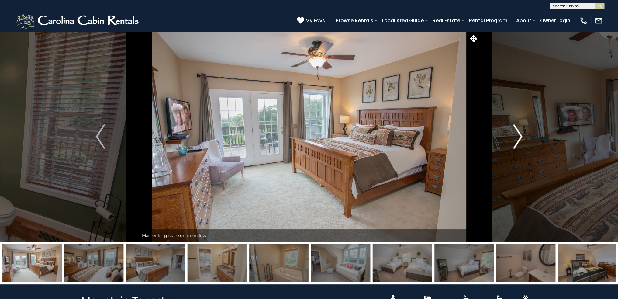
click at [522, 136] on img "Next" at bounding box center [517, 136] width 9 height 24
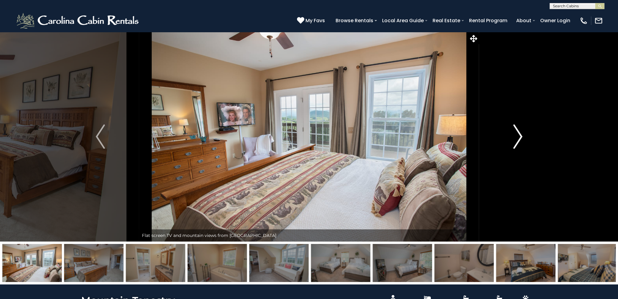
click at [522, 136] on img "Next" at bounding box center [517, 136] width 9 height 24
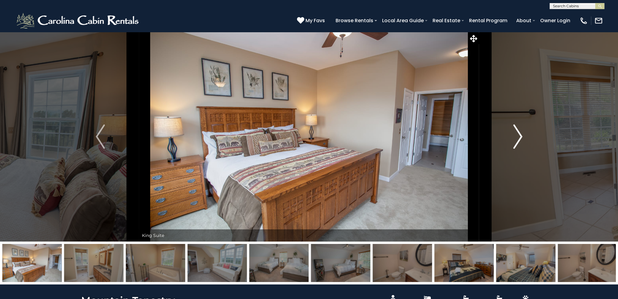
click at [522, 136] on img "Next" at bounding box center [517, 136] width 9 height 24
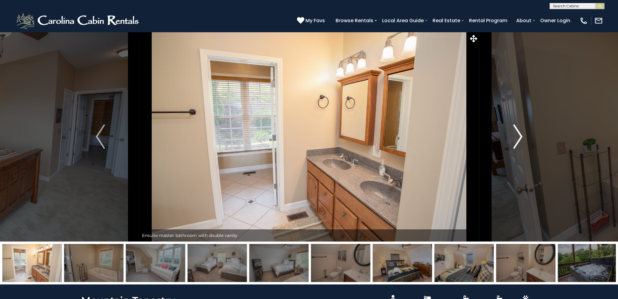
click at [522, 136] on img "Next" at bounding box center [517, 136] width 9 height 24
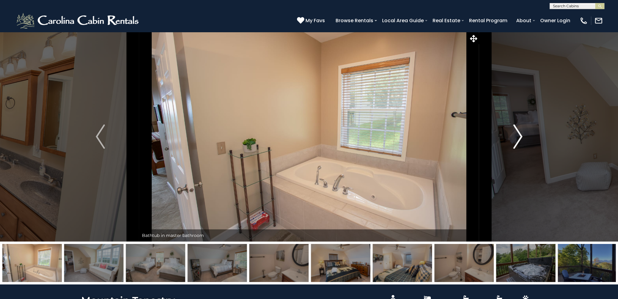
click at [522, 136] on img "Next" at bounding box center [517, 136] width 9 height 24
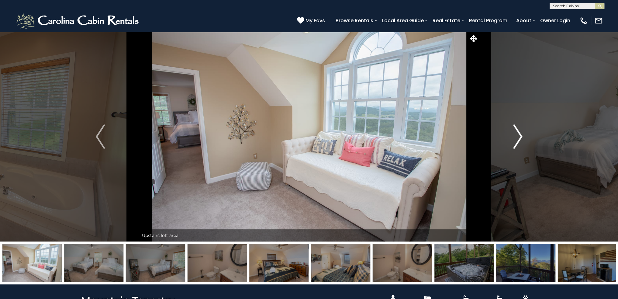
click at [522, 136] on img "Next" at bounding box center [517, 136] width 9 height 24
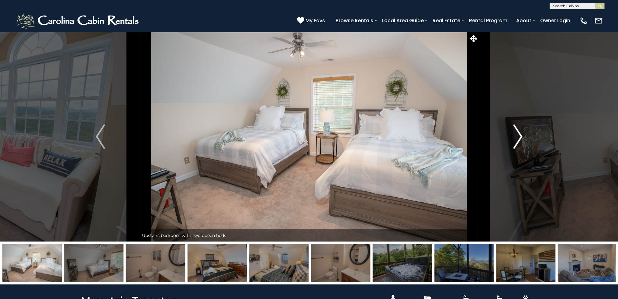
click at [522, 136] on img "Next" at bounding box center [517, 136] width 9 height 24
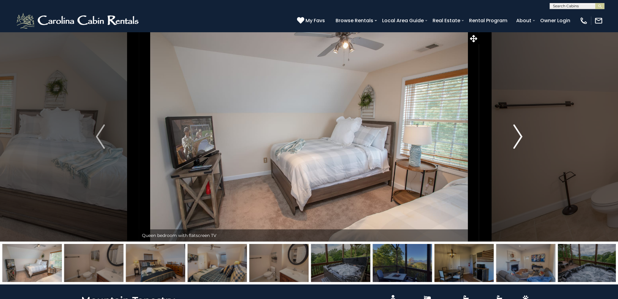
click at [522, 136] on img "Next" at bounding box center [517, 136] width 9 height 24
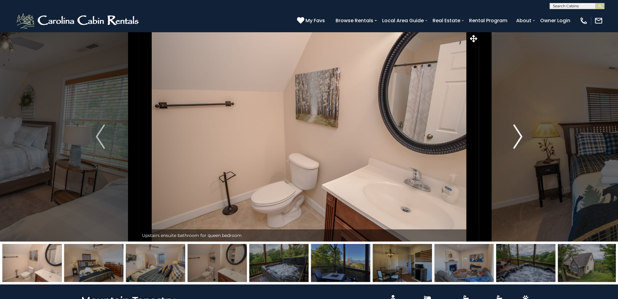
click at [522, 136] on img "Next" at bounding box center [517, 136] width 9 height 24
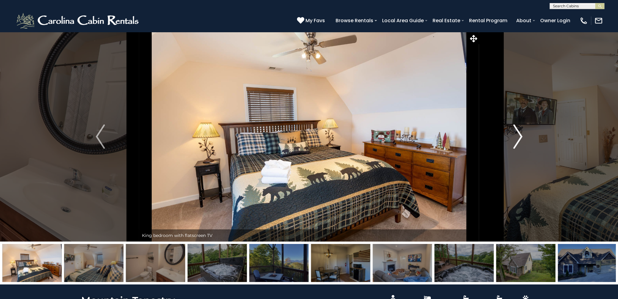
click at [522, 136] on img "Next" at bounding box center [517, 136] width 9 height 24
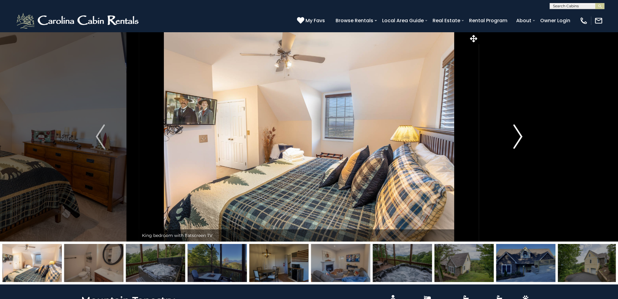
click at [522, 136] on img "Next" at bounding box center [517, 136] width 9 height 24
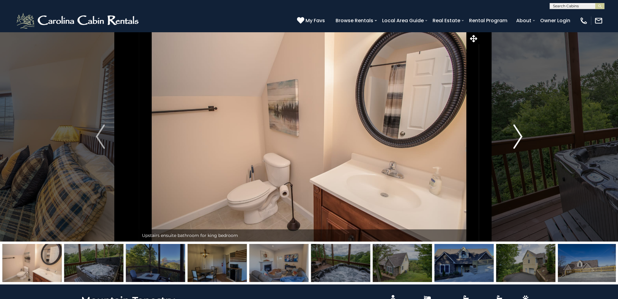
click at [522, 136] on img "Next" at bounding box center [517, 136] width 9 height 24
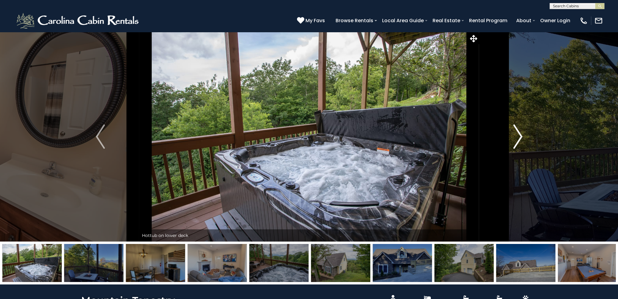
click at [522, 136] on img "Next" at bounding box center [517, 136] width 9 height 24
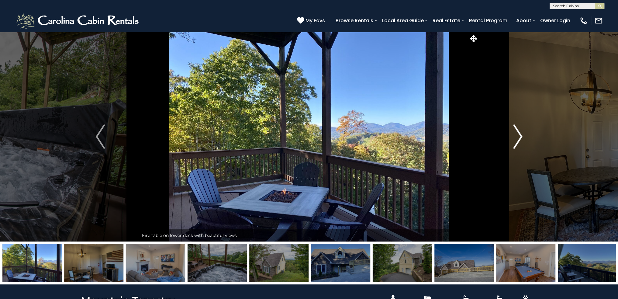
click at [522, 136] on img "Next" at bounding box center [517, 136] width 9 height 24
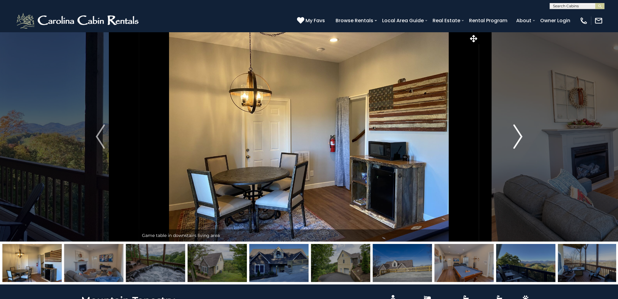
click at [522, 136] on img "Next" at bounding box center [517, 136] width 9 height 24
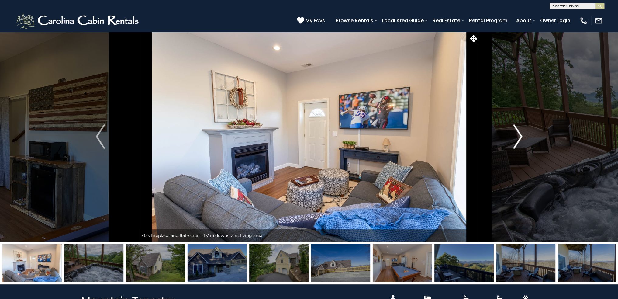
click at [522, 136] on img "Next" at bounding box center [517, 136] width 9 height 24
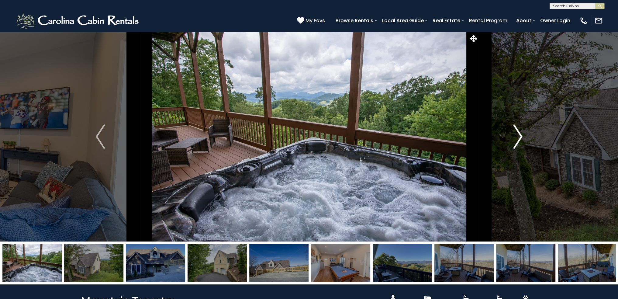
click at [522, 136] on img "Next" at bounding box center [517, 136] width 9 height 24
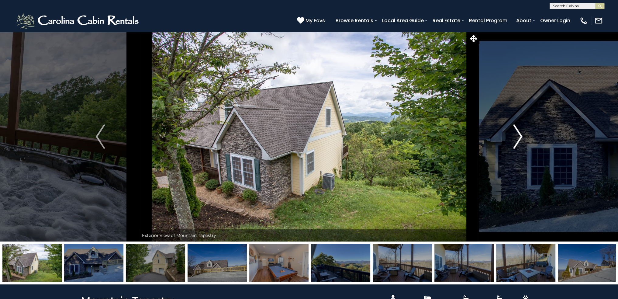
click at [522, 136] on img "Next" at bounding box center [517, 136] width 9 height 24
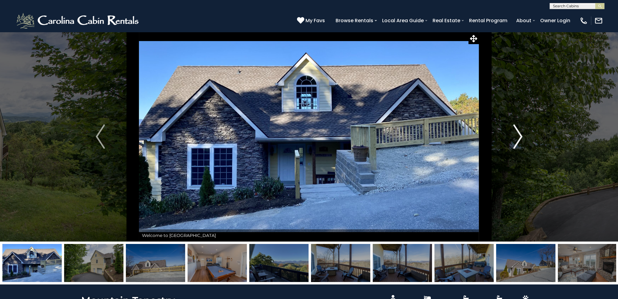
click at [522, 136] on img "Next" at bounding box center [517, 136] width 9 height 24
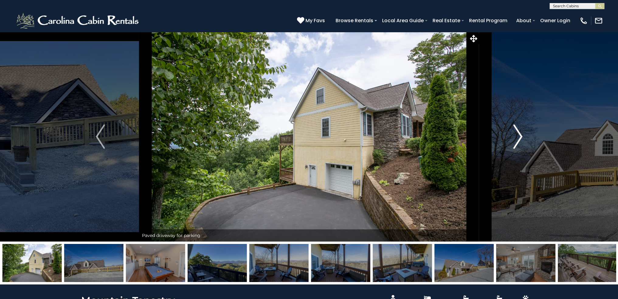
click at [522, 136] on img "Next" at bounding box center [517, 136] width 9 height 24
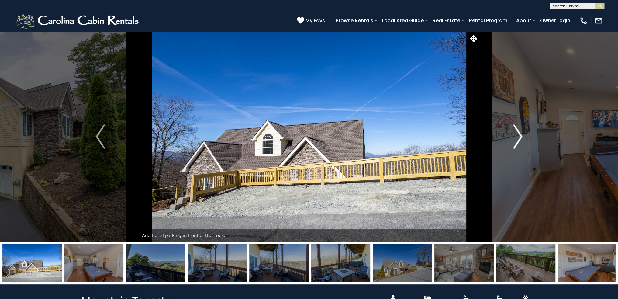
click at [522, 136] on img "Next" at bounding box center [517, 136] width 9 height 24
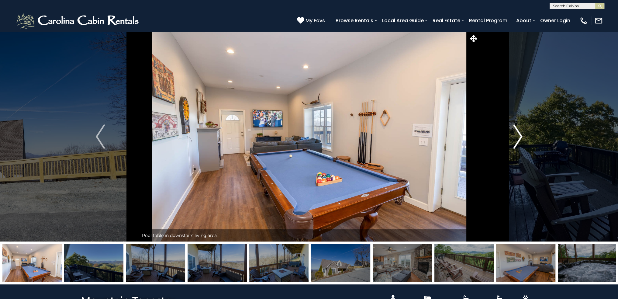
click at [522, 136] on img "Next" at bounding box center [517, 136] width 9 height 24
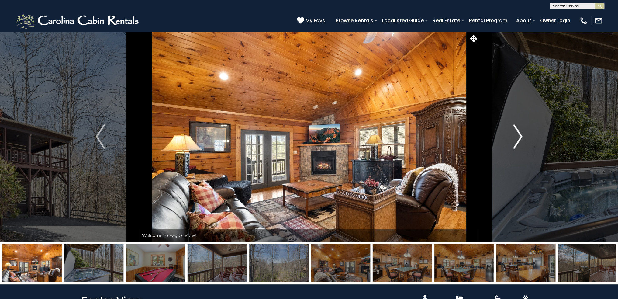
click at [518, 137] on img "Next" at bounding box center [517, 136] width 9 height 24
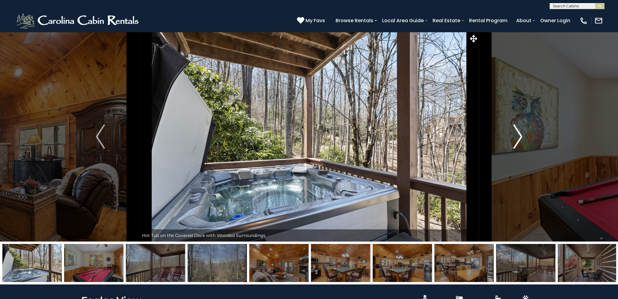
click at [518, 137] on img "Next" at bounding box center [517, 136] width 9 height 24
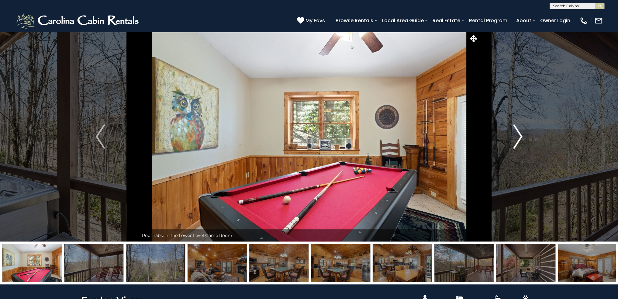
click at [518, 137] on img "Next" at bounding box center [517, 136] width 9 height 24
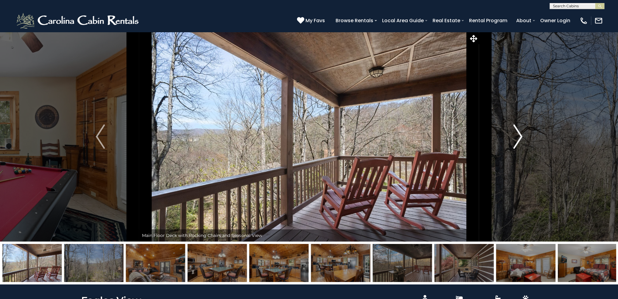
click at [518, 137] on img "Next" at bounding box center [517, 136] width 9 height 24
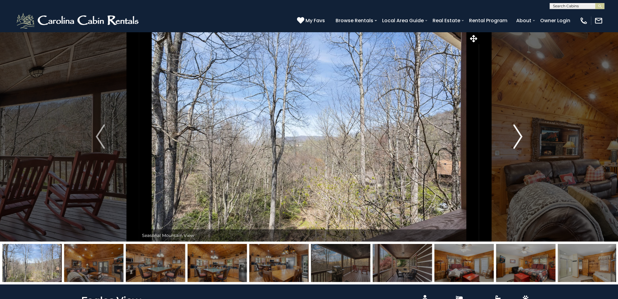
click at [518, 137] on img "Next" at bounding box center [517, 136] width 9 height 24
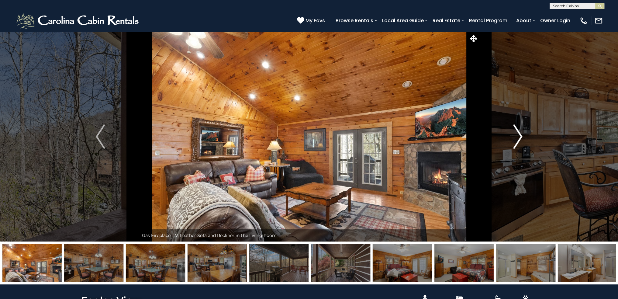
click at [518, 137] on img "Next" at bounding box center [517, 136] width 9 height 24
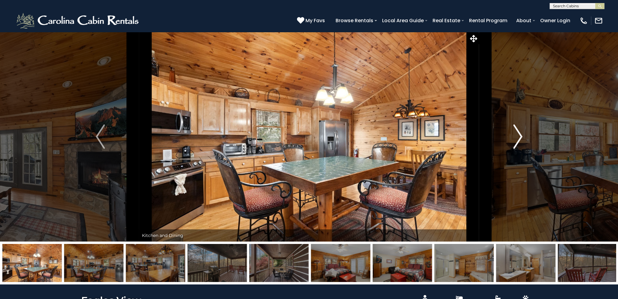
click at [518, 137] on img "Next" at bounding box center [517, 136] width 9 height 24
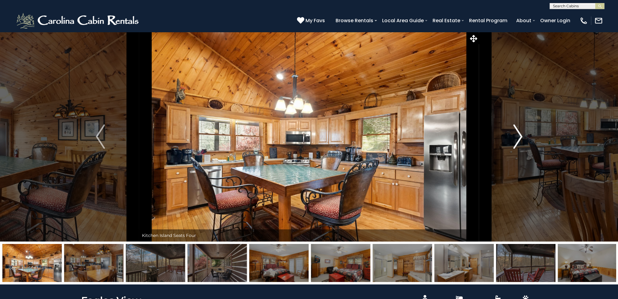
click at [518, 137] on img "Next" at bounding box center [517, 136] width 9 height 24
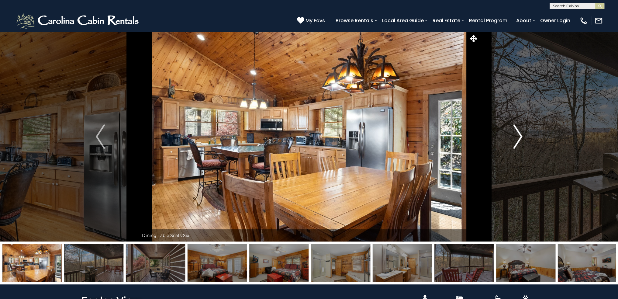
click at [518, 137] on img "Next" at bounding box center [517, 136] width 9 height 24
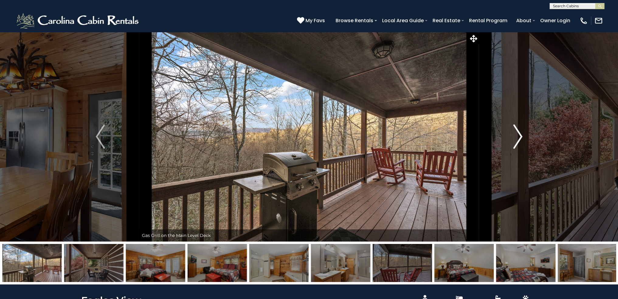
click at [518, 137] on img "Next" at bounding box center [517, 136] width 9 height 24
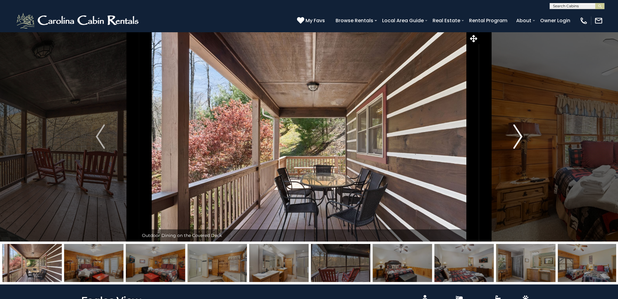
click at [518, 137] on img "Next" at bounding box center [517, 136] width 9 height 24
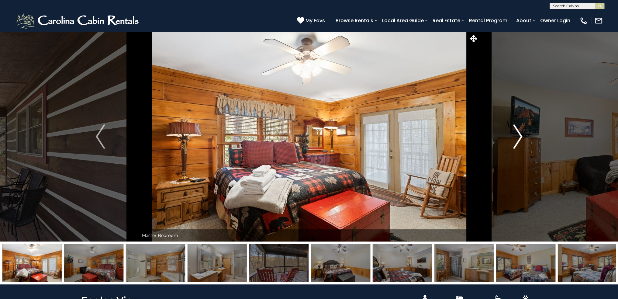
click at [518, 137] on img "Next" at bounding box center [517, 136] width 9 height 24
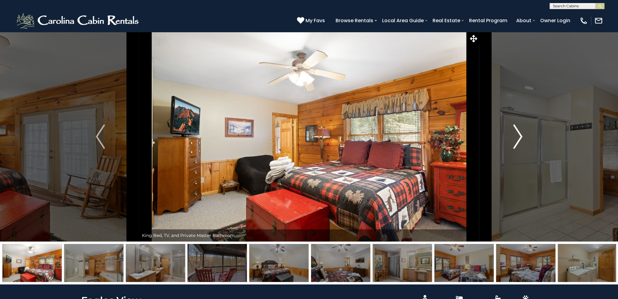
click at [518, 137] on img "Next" at bounding box center [517, 136] width 9 height 24
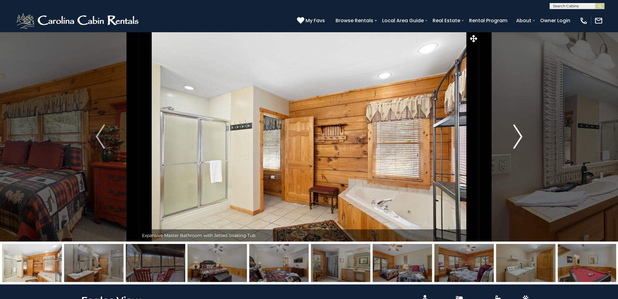
click at [518, 137] on img "Next" at bounding box center [517, 136] width 9 height 24
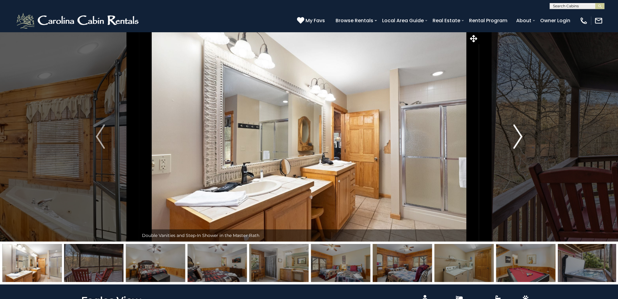
click at [518, 137] on img "Next" at bounding box center [517, 136] width 9 height 24
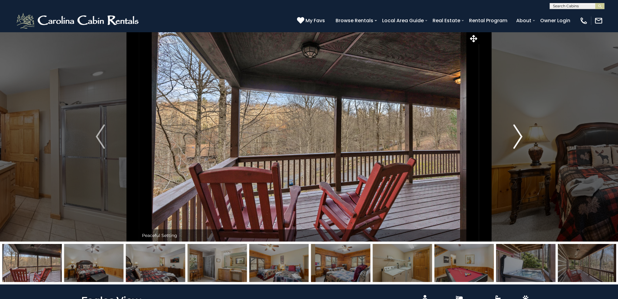
click at [518, 137] on img "Next" at bounding box center [517, 136] width 9 height 24
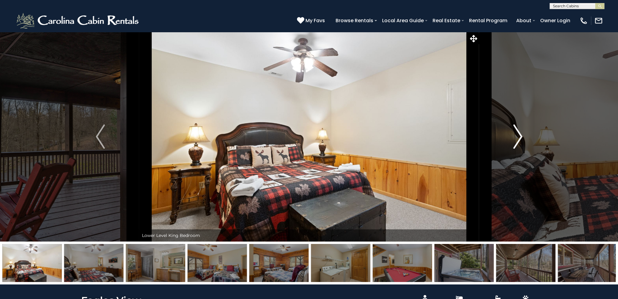
click at [518, 137] on img "Next" at bounding box center [517, 136] width 9 height 24
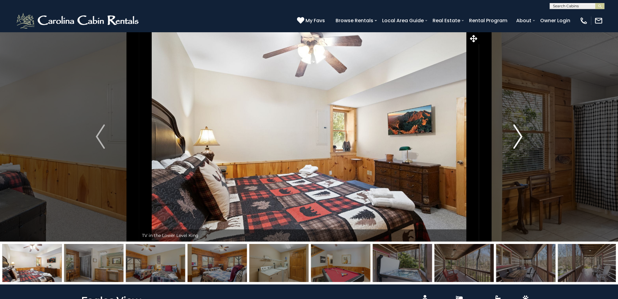
click at [518, 137] on img "Next" at bounding box center [517, 136] width 9 height 24
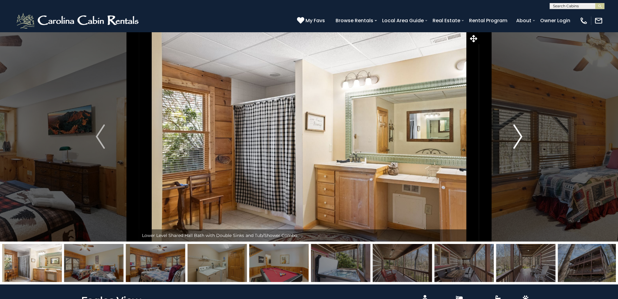
click at [518, 137] on img "Next" at bounding box center [517, 136] width 9 height 24
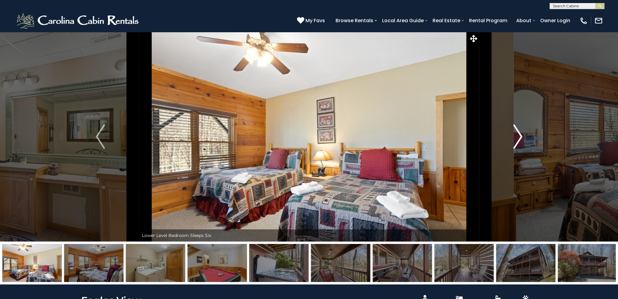
click at [518, 137] on img "Next" at bounding box center [517, 136] width 9 height 24
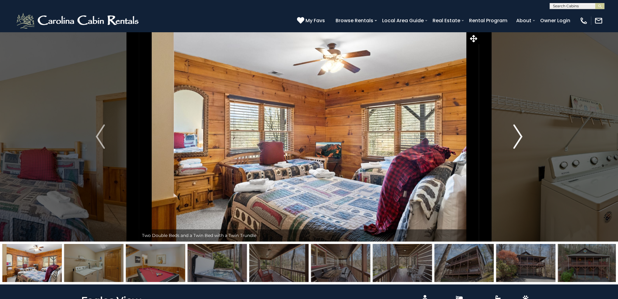
click at [518, 137] on img "Next" at bounding box center [517, 136] width 9 height 24
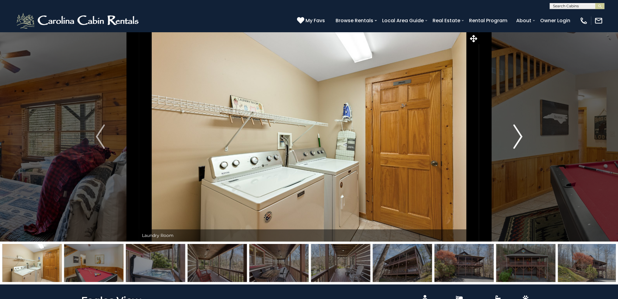
click at [518, 137] on img "Next" at bounding box center [517, 136] width 9 height 24
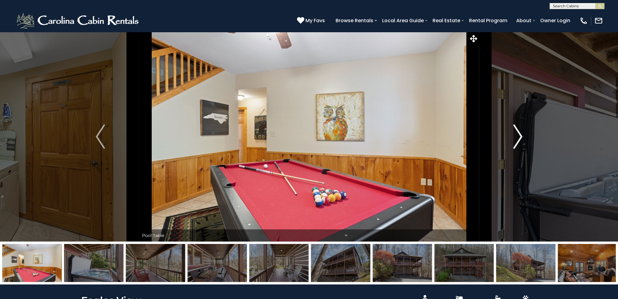
click at [518, 137] on img "Next" at bounding box center [517, 136] width 9 height 24
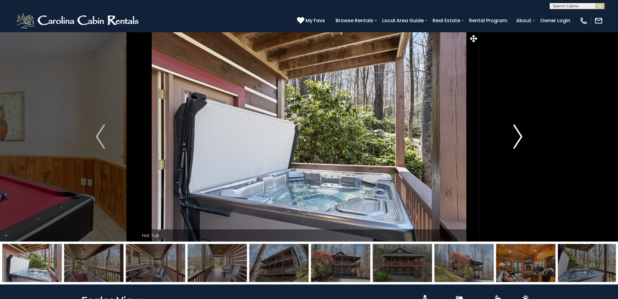
click at [518, 137] on img "Next" at bounding box center [517, 136] width 9 height 24
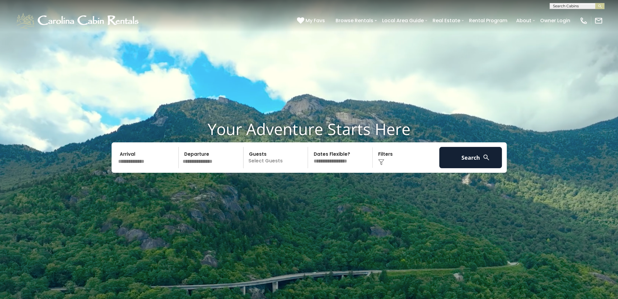
click at [149, 163] on input "text" at bounding box center [147, 157] width 63 height 21
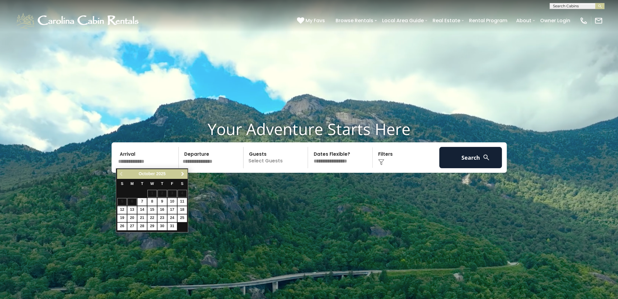
click at [182, 172] on span "Next" at bounding box center [182, 173] width 5 height 5
click at [182, 216] on link "27" at bounding box center [181, 218] width 9 height 8
type input "********"
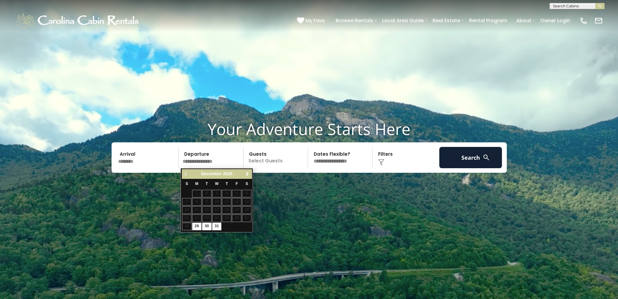
click at [246, 174] on span "Next" at bounding box center [247, 173] width 5 height 5
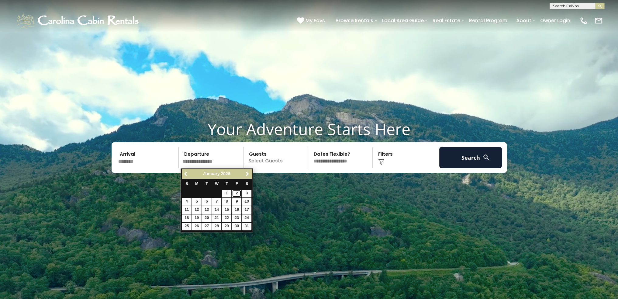
click at [235, 193] on link "2" at bounding box center [236, 194] width 9 height 8
type input "******"
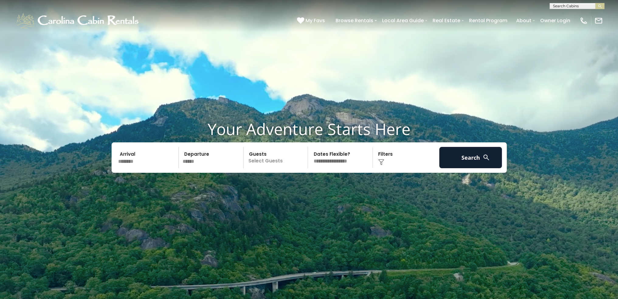
click at [262, 159] on p "Select Guests" at bounding box center [276, 157] width 63 height 21
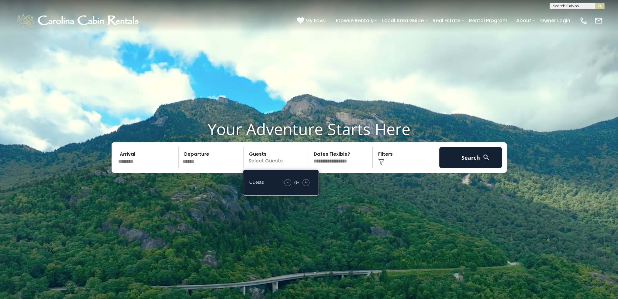
click at [307, 181] on span "+" at bounding box center [305, 182] width 2 height 6
click at [334, 163] on select "**********" at bounding box center [341, 157] width 63 height 21
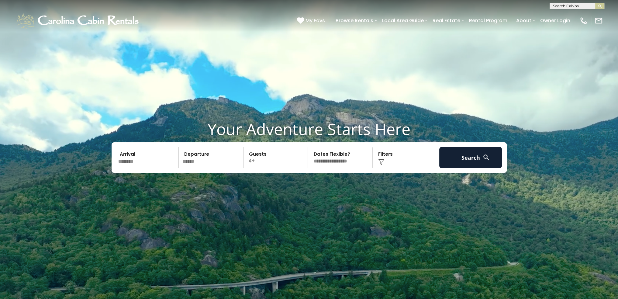
select select "*"
click at [310, 147] on select "**********" at bounding box center [341, 157] width 63 height 21
click at [384, 154] on div "Click to Choose" at bounding box center [405, 157] width 63 height 21
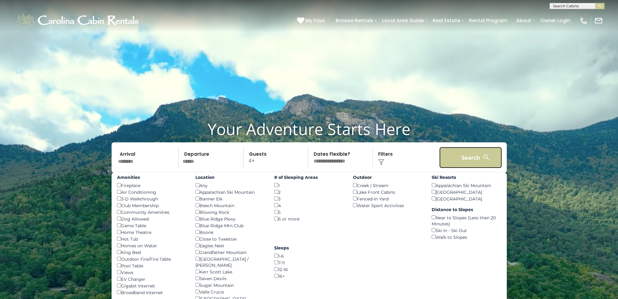
click at [469, 159] on button "Search" at bounding box center [470, 157] width 63 height 21
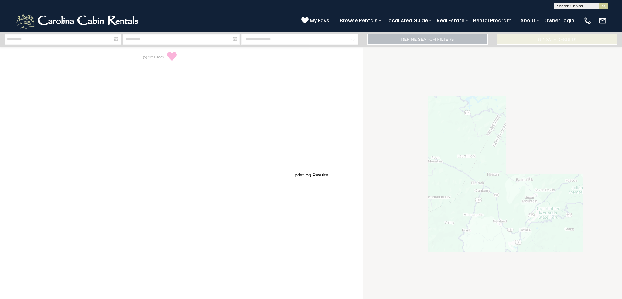
select select "*"
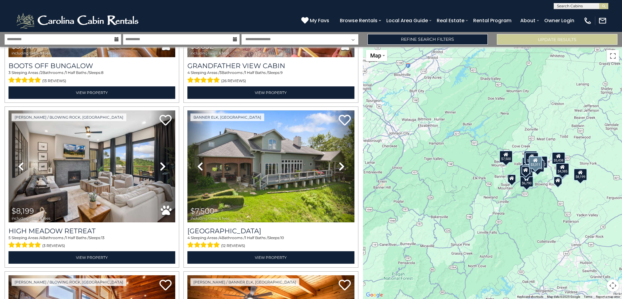
scroll to position [790, 0]
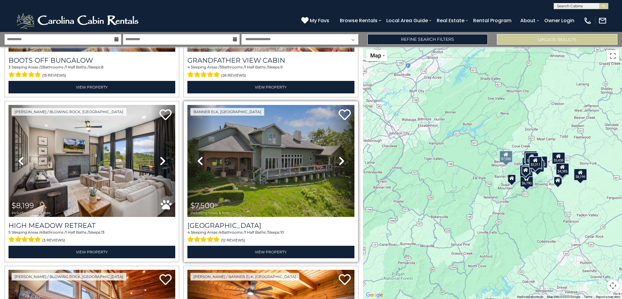
click at [339, 156] on icon at bounding box center [342, 161] width 6 height 10
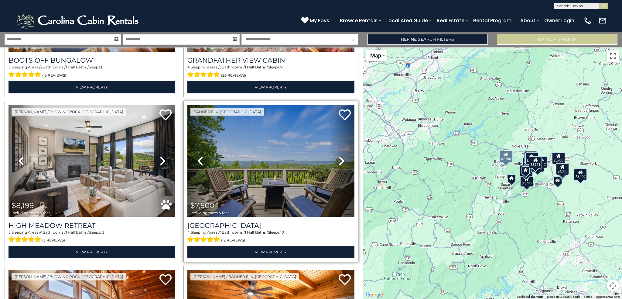
click at [339, 156] on icon at bounding box center [342, 161] width 6 height 10
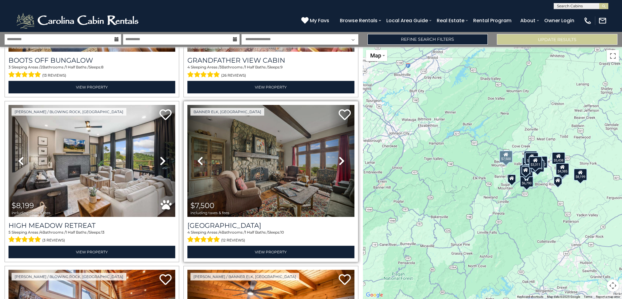
click at [339, 156] on icon at bounding box center [342, 161] width 6 height 10
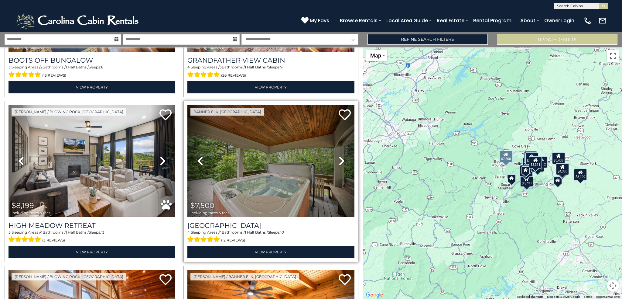
click at [339, 156] on icon at bounding box center [342, 161] width 6 height 10
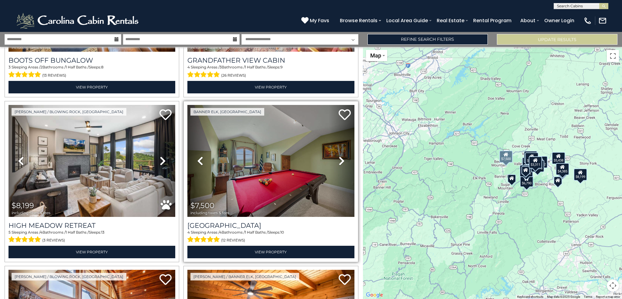
click at [339, 156] on icon at bounding box center [342, 161] width 6 height 10
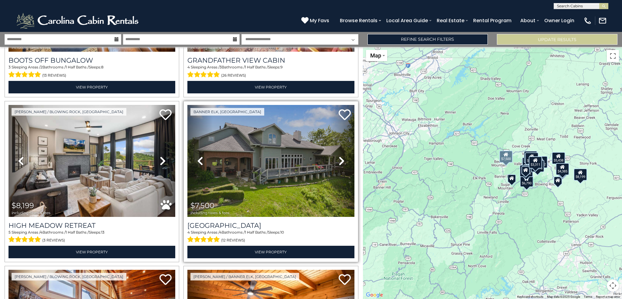
click at [339, 156] on icon at bounding box center [342, 161] width 6 height 10
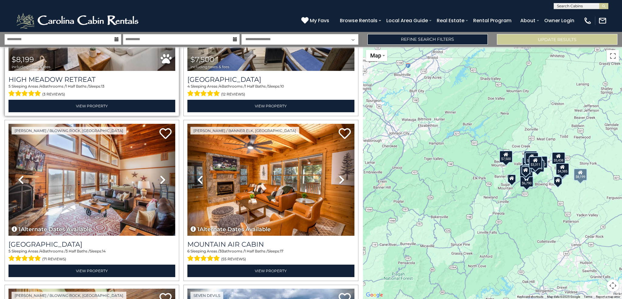
scroll to position [942, 0]
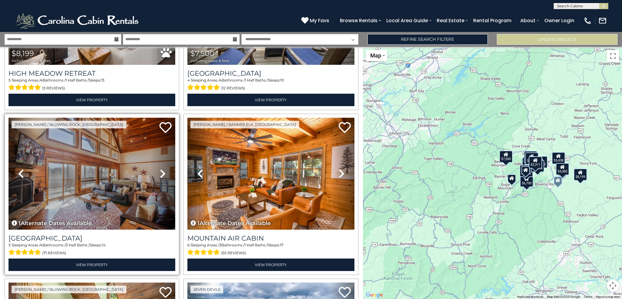
click at [163, 169] on icon at bounding box center [163, 174] width 6 height 10
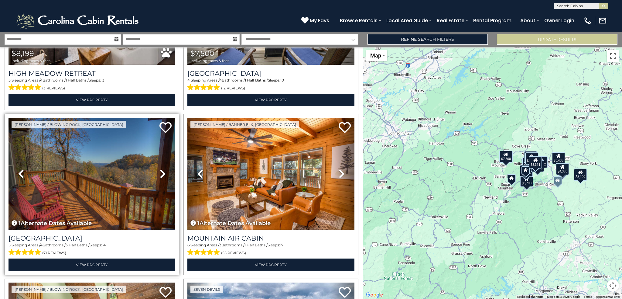
click at [163, 169] on icon at bounding box center [163, 174] width 6 height 10
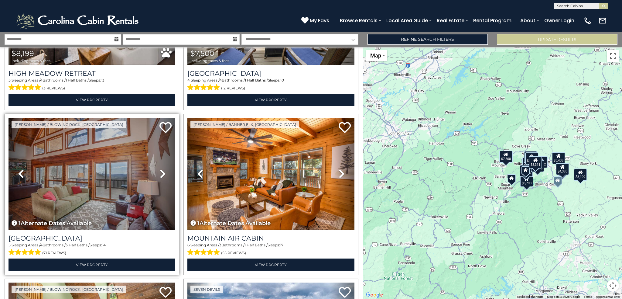
click at [163, 169] on icon at bounding box center [163, 174] width 6 height 10
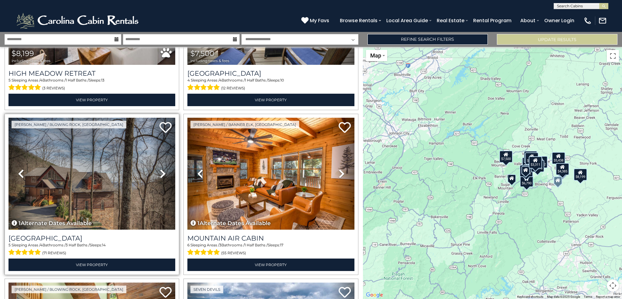
click at [163, 169] on icon at bounding box center [163, 174] width 6 height 10
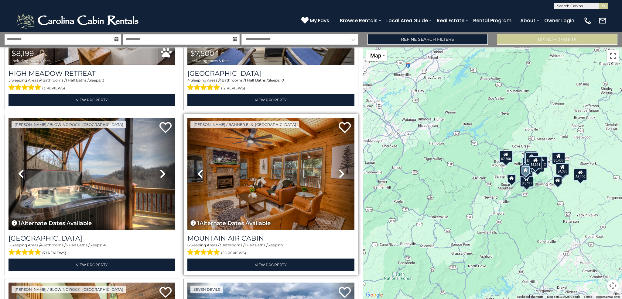
click at [341, 169] on icon at bounding box center [342, 174] width 6 height 10
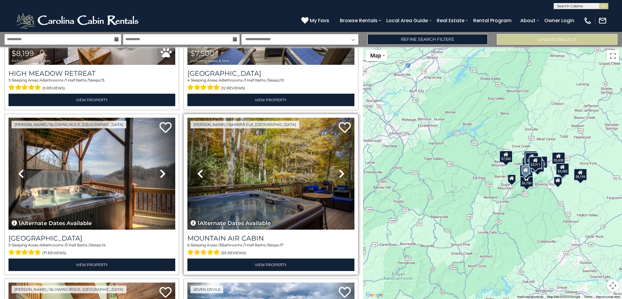
click at [341, 169] on icon at bounding box center [342, 174] width 6 height 10
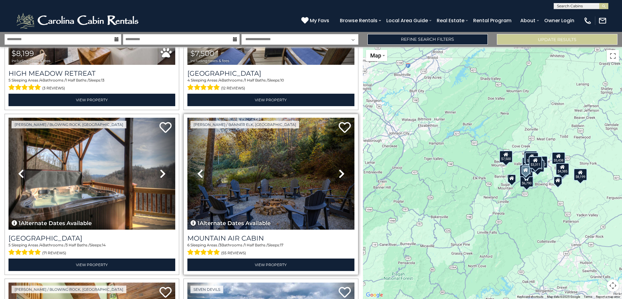
click at [341, 169] on icon at bounding box center [342, 174] width 6 height 10
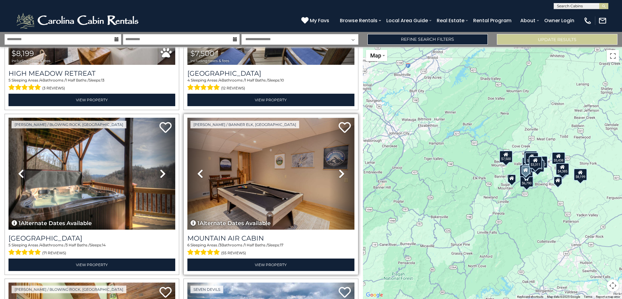
click at [341, 169] on icon at bounding box center [342, 174] width 6 height 10
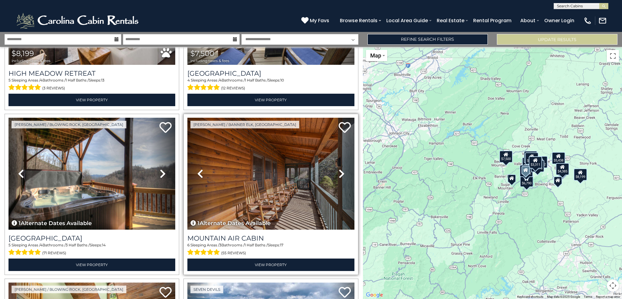
click at [341, 169] on icon at bounding box center [342, 174] width 6 height 10
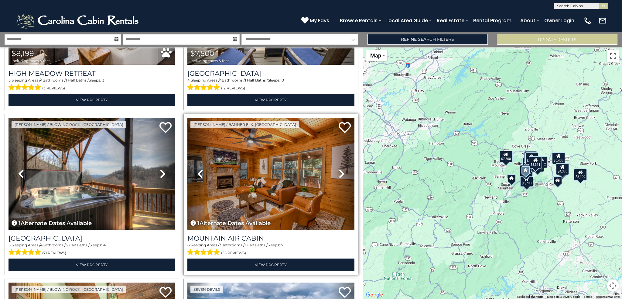
click at [341, 169] on icon at bounding box center [342, 174] width 6 height 10
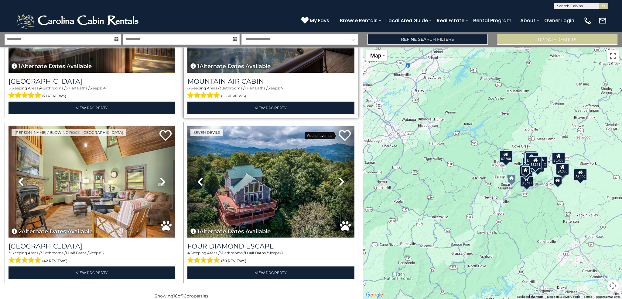
scroll to position [1099, 0]
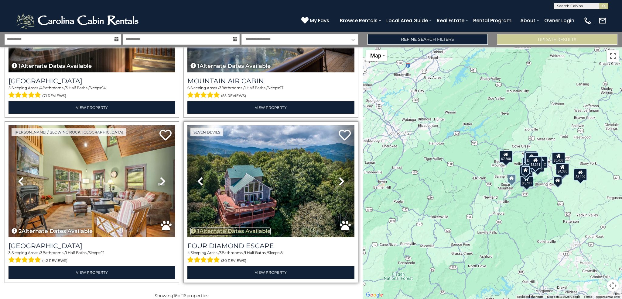
click at [236, 227] on button "1 Alternate Dates Available" at bounding box center [230, 231] width 80 height 8
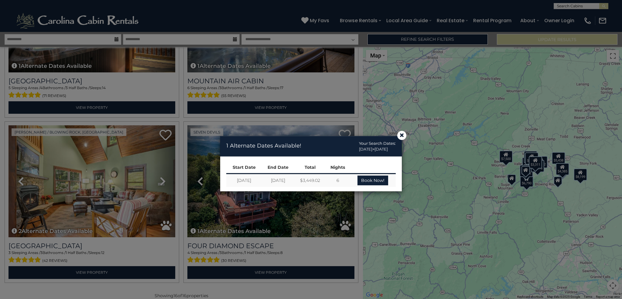
click at [317, 183] on td "$3,449.02" at bounding box center [310, 179] width 31 height 13
click at [316, 181] on td "$3,449.02" at bounding box center [310, 179] width 31 height 13
click at [271, 147] on h4 "1 Alternate Dates Available!" at bounding box center [263, 145] width 75 height 9
click at [272, 262] on div "× 1 Alternate Dates Available! Your Search Dates: 12/27/2025 > 01/02/2026 Start…" at bounding box center [311, 167] width 622 height 262
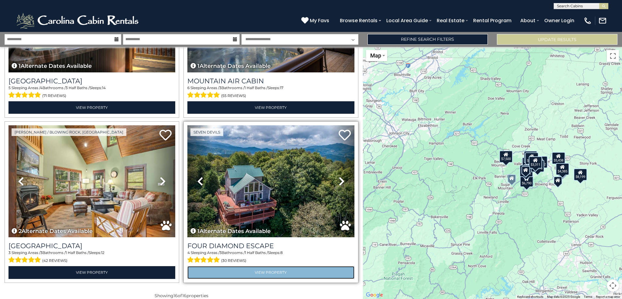
click at [273, 266] on link "View Property" at bounding box center [270, 272] width 167 height 12
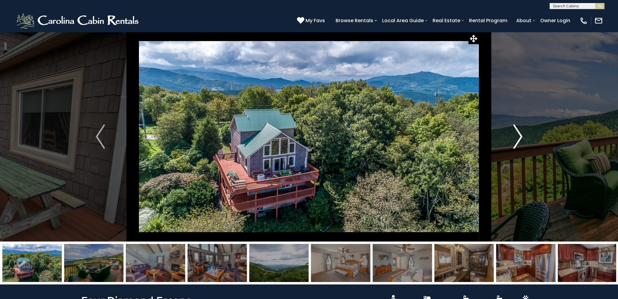
click at [516, 138] on img "Next" at bounding box center [517, 136] width 9 height 24
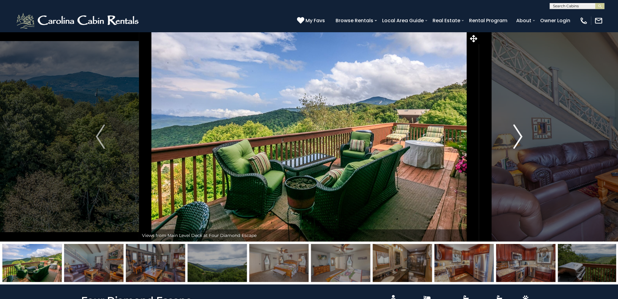
click at [516, 138] on img "Next" at bounding box center [517, 136] width 9 height 24
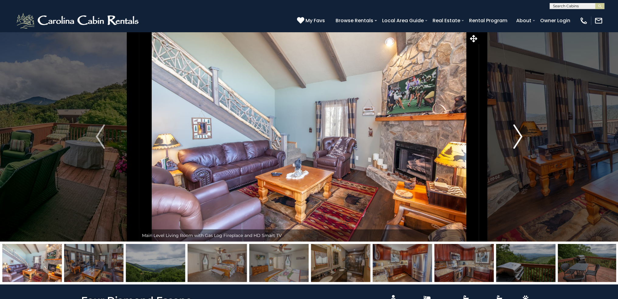
click at [521, 134] on img "Next" at bounding box center [517, 136] width 9 height 24
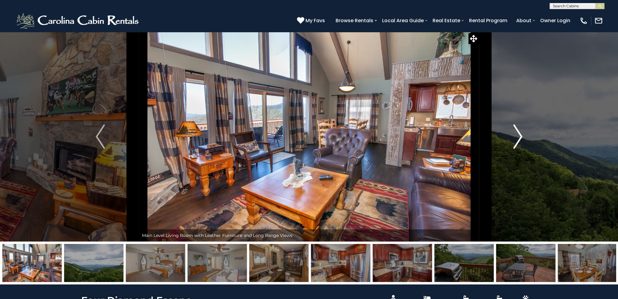
click at [521, 134] on img "Next" at bounding box center [517, 136] width 9 height 24
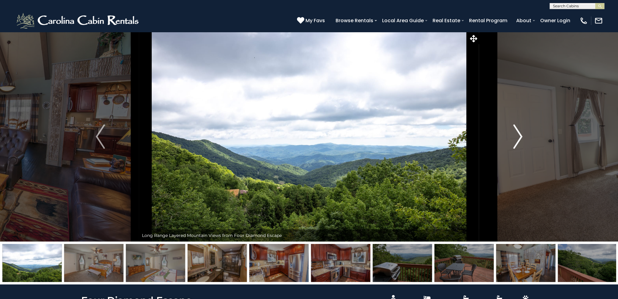
click at [521, 134] on img "Next" at bounding box center [517, 136] width 9 height 24
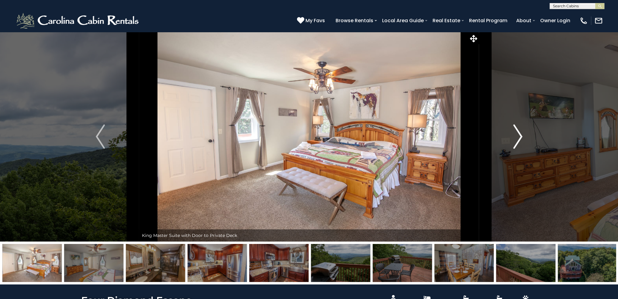
click at [521, 134] on img "Next" at bounding box center [517, 136] width 9 height 24
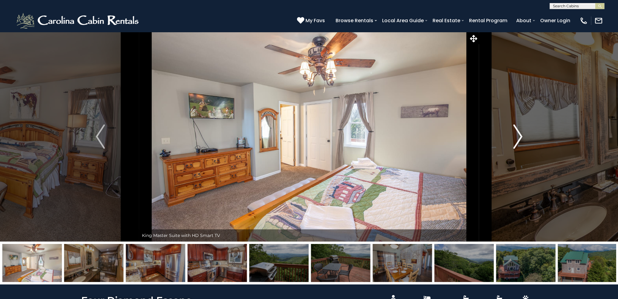
click at [521, 134] on img "Next" at bounding box center [517, 136] width 9 height 24
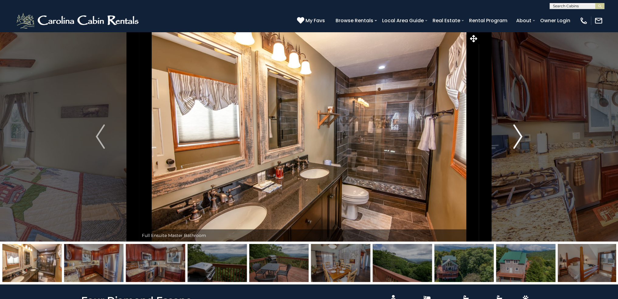
click at [521, 134] on img "Next" at bounding box center [517, 136] width 9 height 24
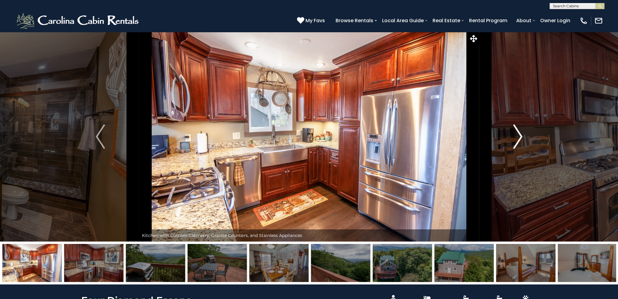
click at [521, 134] on img "Next" at bounding box center [517, 136] width 9 height 24
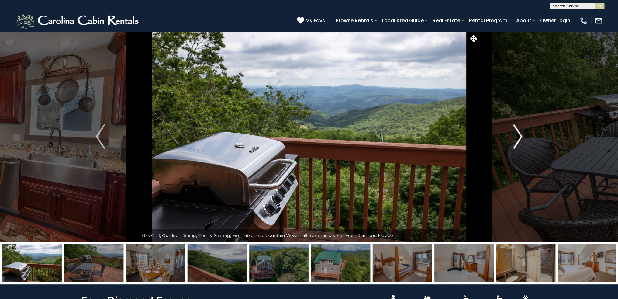
click at [521, 134] on img "Next" at bounding box center [517, 136] width 9 height 24
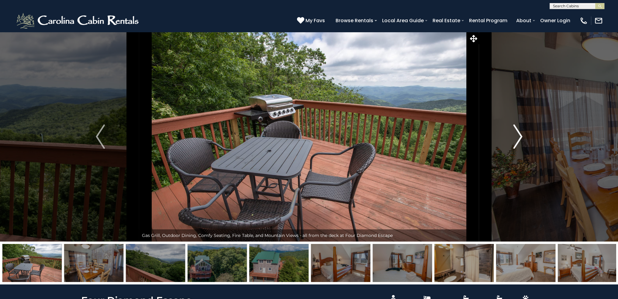
click at [521, 134] on img "Next" at bounding box center [517, 136] width 9 height 24
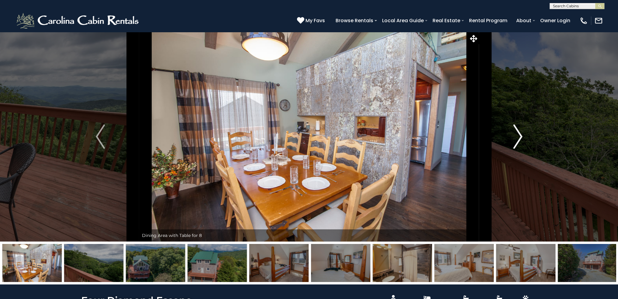
click at [521, 134] on img "Next" at bounding box center [517, 136] width 9 height 24
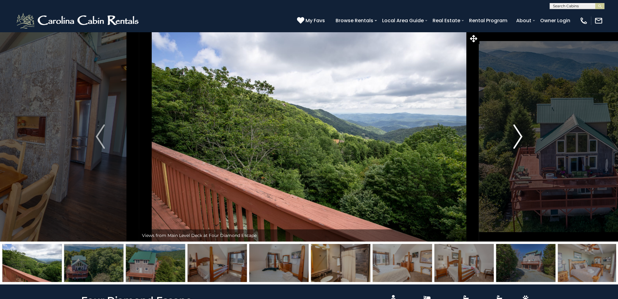
click at [521, 134] on img "Next" at bounding box center [517, 136] width 9 height 24
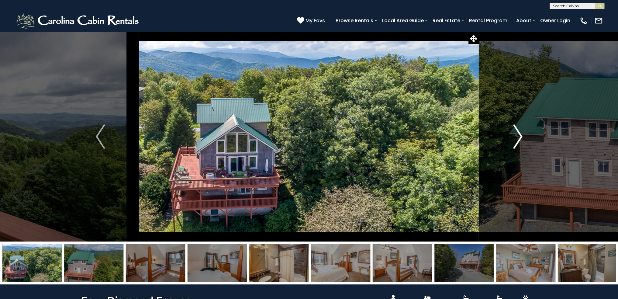
click at [521, 134] on img "Next" at bounding box center [517, 136] width 9 height 24
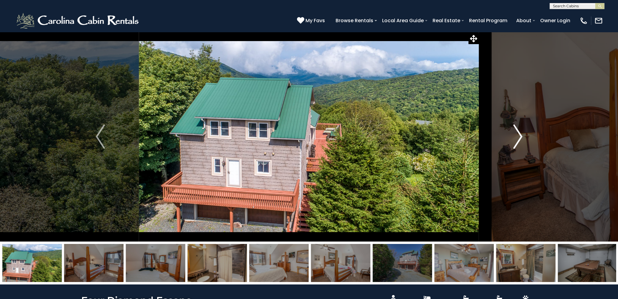
click at [521, 134] on img "Next" at bounding box center [517, 136] width 9 height 24
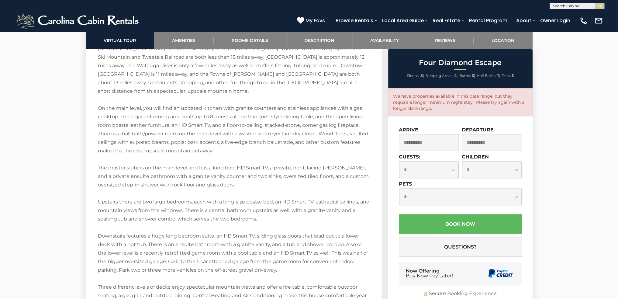
scroll to position [987, 0]
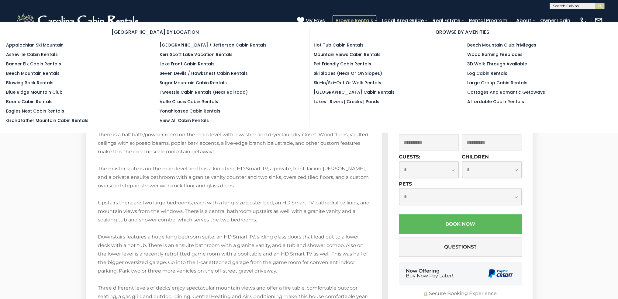
click at [349, 18] on link "Browse Rentals" at bounding box center [354, 20] width 44 height 11
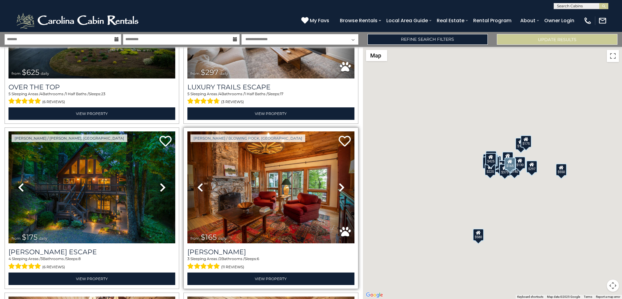
scroll to position [122, 0]
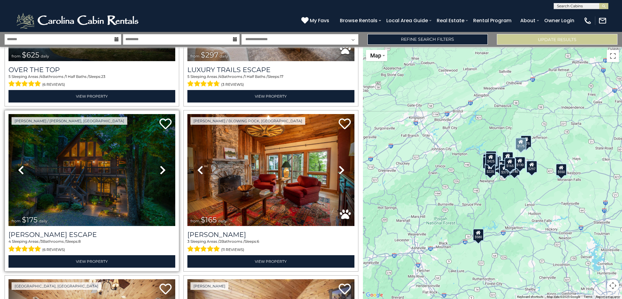
click at [160, 169] on icon at bounding box center [163, 170] width 6 height 10
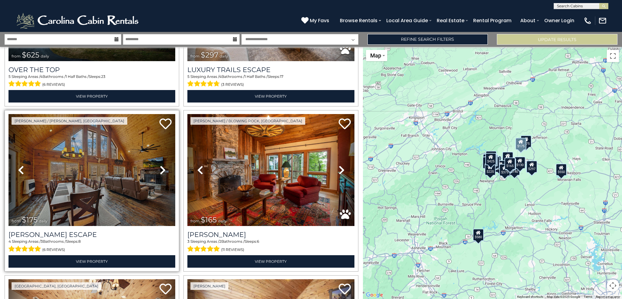
click at [160, 169] on icon at bounding box center [163, 170] width 6 height 10
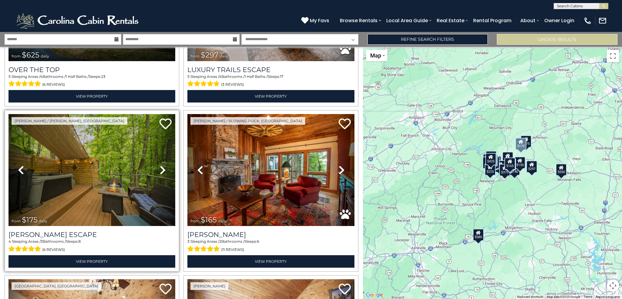
click at [160, 169] on icon at bounding box center [163, 170] width 6 height 10
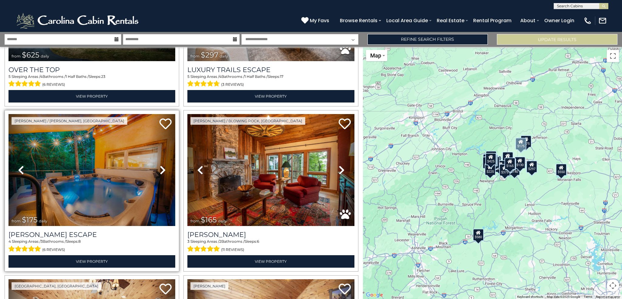
click at [160, 169] on icon at bounding box center [163, 170] width 6 height 10
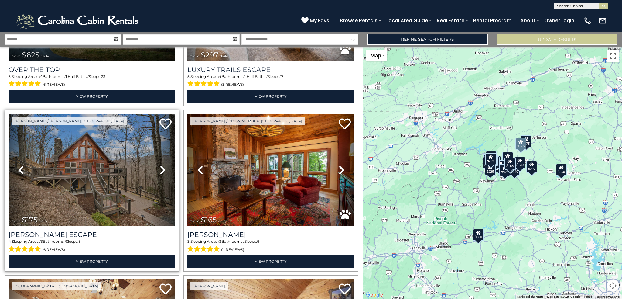
click at [160, 169] on icon at bounding box center [163, 170] width 6 height 10
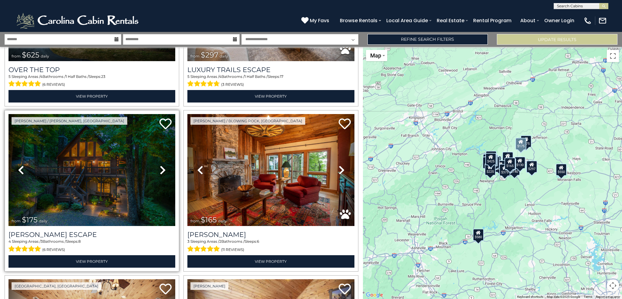
click at [160, 169] on icon at bounding box center [163, 170] width 6 height 10
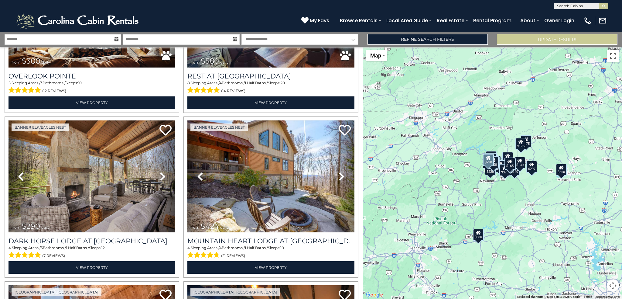
scroll to position [456, 0]
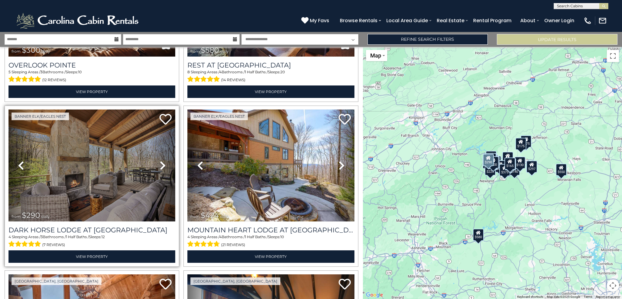
click at [162, 161] on icon at bounding box center [163, 165] width 6 height 10
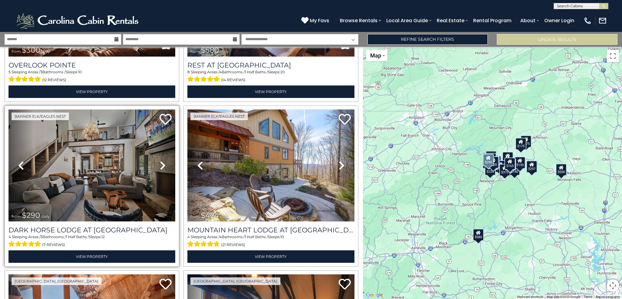
click at [162, 161] on icon at bounding box center [163, 165] width 6 height 10
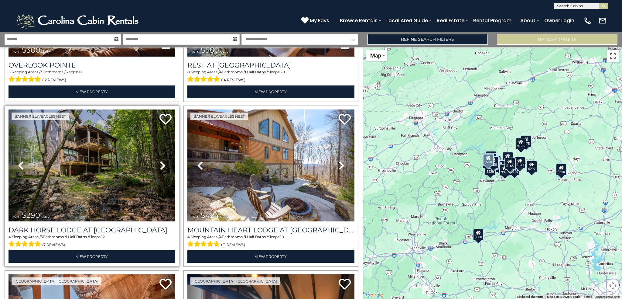
click at [162, 161] on icon at bounding box center [163, 165] width 6 height 10
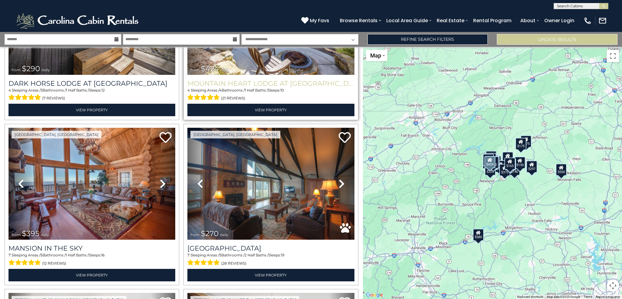
scroll to position [608, 0]
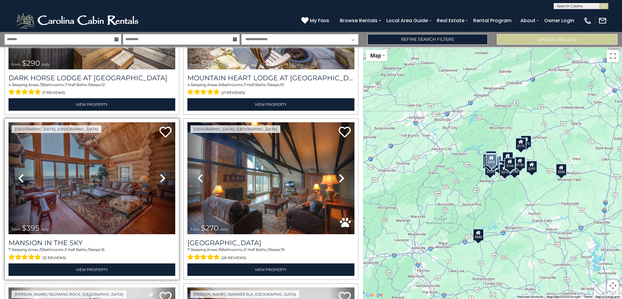
click at [162, 175] on icon at bounding box center [163, 178] width 6 height 10
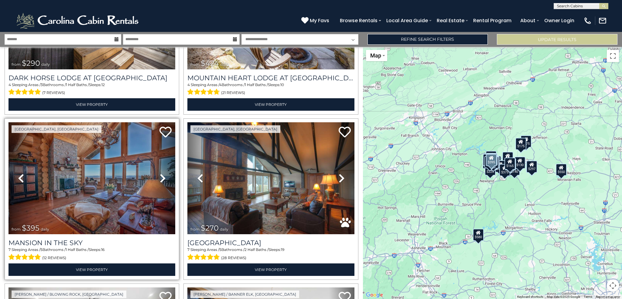
click at [162, 175] on icon at bounding box center [163, 178] width 6 height 10
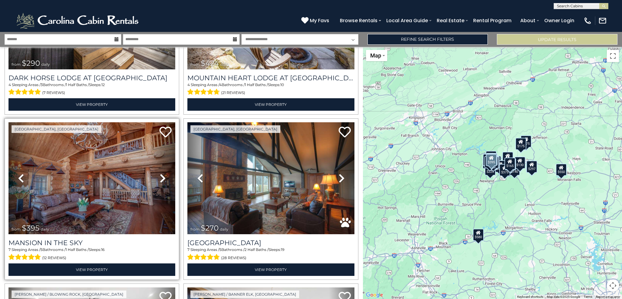
click at [162, 175] on icon at bounding box center [163, 178] width 6 height 10
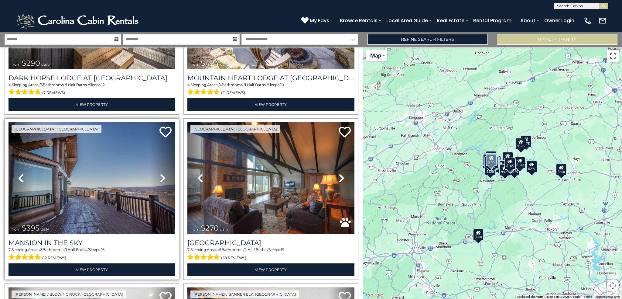
click at [162, 175] on icon at bounding box center [163, 178] width 6 height 10
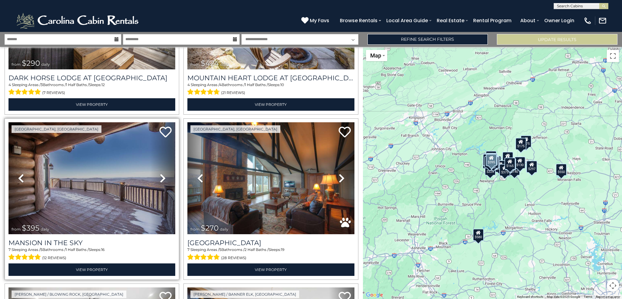
click at [162, 175] on icon at bounding box center [163, 178] width 6 height 10
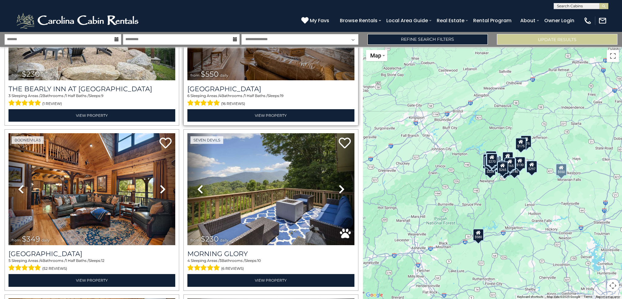
scroll to position [1094, 0]
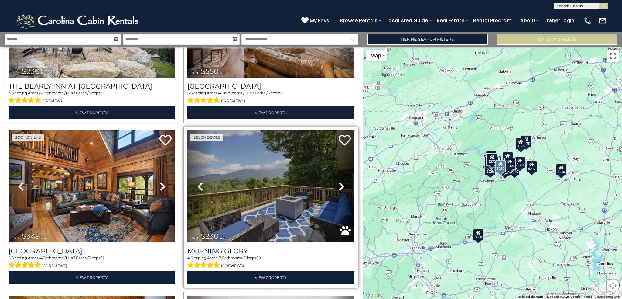
click at [339, 181] on icon at bounding box center [342, 186] width 6 height 10
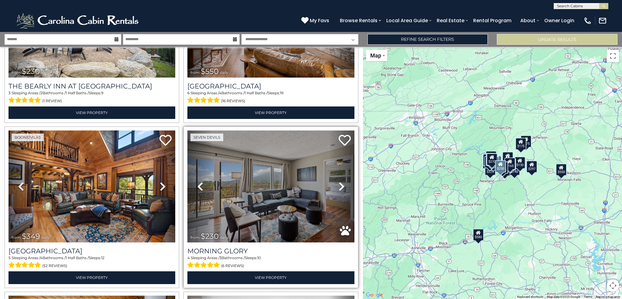
click at [339, 181] on icon at bounding box center [342, 186] width 6 height 10
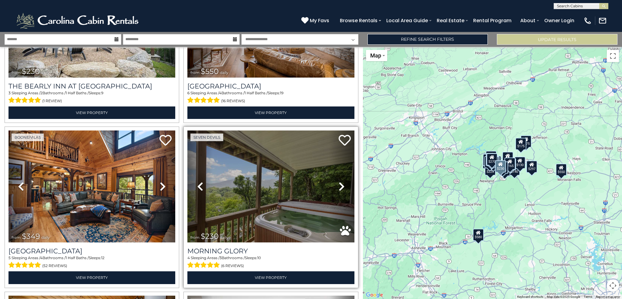
click at [339, 181] on icon at bounding box center [342, 186] width 6 height 10
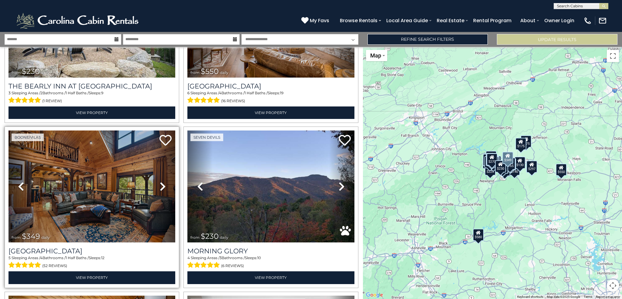
click at [162, 181] on icon at bounding box center [163, 186] width 6 height 10
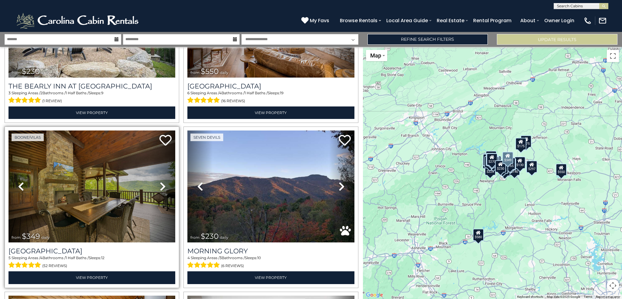
click at [162, 181] on icon at bounding box center [163, 186] width 6 height 10
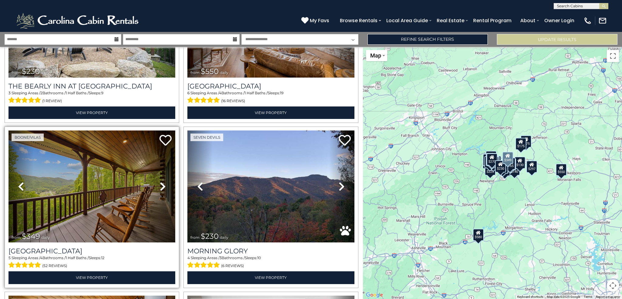
click at [162, 181] on icon at bounding box center [163, 186] width 6 height 10
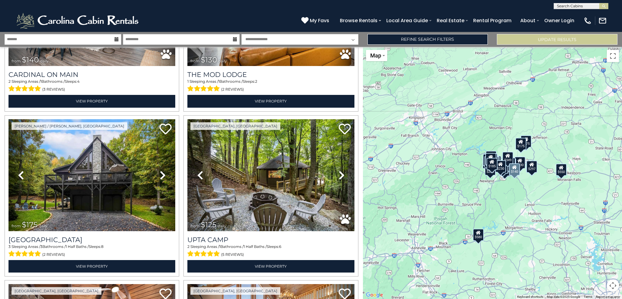
scroll to position [1792, 0]
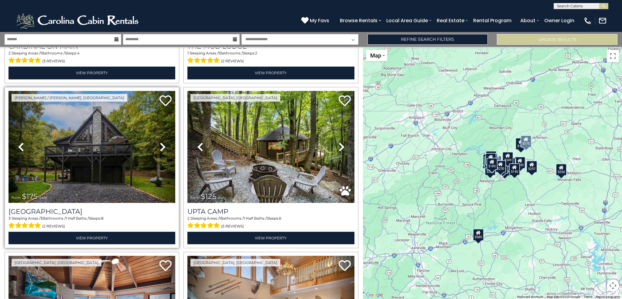
click at [162, 142] on icon at bounding box center [163, 147] width 6 height 10
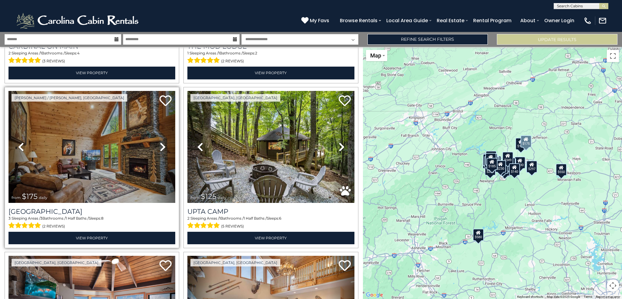
click at [162, 142] on icon at bounding box center [163, 147] width 6 height 10
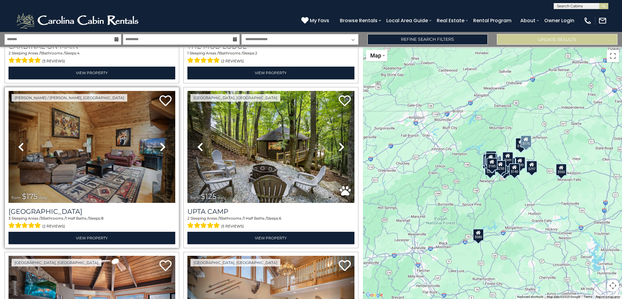
click at [162, 142] on icon at bounding box center [163, 147] width 6 height 10
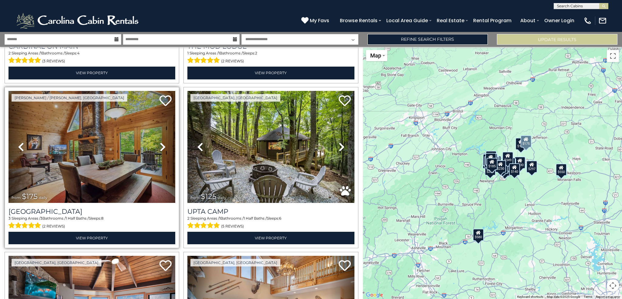
click at [162, 142] on icon at bounding box center [163, 147] width 6 height 10
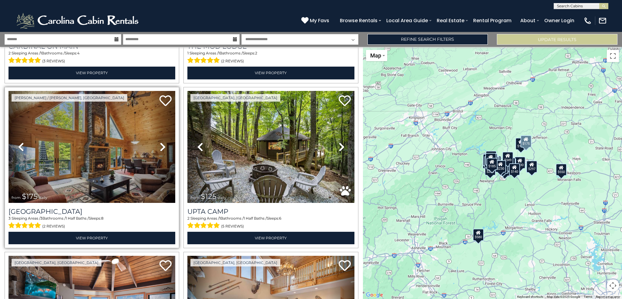
click at [162, 142] on icon at bounding box center [163, 147] width 6 height 10
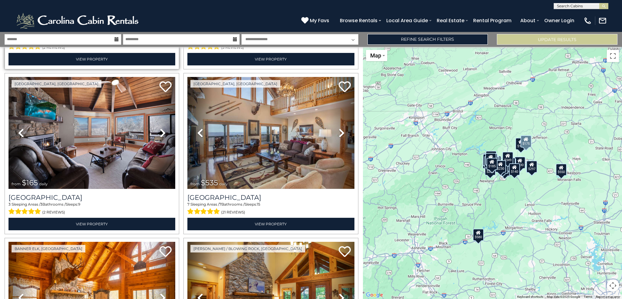
scroll to position [1975, 0]
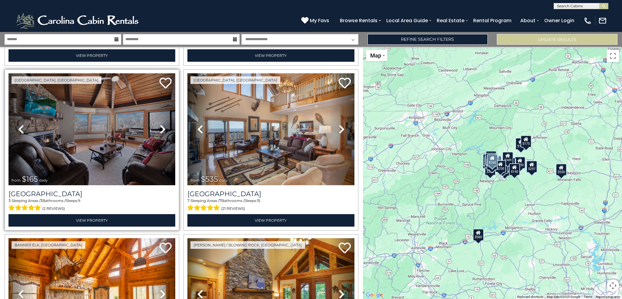
click at [160, 124] on icon at bounding box center [163, 129] width 6 height 10
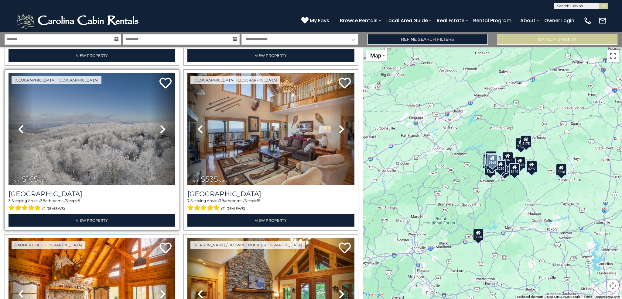
click at [160, 124] on icon at bounding box center [163, 129] width 6 height 10
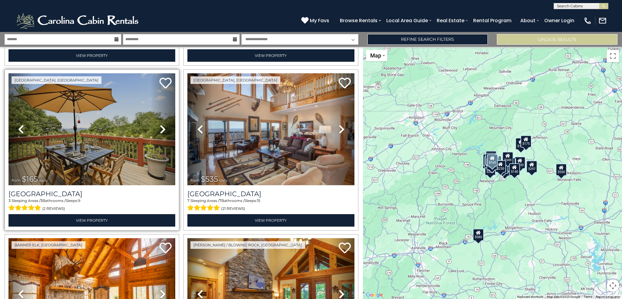
click at [160, 124] on icon at bounding box center [163, 129] width 6 height 10
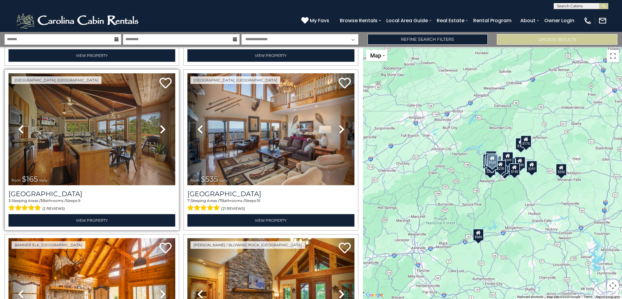
click at [160, 124] on icon at bounding box center [163, 129] width 6 height 10
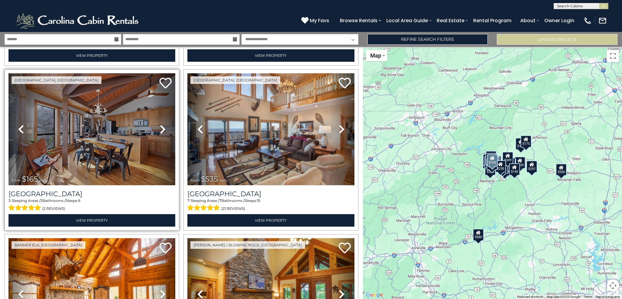
click at [160, 124] on icon at bounding box center [163, 129] width 6 height 10
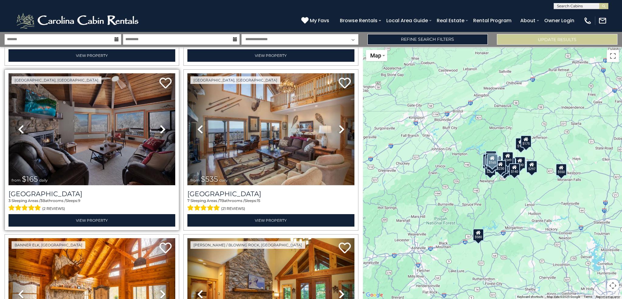
click at [160, 124] on icon at bounding box center [163, 129] width 6 height 10
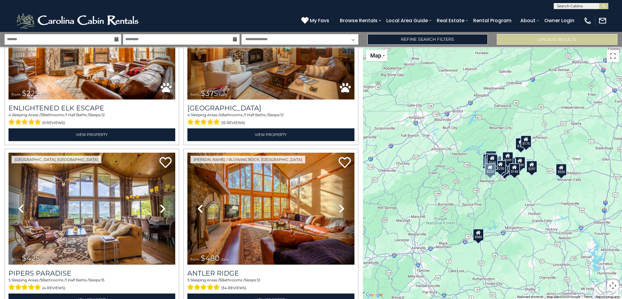
scroll to position [2257, 0]
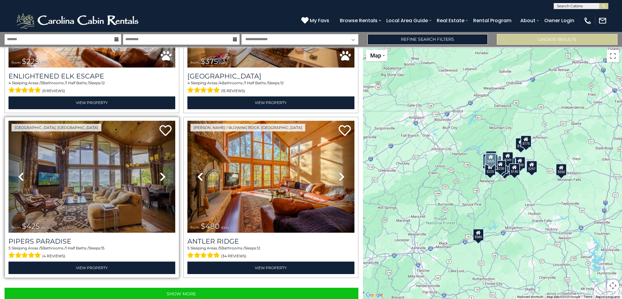
click at [160, 172] on icon at bounding box center [163, 177] width 6 height 10
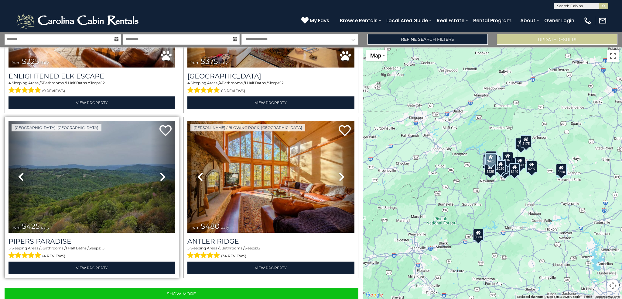
click at [160, 172] on icon at bounding box center [163, 177] width 6 height 10
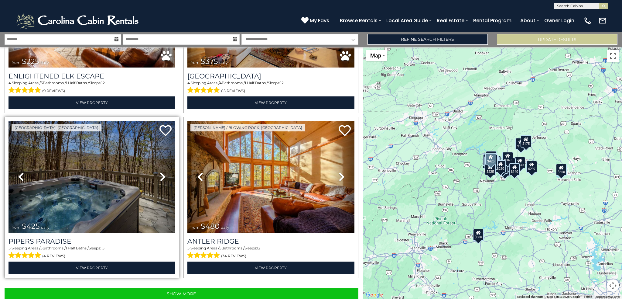
click at [160, 172] on icon at bounding box center [163, 177] width 6 height 10
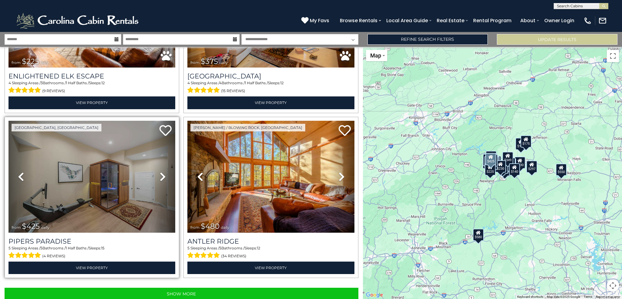
click at [162, 172] on icon at bounding box center [163, 177] width 6 height 10
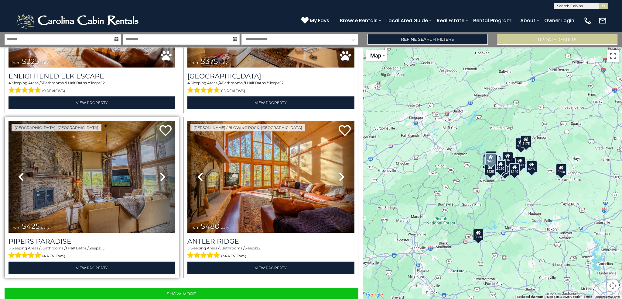
click at [162, 172] on icon at bounding box center [163, 177] width 6 height 10
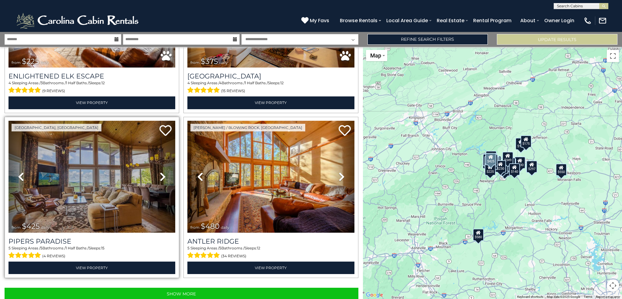
click at [162, 172] on icon at bounding box center [163, 177] width 6 height 10
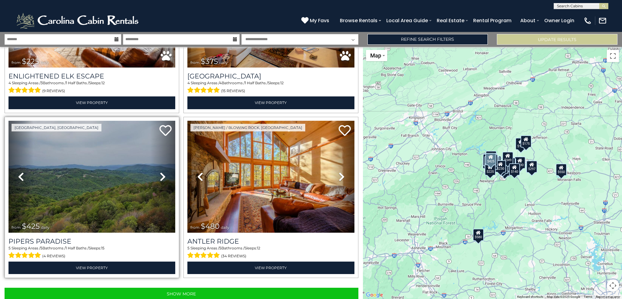
click at [162, 172] on icon at bounding box center [163, 177] width 6 height 10
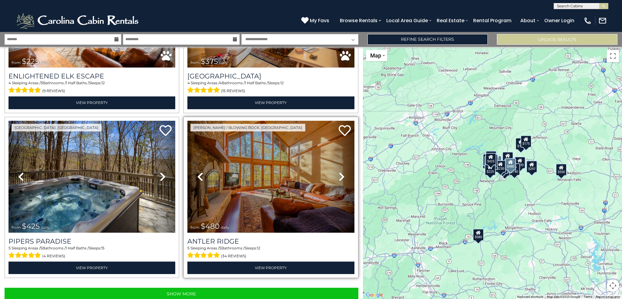
click at [339, 172] on icon at bounding box center [342, 177] width 6 height 10
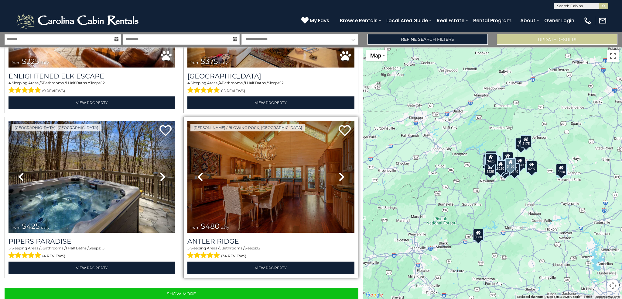
click at [339, 172] on icon at bounding box center [342, 177] width 6 height 10
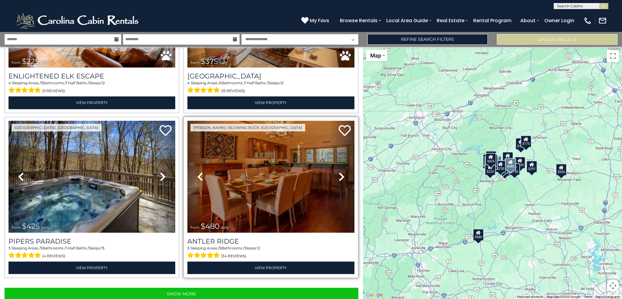
click at [339, 172] on icon at bounding box center [342, 177] width 6 height 10
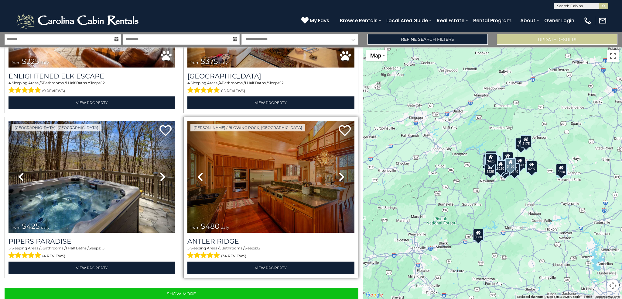
click at [339, 172] on icon at bounding box center [342, 177] width 6 height 10
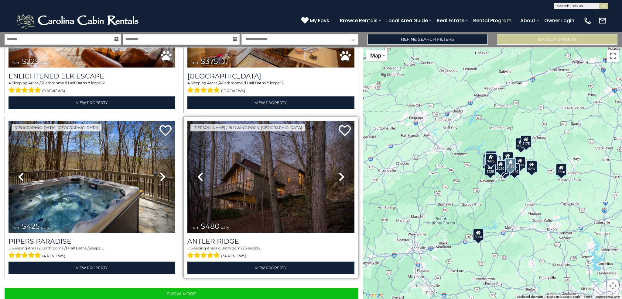
click at [339, 172] on icon at bounding box center [342, 177] width 6 height 10
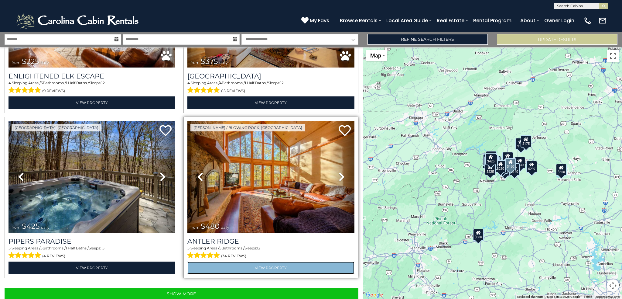
click at [255, 261] on link "View Property" at bounding box center [270, 267] width 167 height 12
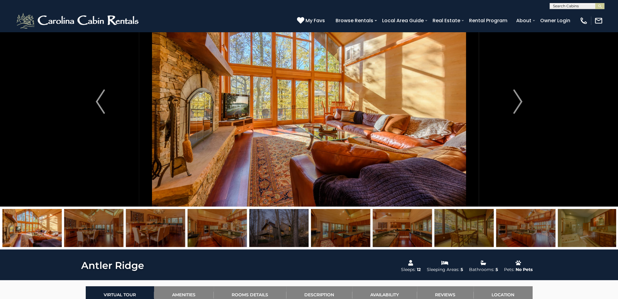
scroll to position [30, 0]
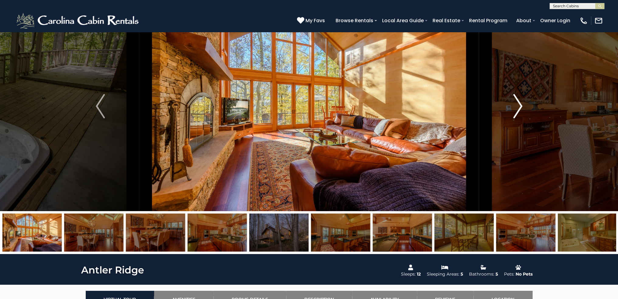
click at [520, 107] on img "Next" at bounding box center [517, 106] width 9 height 24
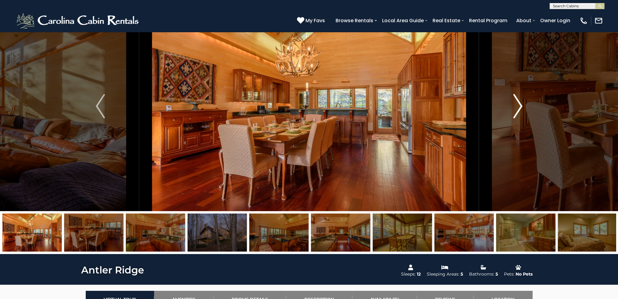
click at [520, 107] on img "Next" at bounding box center [517, 106] width 9 height 24
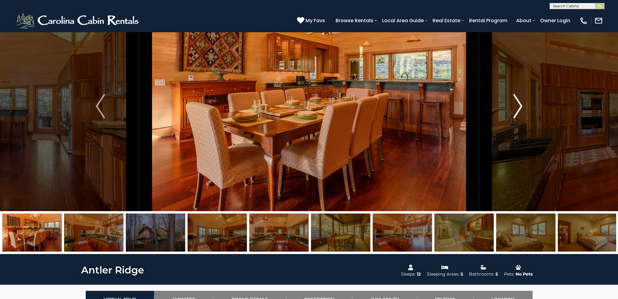
click at [520, 107] on img "Next" at bounding box center [517, 106] width 9 height 24
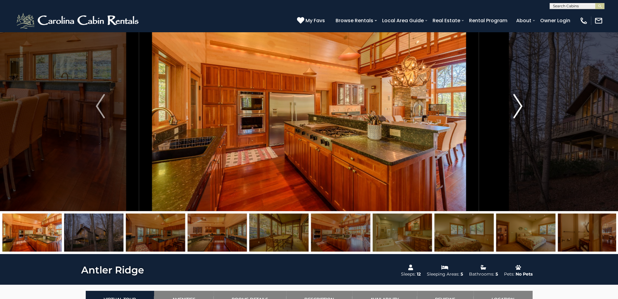
click at [520, 107] on img "Next" at bounding box center [517, 106] width 9 height 24
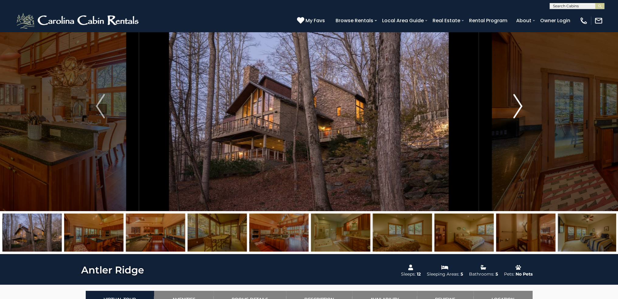
click at [520, 107] on img "Next" at bounding box center [517, 106] width 9 height 24
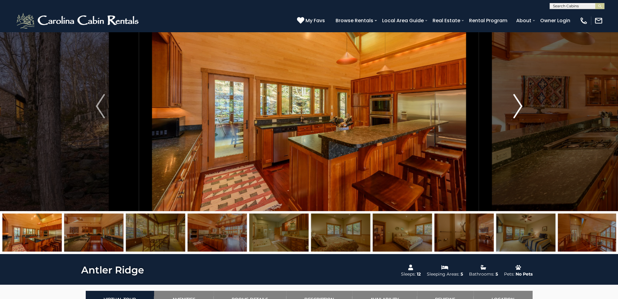
click at [520, 107] on img "Next" at bounding box center [517, 106] width 9 height 24
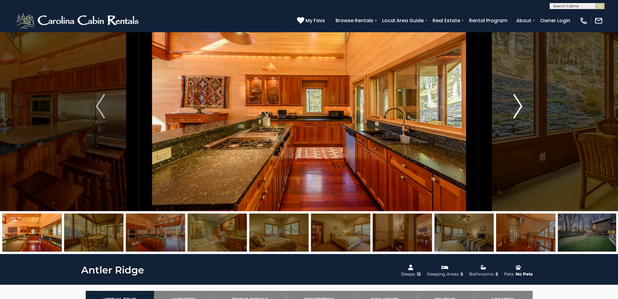
click at [520, 107] on img "Next" at bounding box center [517, 106] width 9 height 24
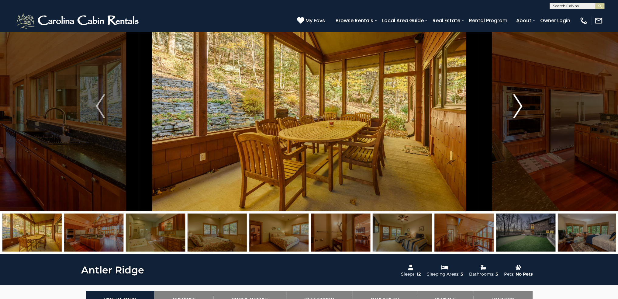
click at [520, 107] on img "Next" at bounding box center [517, 106] width 9 height 24
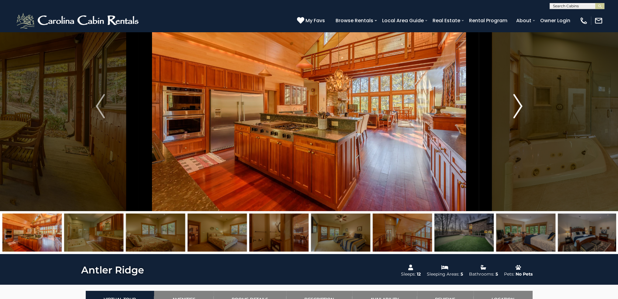
click at [520, 107] on img "Next" at bounding box center [517, 106] width 9 height 24
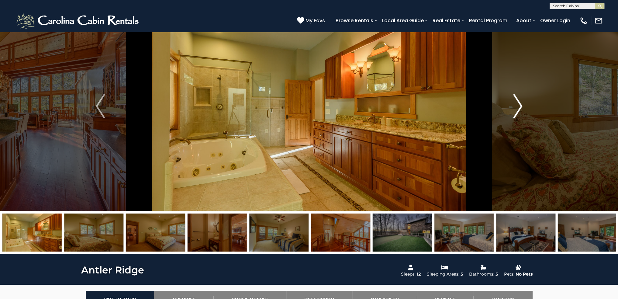
click at [520, 107] on img "Next" at bounding box center [517, 106] width 9 height 24
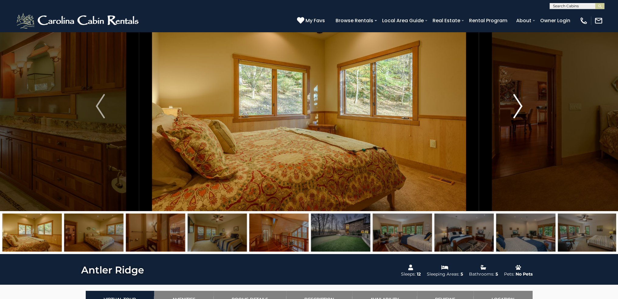
click at [520, 107] on img "Next" at bounding box center [517, 106] width 9 height 24
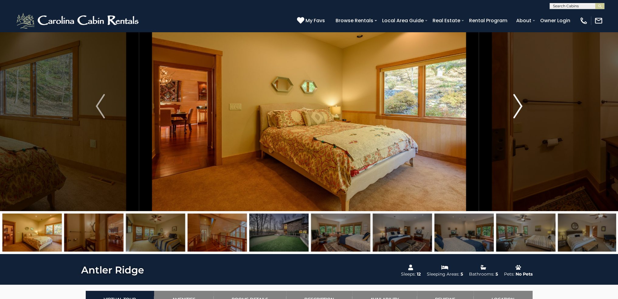
click at [520, 107] on img "Next" at bounding box center [517, 106] width 9 height 24
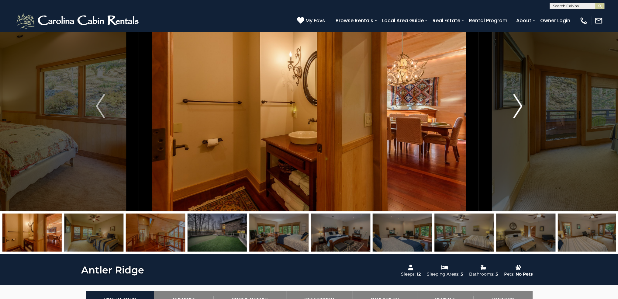
click at [520, 107] on img "Next" at bounding box center [517, 106] width 9 height 24
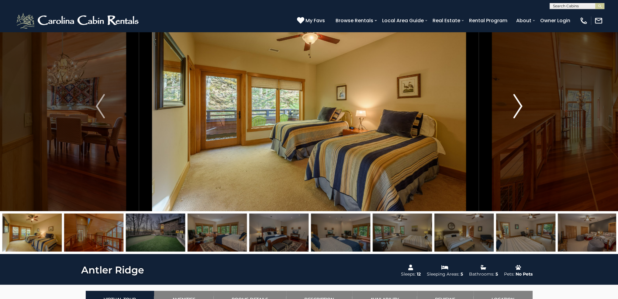
click at [520, 107] on img "Next" at bounding box center [517, 106] width 9 height 24
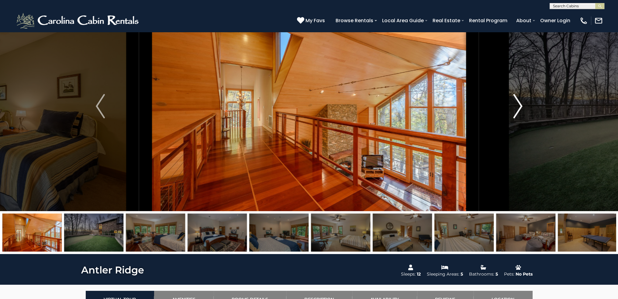
click at [520, 107] on img "Next" at bounding box center [517, 106] width 9 height 24
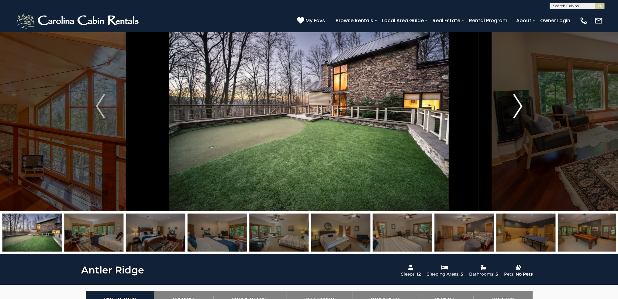
click at [520, 107] on img "Next" at bounding box center [517, 106] width 9 height 24
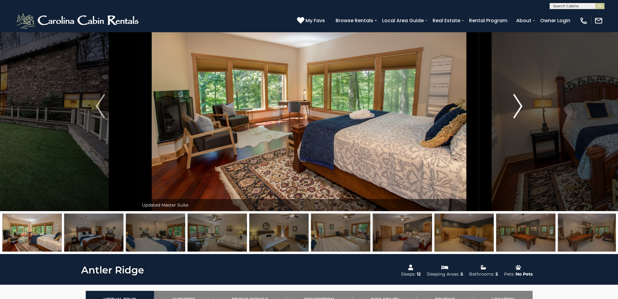
click at [520, 107] on img "Next" at bounding box center [517, 106] width 9 height 24
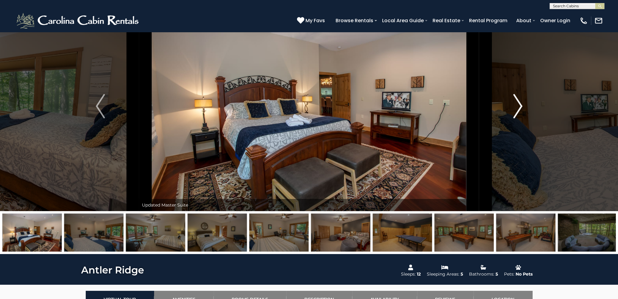
click at [520, 107] on img "Next" at bounding box center [517, 106] width 9 height 24
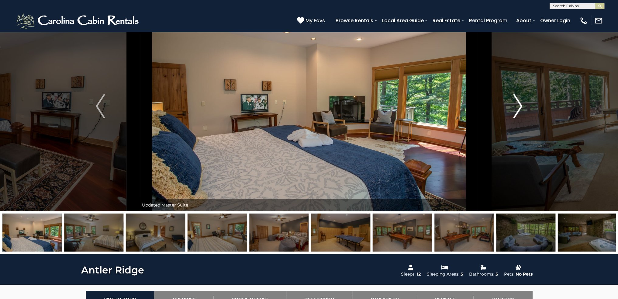
click at [520, 107] on img "Next" at bounding box center [517, 106] width 9 height 24
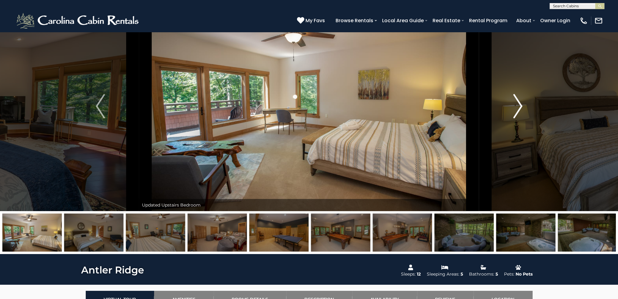
click at [520, 107] on img "Next" at bounding box center [517, 106] width 9 height 24
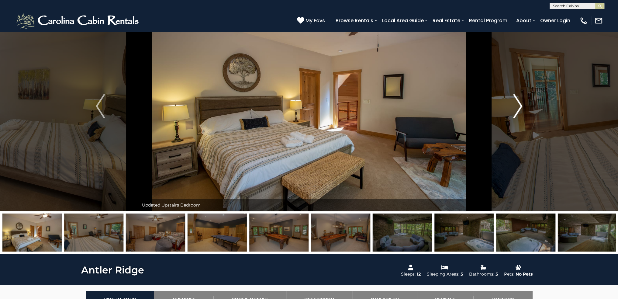
click at [520, 107] on img "Next" at bounding box center [517, 106] width 9 height 24
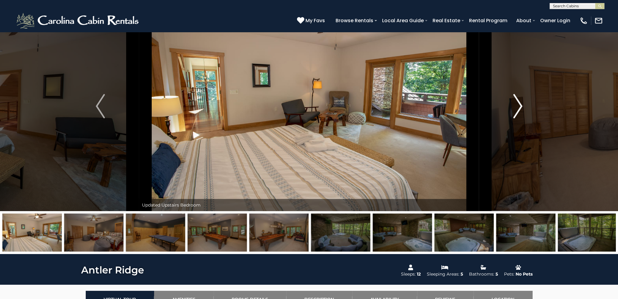
click at [520, 107] on img "Next" at bounding box center [517, 106] width 9 height 24
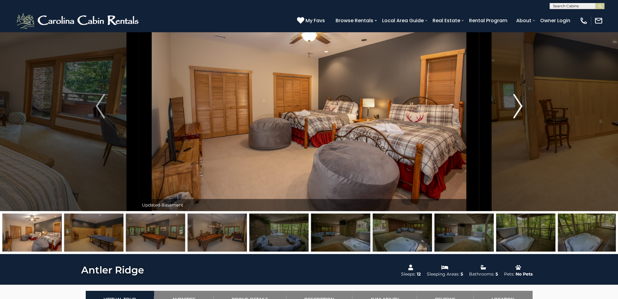
click at [520, 107] on img "Next" at bounding box center [517, 106] width 9 height 24
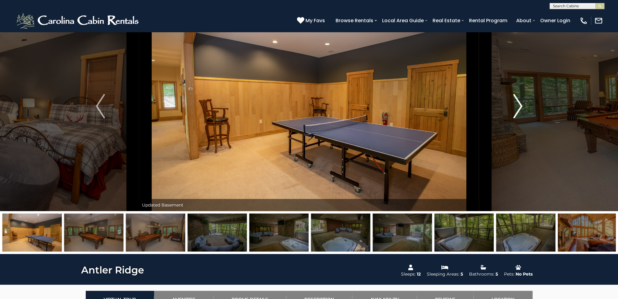
click at [520, 107] on img "Next" at bounding box center [517, 106] width 9 height 24
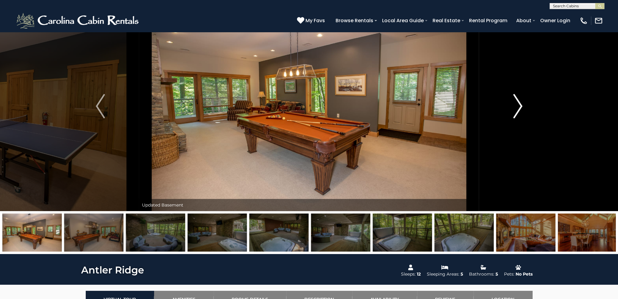
click at [520, 107] on img "Next" at bounding box center [517, 106] width 9 height 24
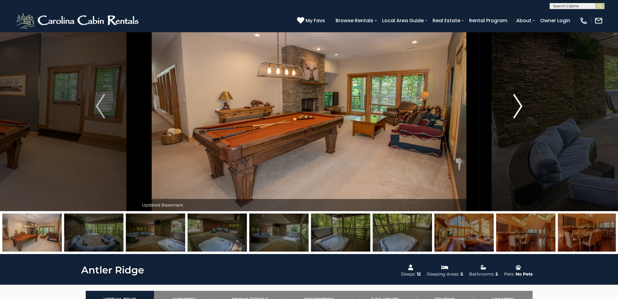
click at [520, 107] on img "Next" at bounding box center [517, 106] width 9 height 24
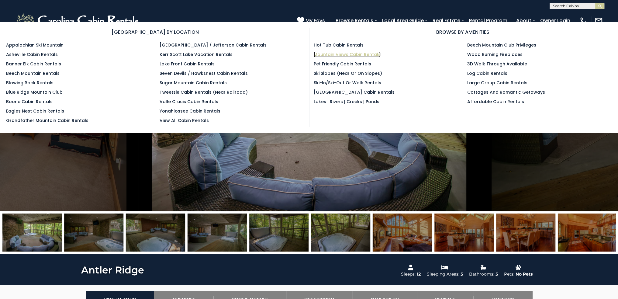
click at [346, 52] on link "Mountain Views Cabin Rentals" at bounding box center [347, 54] width 67 height 6
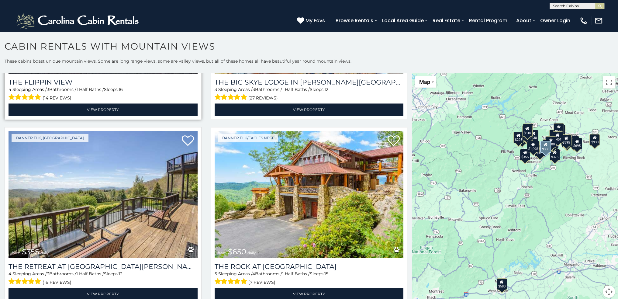
scroll to position [1276, 0]
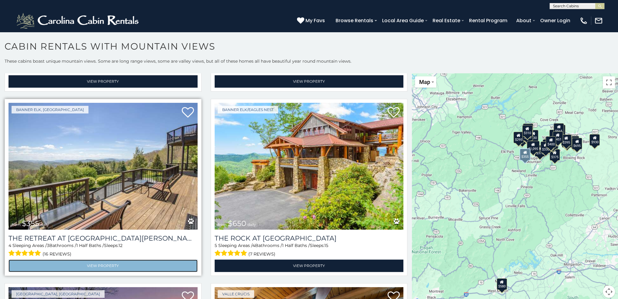
click at [142, 259] on link "View Property" at bounding box center [103, 265] width 189 height 12
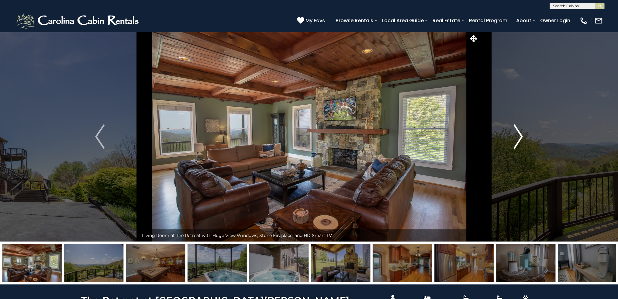
click at [518, 138] on img "Next" at bounding box center [517, 136] width 9 height 24
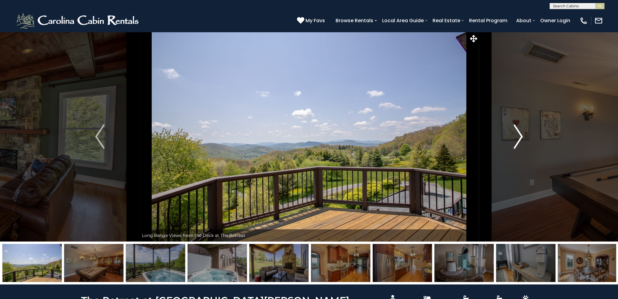
click at [518, 138] on img "Next" at bounding box center [517, 136] width 9 height 24
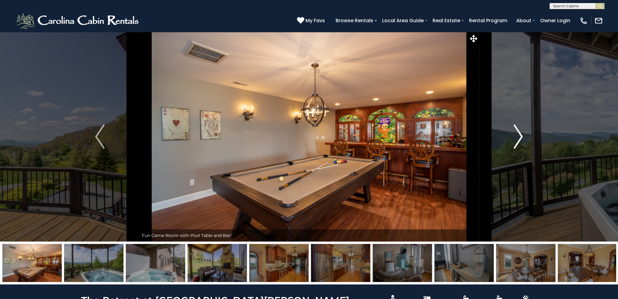
click at [518, 138] on img "Next" at bounding box center [517, 136] width 9 height 24
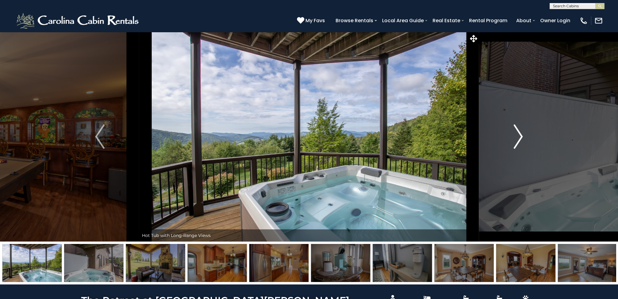
click at [518, 138] on img "Next" at bounding box center [517, 136] width 9 height 24
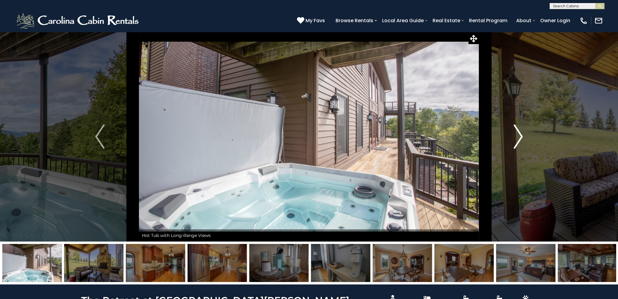
click at [518, 138] on img "Next" at bounding box center [517, 136] width 9 height 24
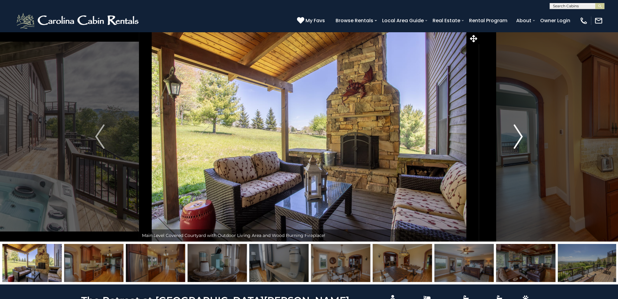
click at [518, 138] on img "Next" at bounding box center [517, 136] width 9 height 24
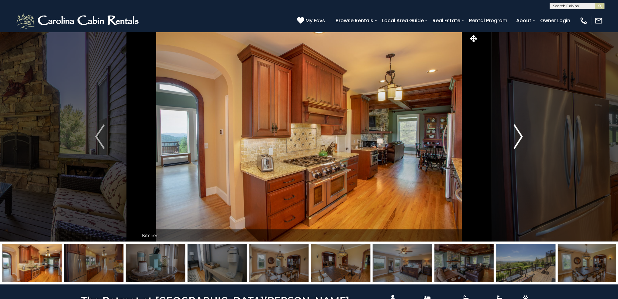
click at [518, 138] on img "Next" at bounding box center [517, 136] width 9 height 24
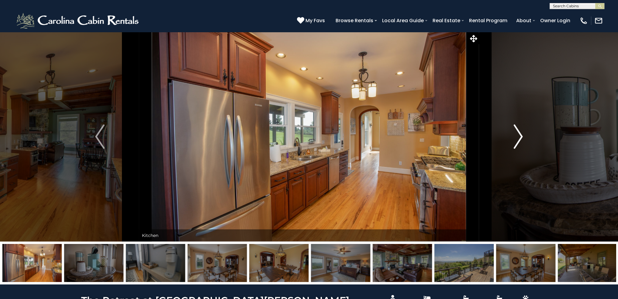
click at [518, 138] on img "Next" at bounding box center [517, 136] width 9 height 24
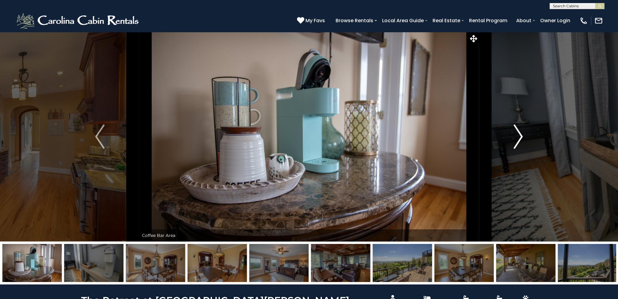
click at [518, 138] on img "Next" at bounding box center [517, 136] width 9 height 24
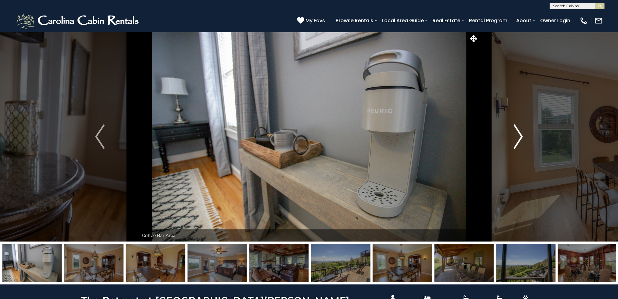
click at [518, 138] on img "Next" at bounding box center [517, 136] width 9 height 24
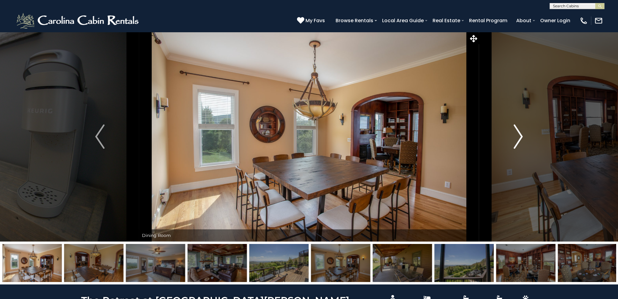
click at [518, 138] on img "Next" at bounding box center [517, 136] width 9 height 24
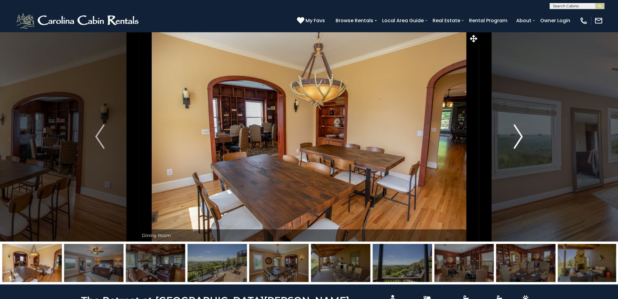
click at [518, 138] on img "Next" at bounding box center [517, 136] width 9 height 24
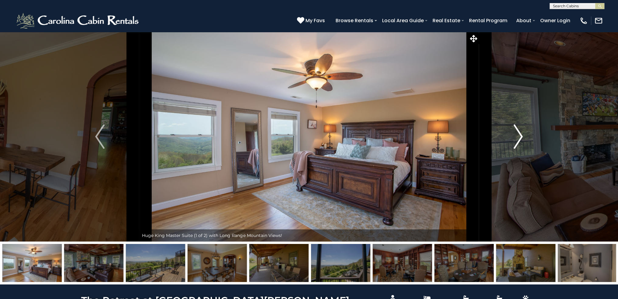
click at [518, 138] on img "Next" at bounding box center [517, 136] width 9 height 24
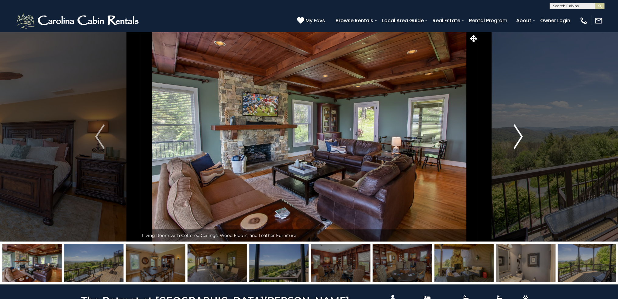
click at [518, 138] on img "Next" at bounding box center [517, 136] width 9 height 24
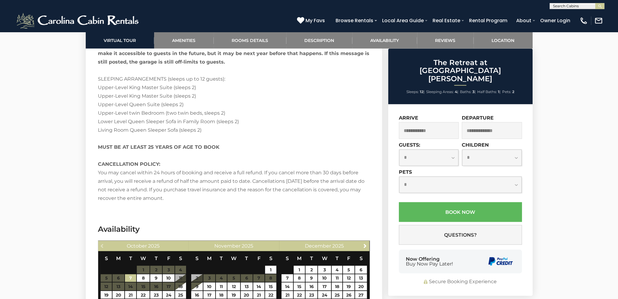
scroll to position [1671, 0]
